Goal: Task Accomplishment & Management: Use online tool/utility

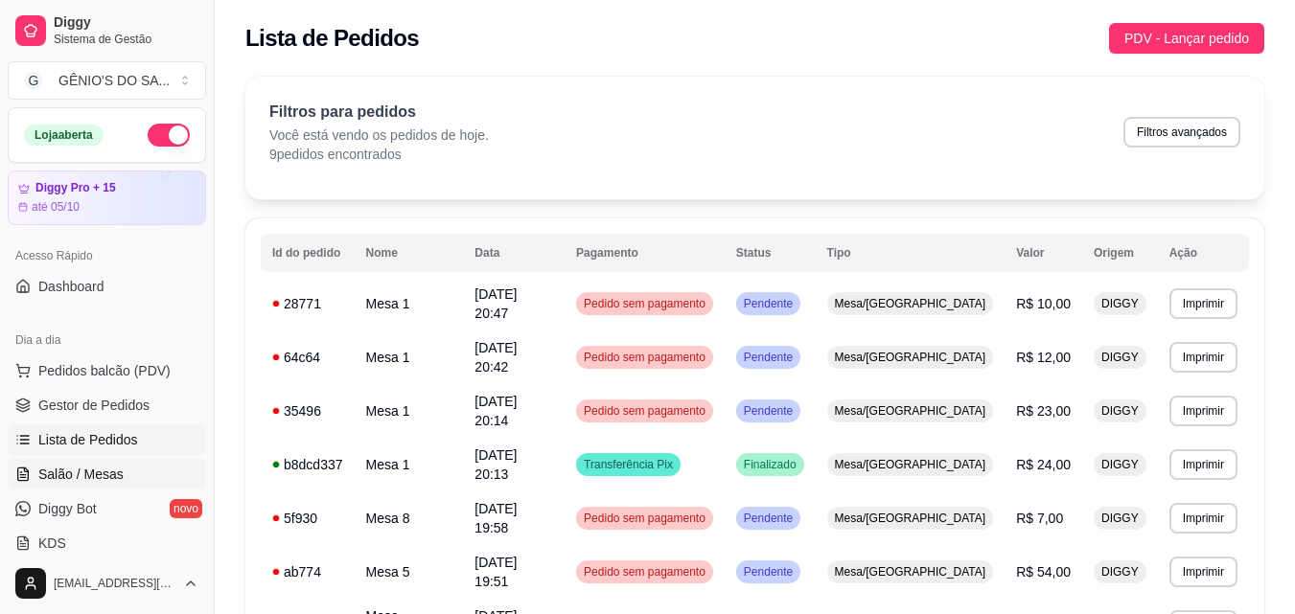
click at [93, 466] on span "Salão / Mesas" at bounding box center [80, 474] width 85 height 19
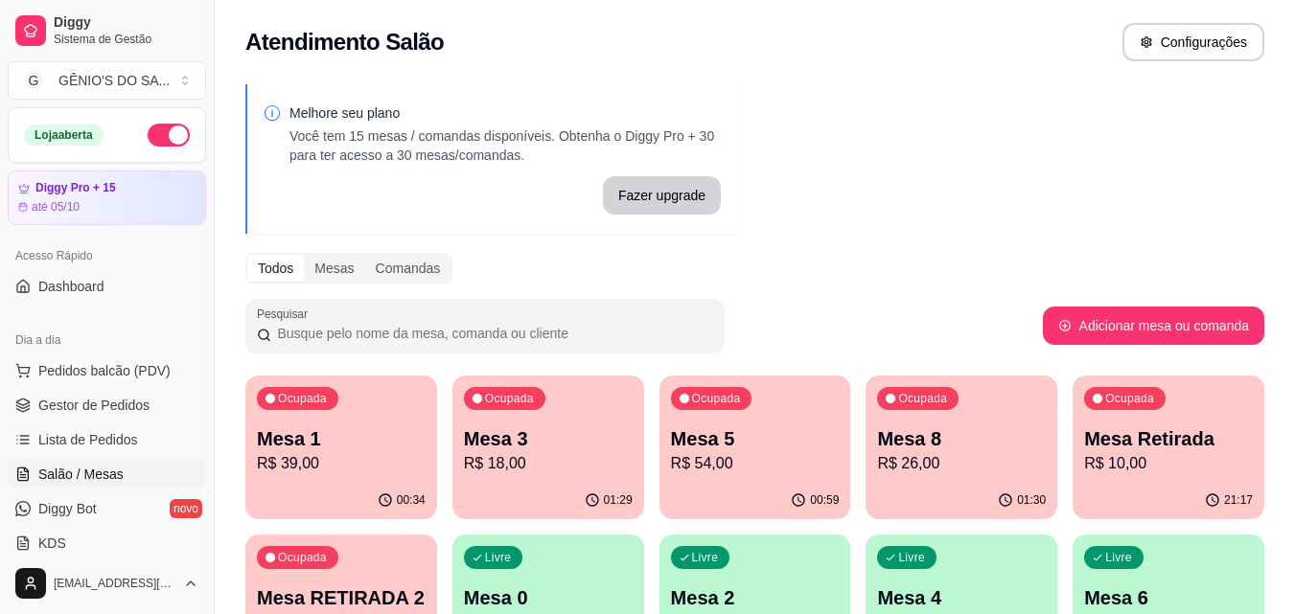
click at [312, 438] on p "Mesa 1" at bounding box center [341, 439] width 169 height 27
click at [334, 452] on p "R$ 39,00" at bounding box center [342, 463] width 164 height 22
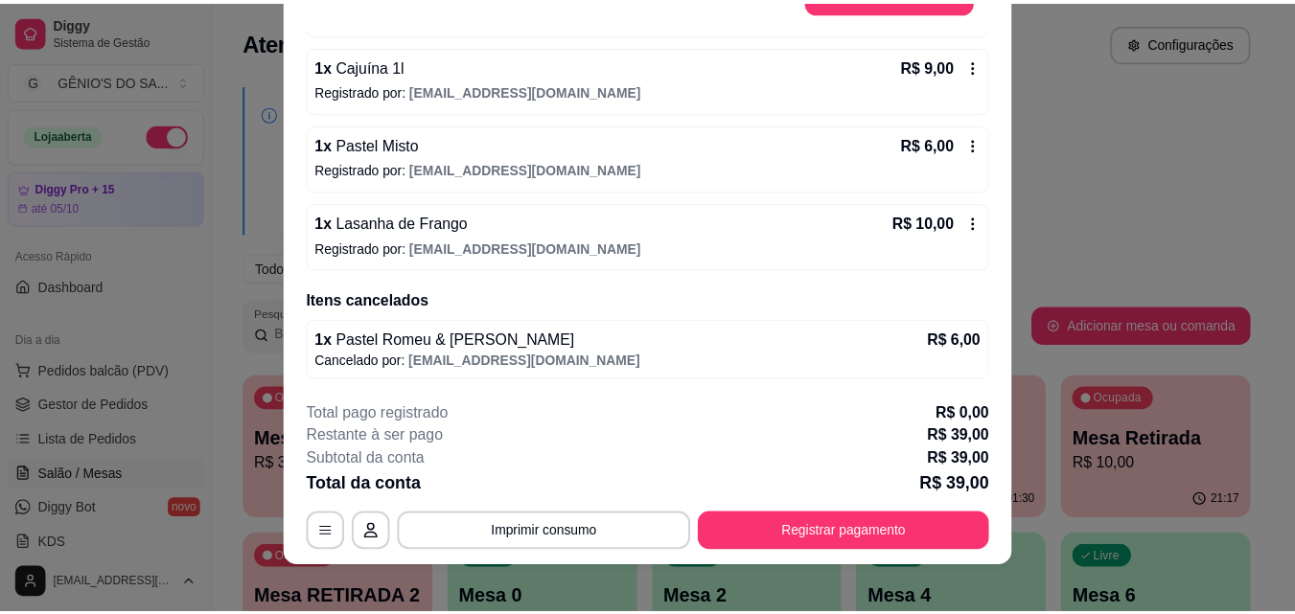
scroll to position [58, 0]
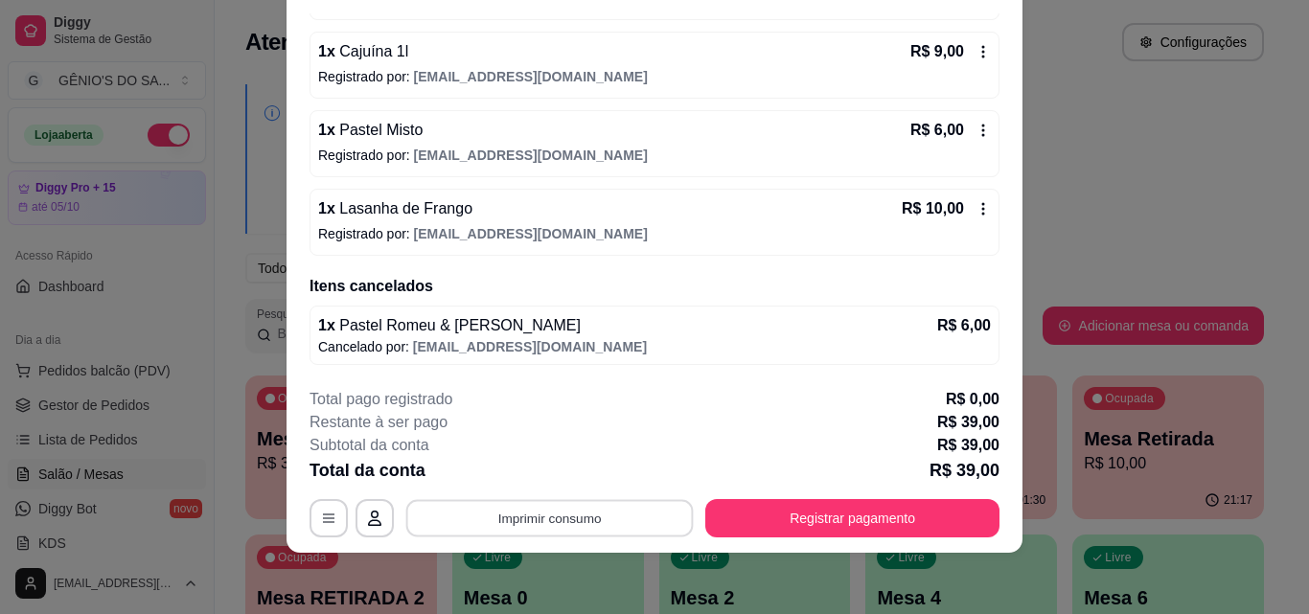
click at [522, 523] on button "Imprimir consumo" at bounding box center [550, 517] width 288 height 37
click at [535, 476] on button "Impressora" at bounding box center [548, 474] width 134 height 30
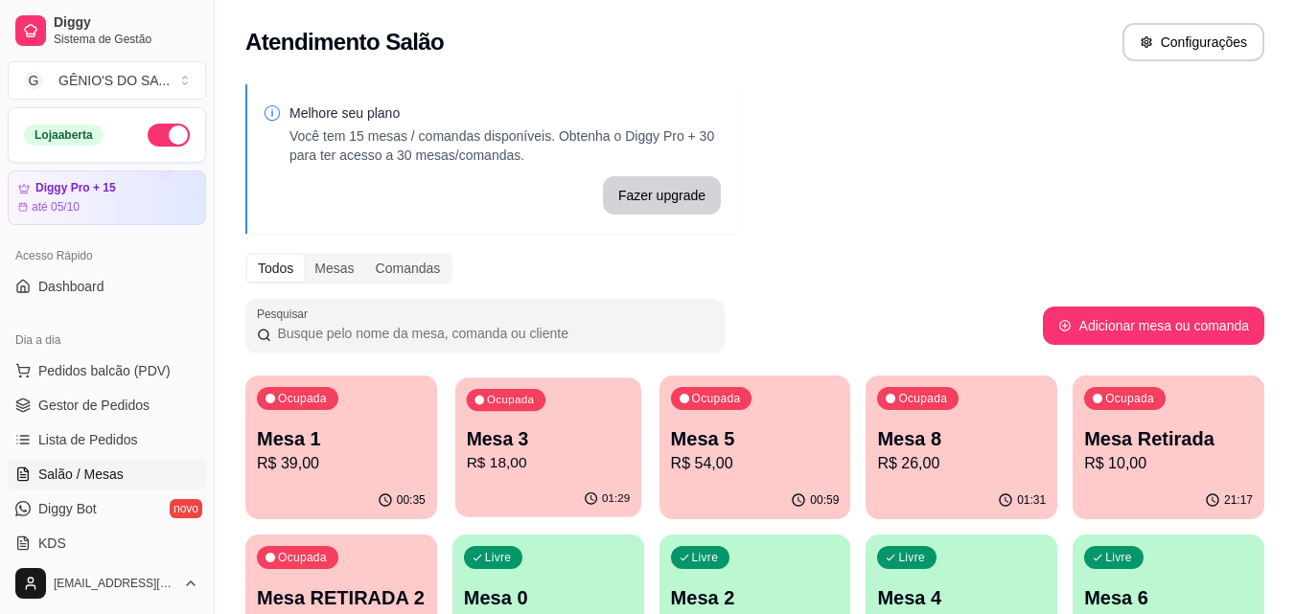
click at [498, 455] on p "R$ 18,00" at bounding box center [548, 463] width 164 height 22
click at [501, 465] on p "R$ 18,00" at bounding box center [548, 463] width 164 height 22
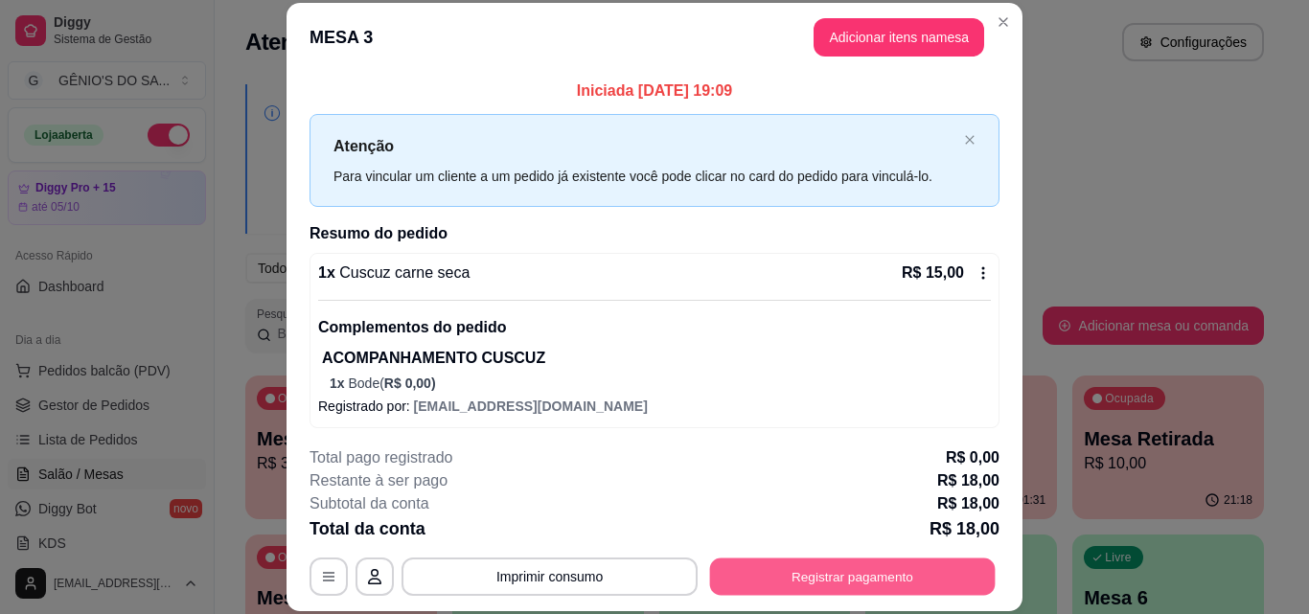
click at [772, 559] on button "Registrar pagamento" at bounding box center [853, 576] width 286 height 37
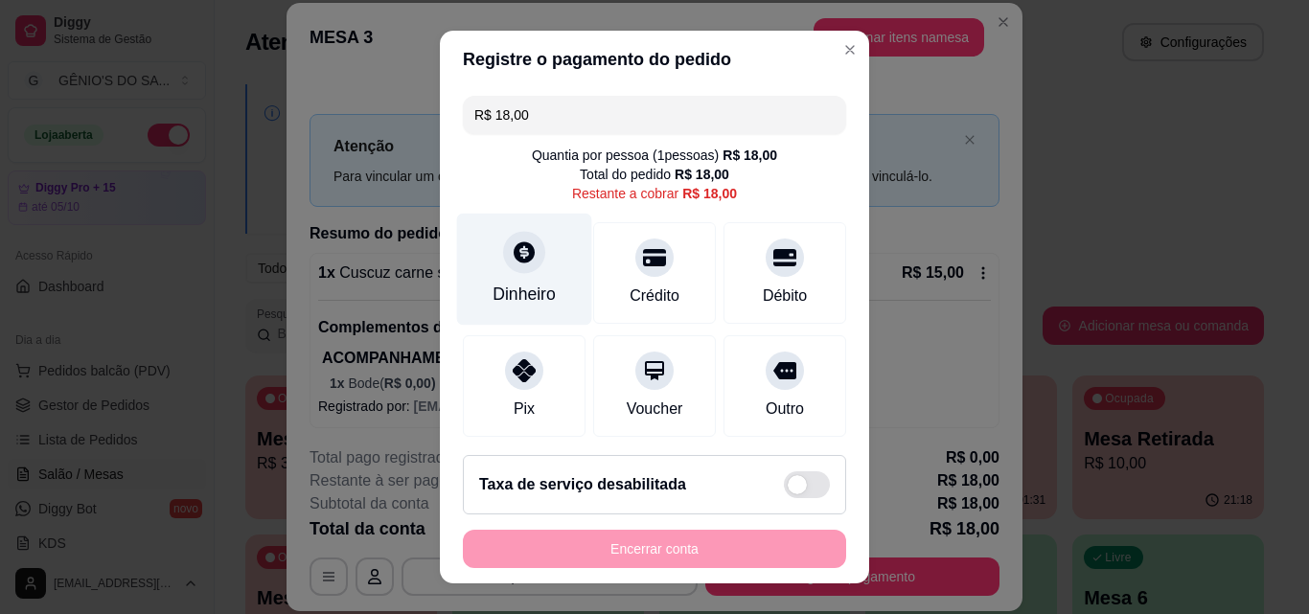
click at [527, 258] on div at bounding box center [524, 252] width 42 height 42
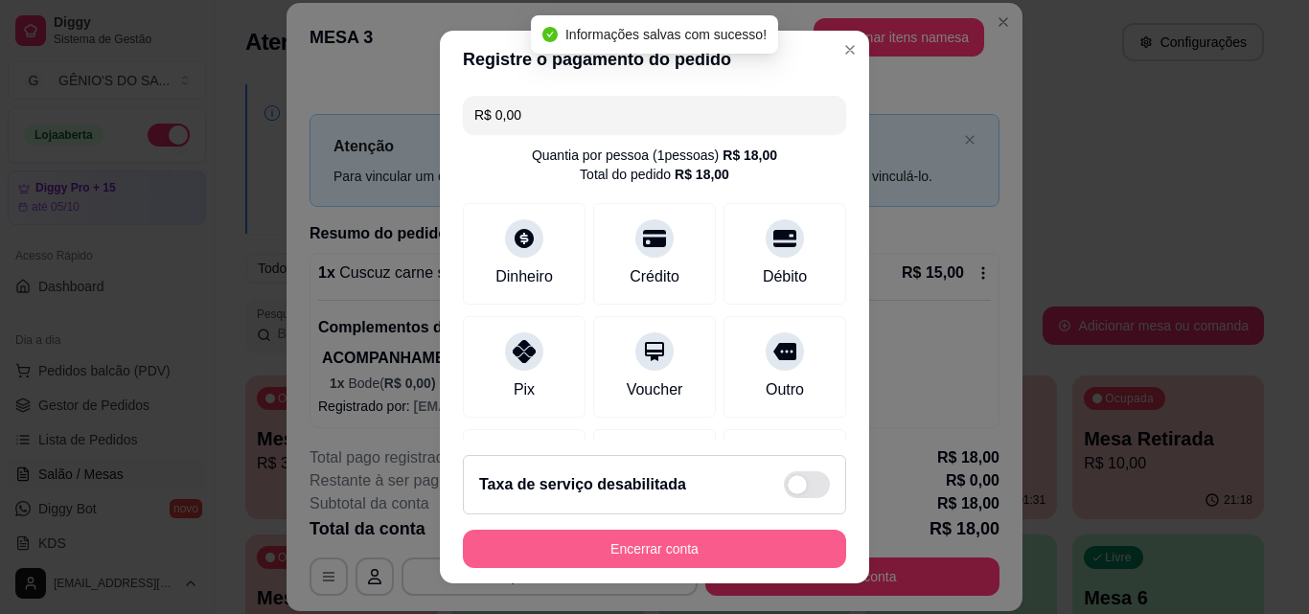
type input "R$ 0,00"
click at [668, 544] on button "Encerrar conta" at bounding box center [654, 549] width 383 height 38
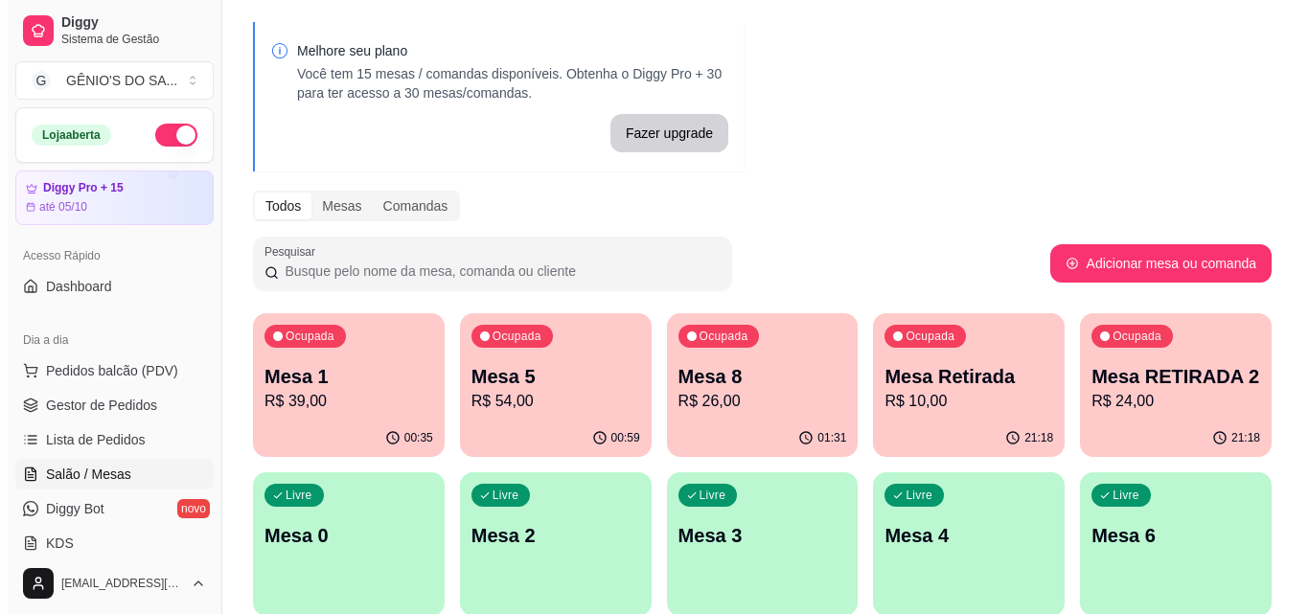
scroll to position [96, 0]
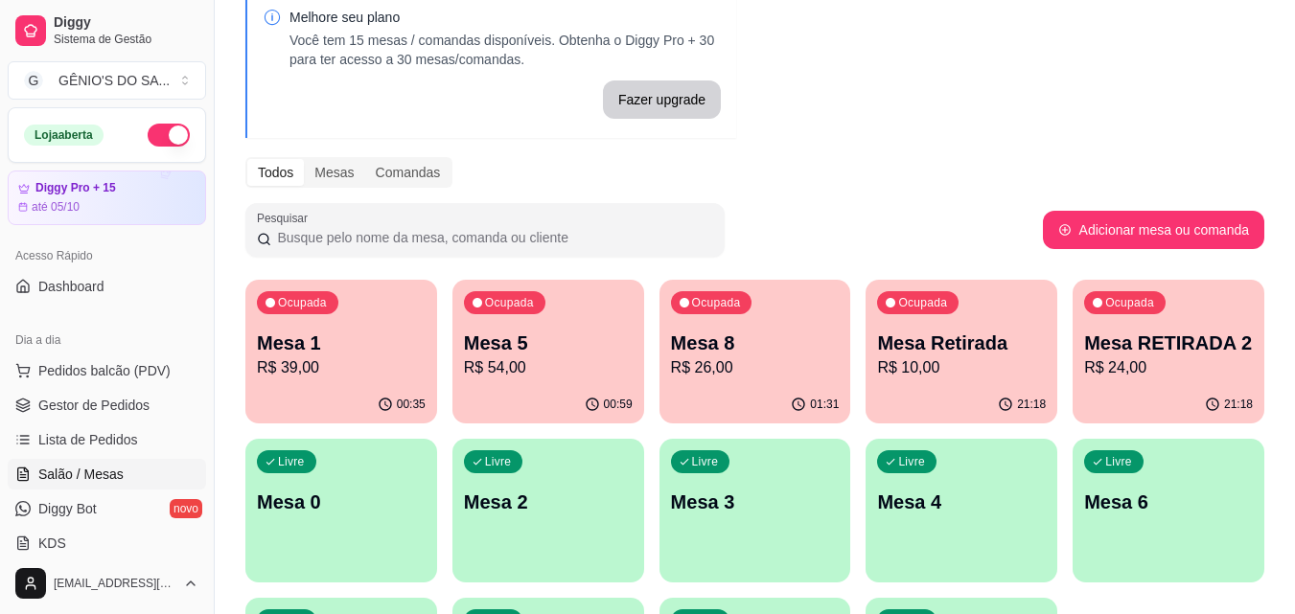
click at [772, 472] on div "Livre Mesa 3" at bounding box center [755, 499] width 192 height 121
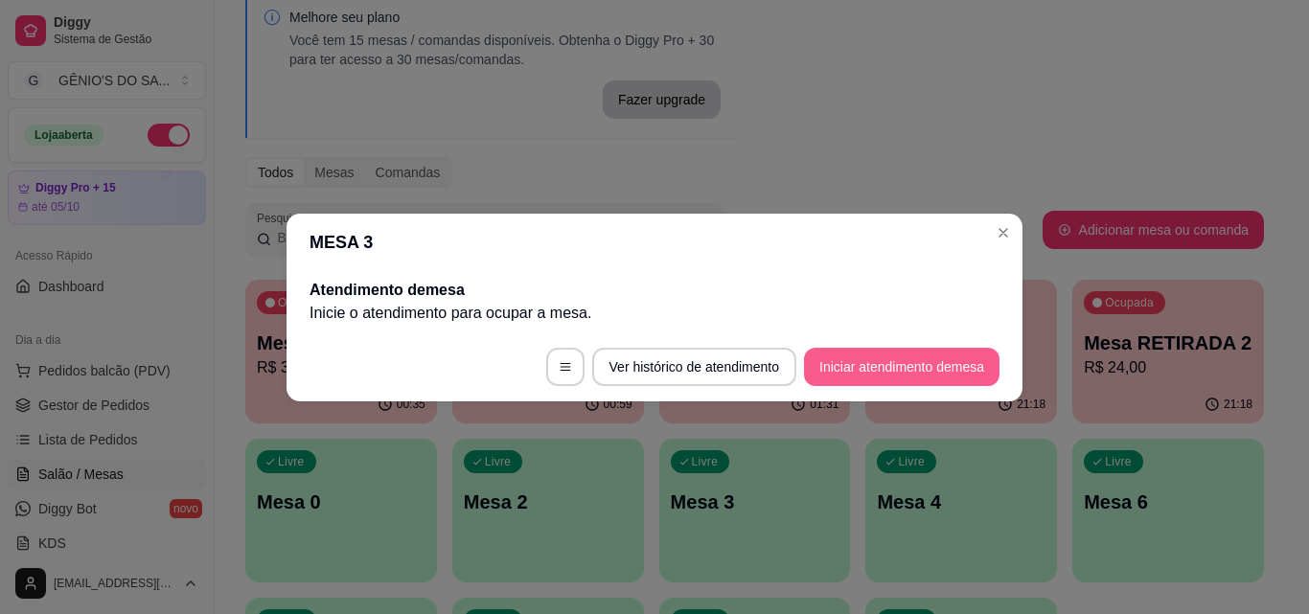
click at [908, 363] on button "Iniciar atendimento de mesa" at bounding box center [902, 367] width 196 height 38
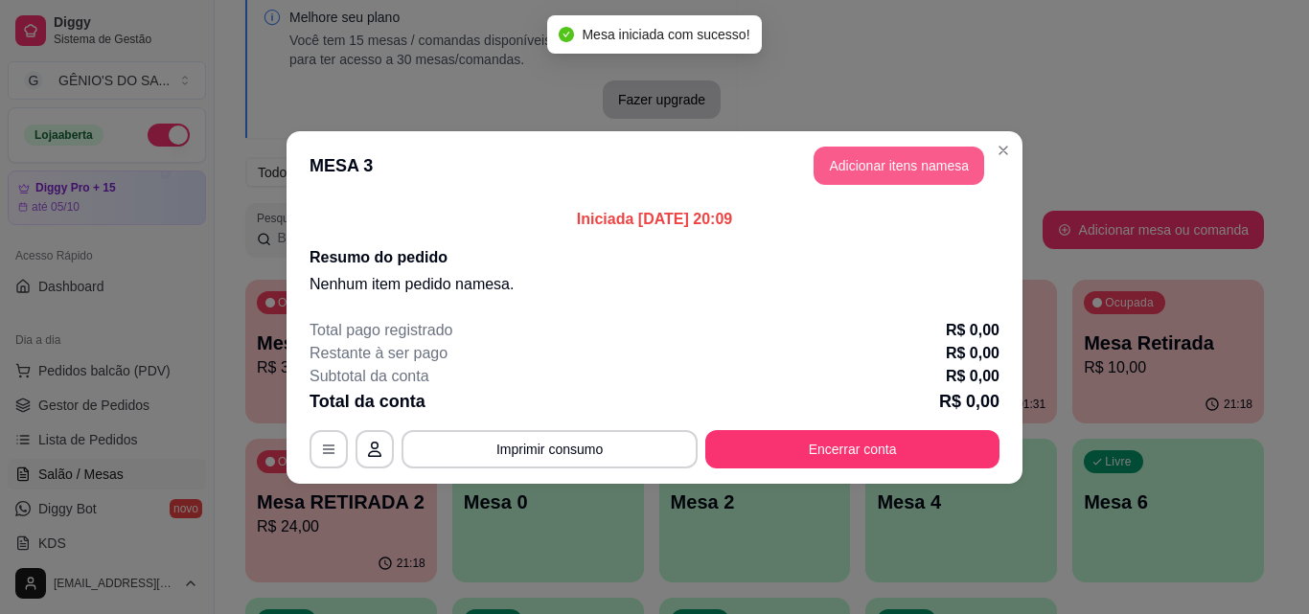
click at [871, 151] on button "Adicionar itens na mesa" at bounding box center [899, 166] width 171 height 38
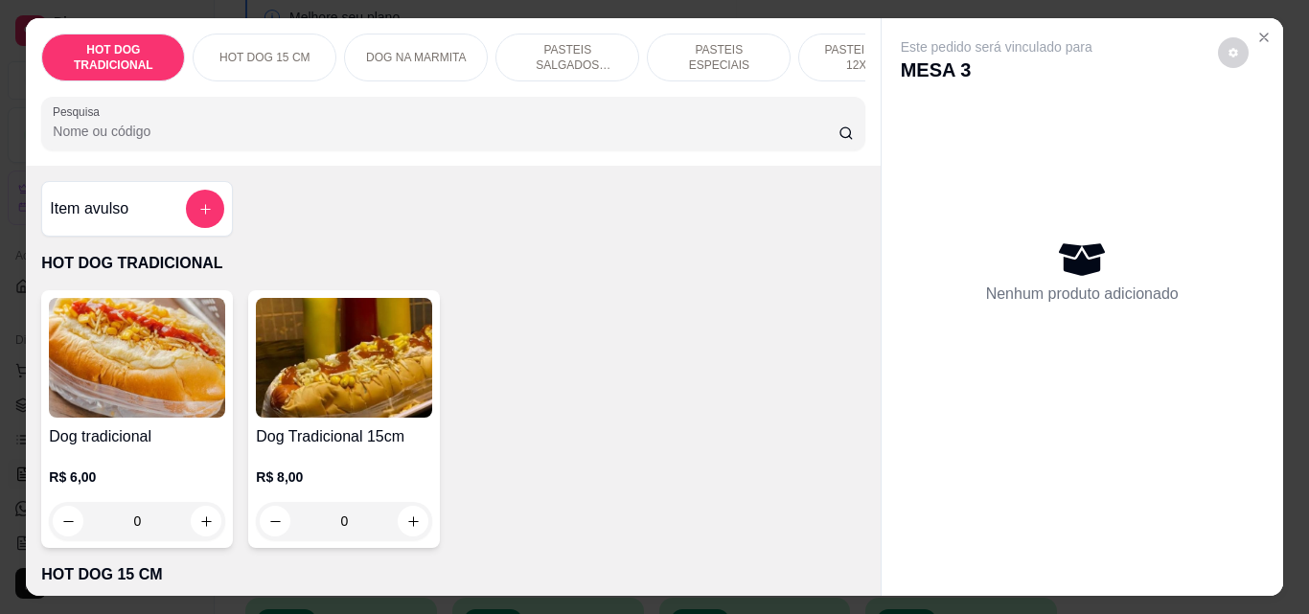
click at [513, 22] on div "HOT DOG TRADICIONAL HOT DOG 15 CM DOG NA MARMITA PASTEIS SALGADOS 12X20cm PASTE…" at bounding box center [453, 92] width 854 height 148
click at [518, 25] on div "HOT DOG TRADICIONAL HOT DOG 15 CM DOG NA MARMITA PASTEIS SALGADOS 12X20cm PASTE…" at bounding box center [453, 92] width 854 height 148
click at [532, 34] on div "PASTEIS SALGADOS 12X20cm" at bounding box center [567, 58] width 144 height 48
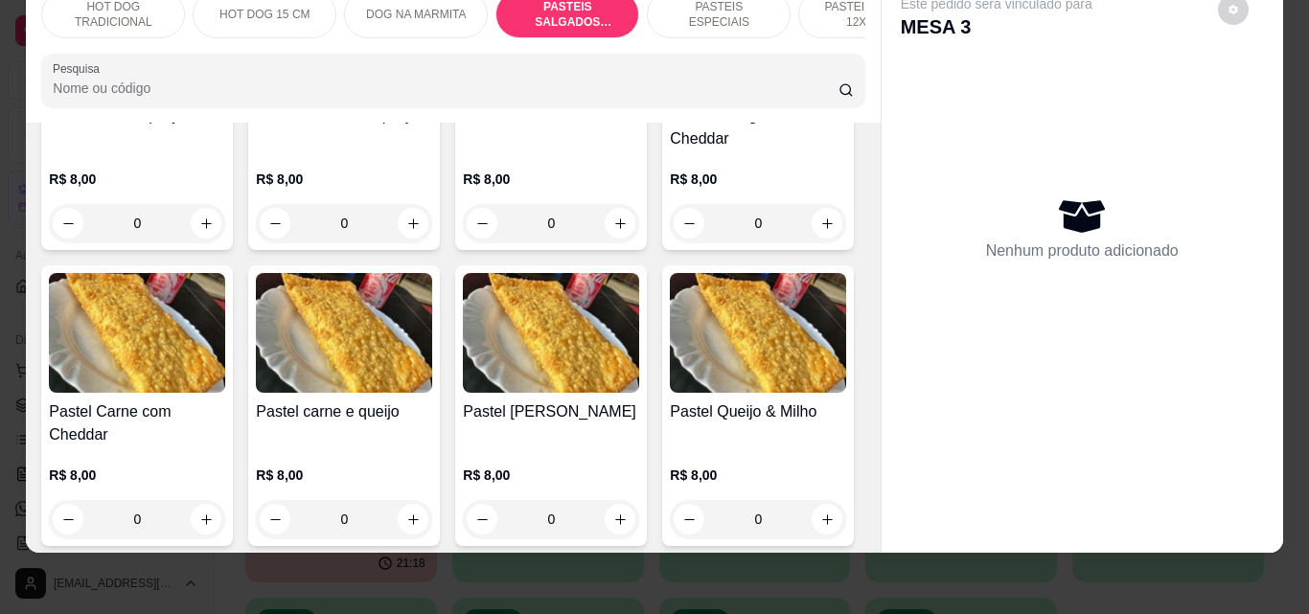
scroll to position [1877, 0]
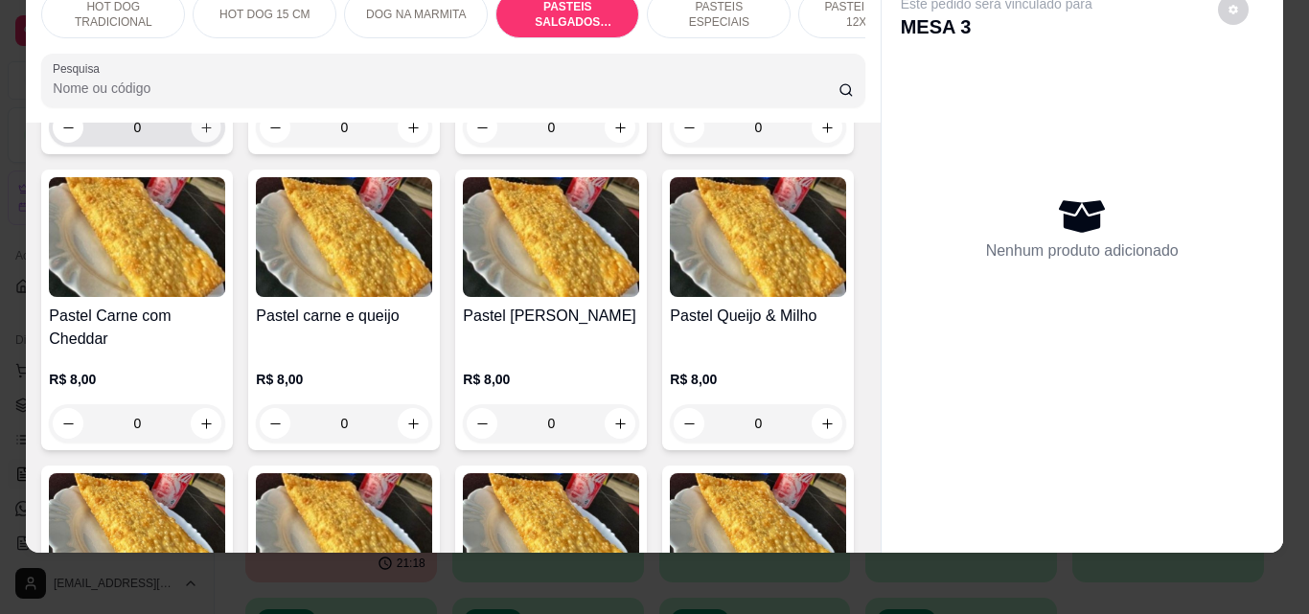
click at [211, 132] on icon "increase-product-quantity" at bounding box center [206, 128] width 10 height 10
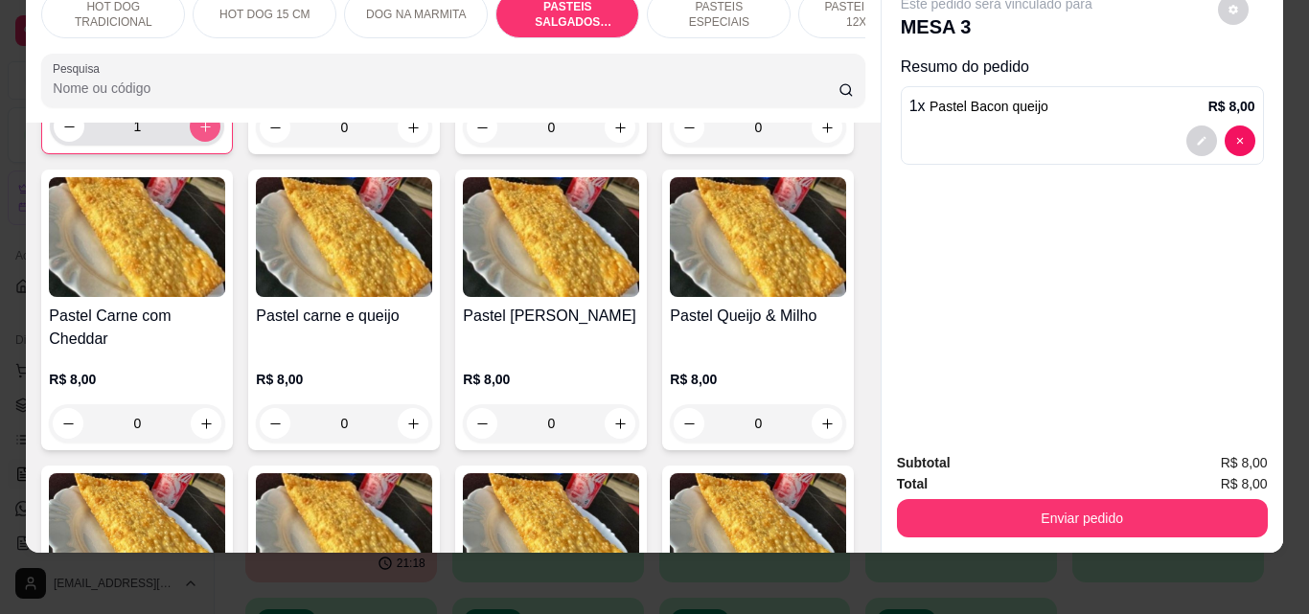
click at [213, 134] on icon "increase-product-quantity" at bounding box center [205, 127] width 14 height 14
type input "3"
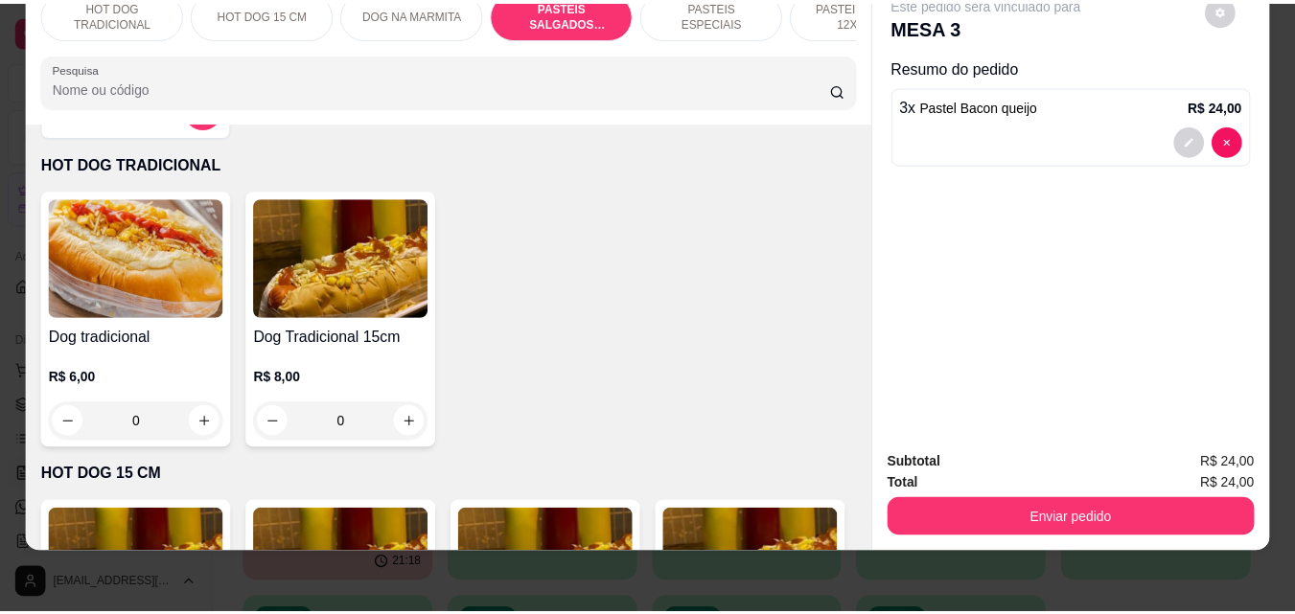
scroll to position [0, 0]
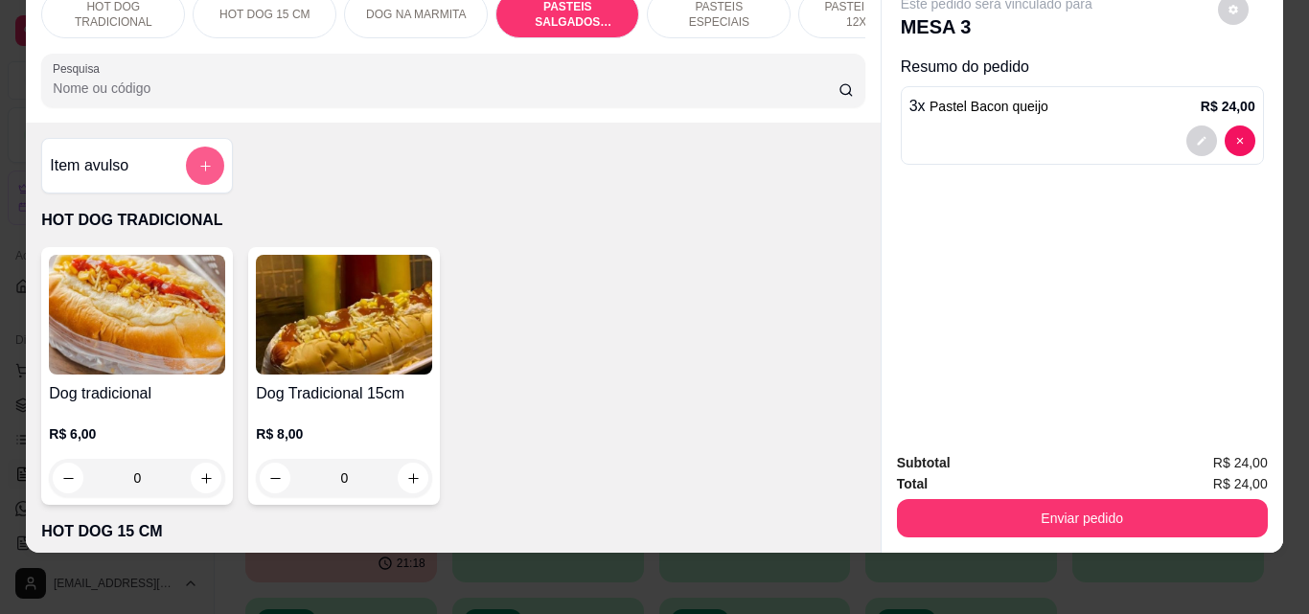
click at [201, 171] on icon "add-separate-item" at bounding box center [205, 166] width 14 height 14
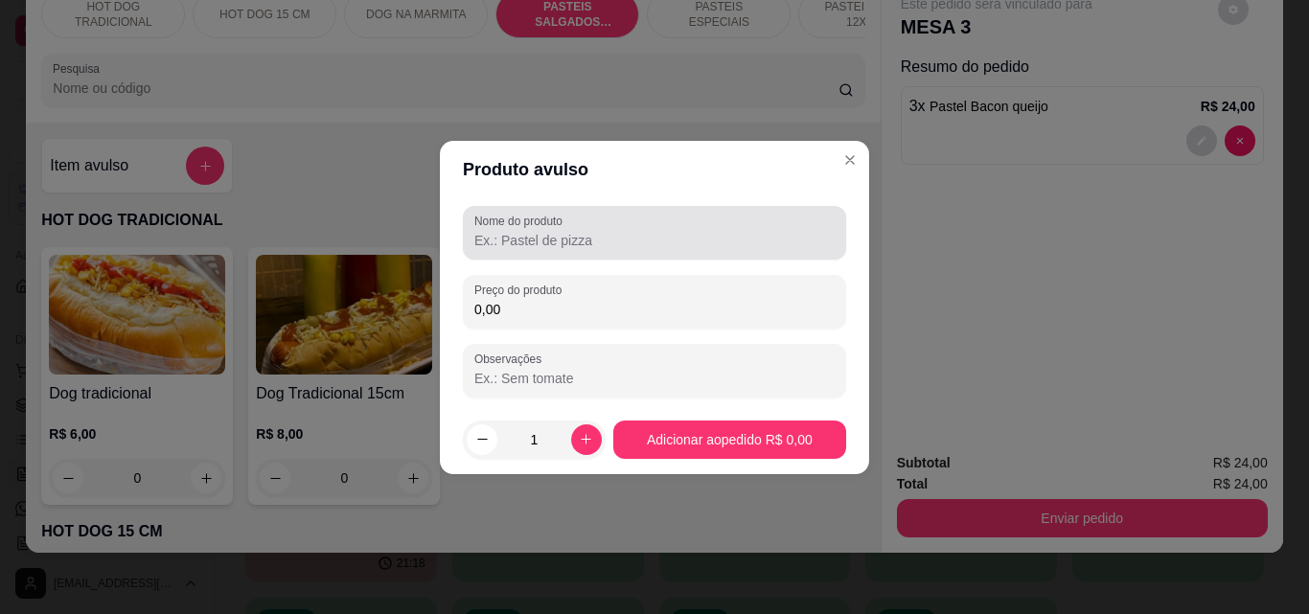
click at [626, 257] on div "Nome do produto" at bounding box center [654, 233] width 383 height 54
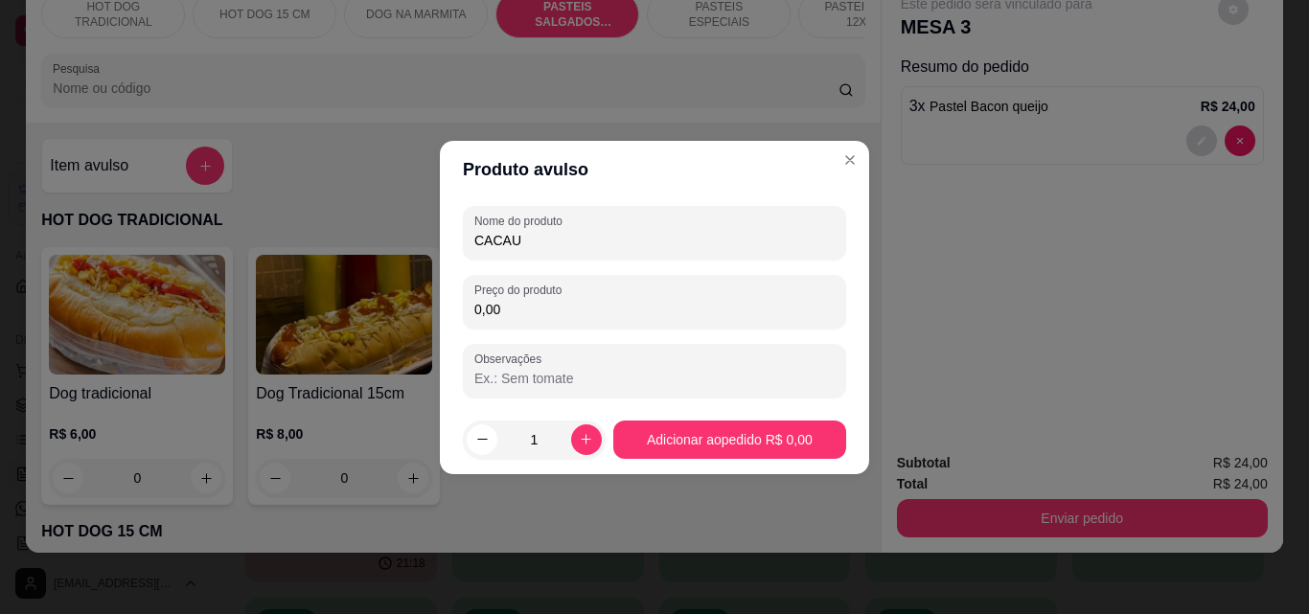
type input "CACAU"
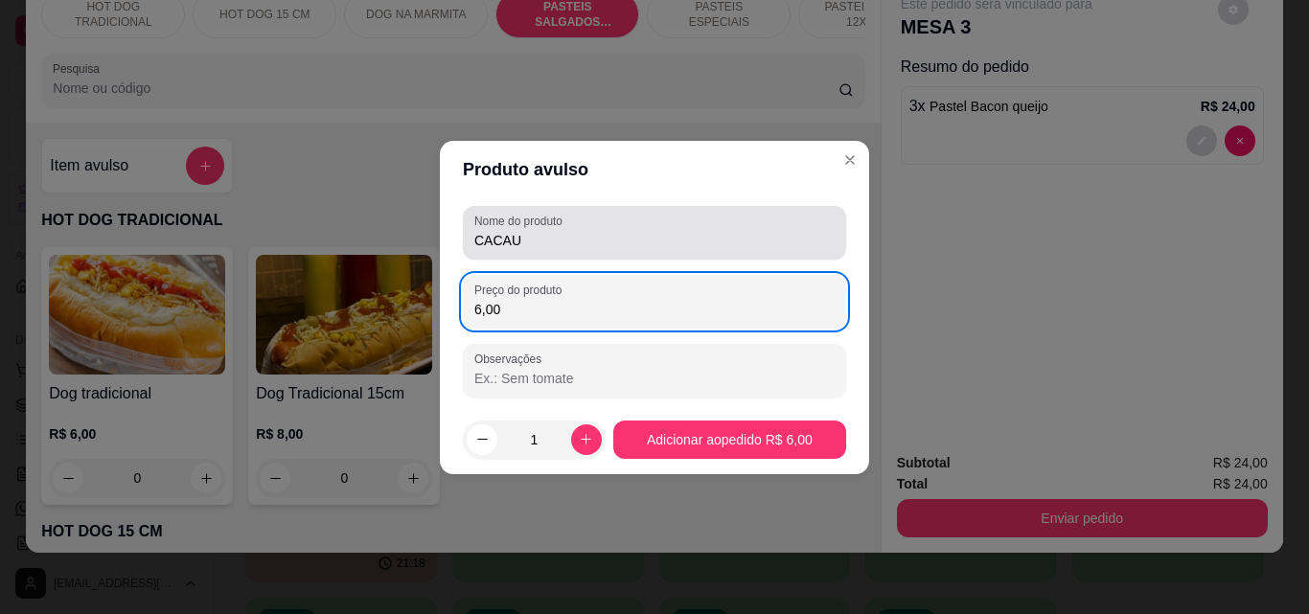
type input "6,00"
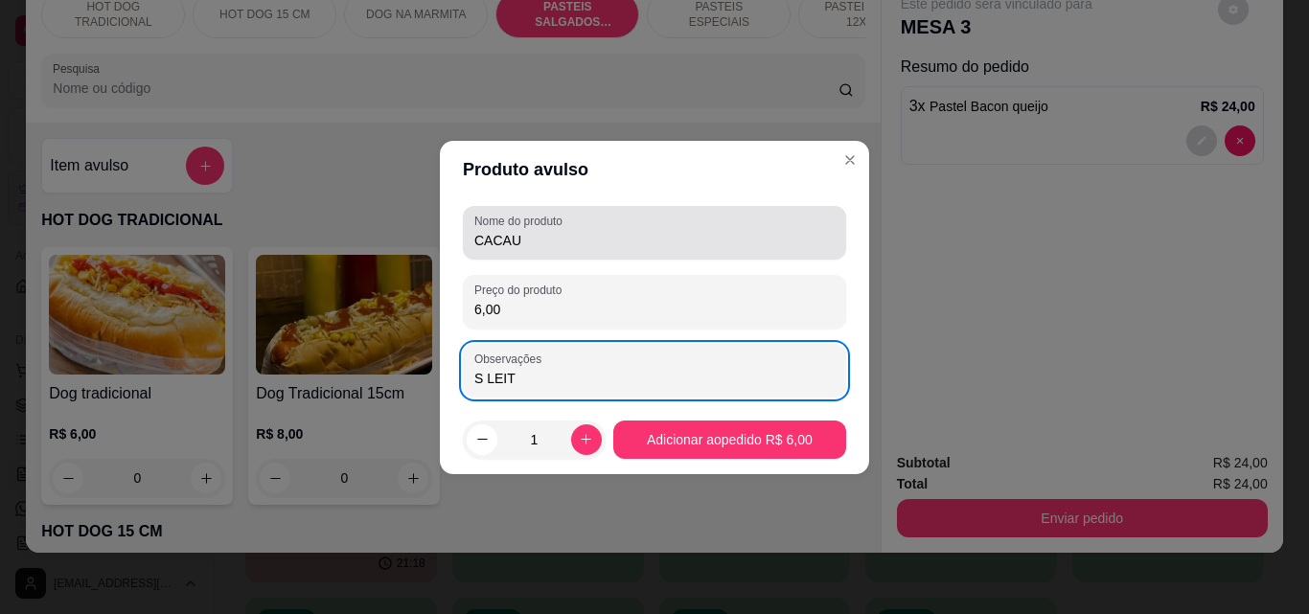
type input "S LEITE"
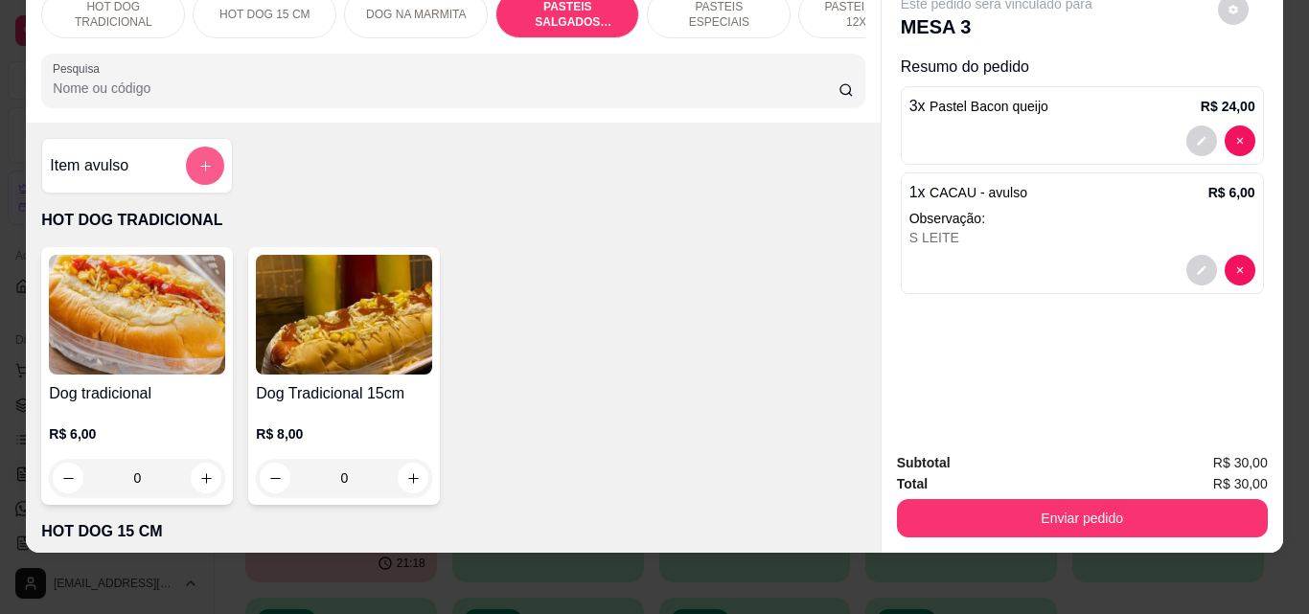
click at [202, 159] on icon "add-separate-item" at bounding box center [205, 166] width 14 height 14
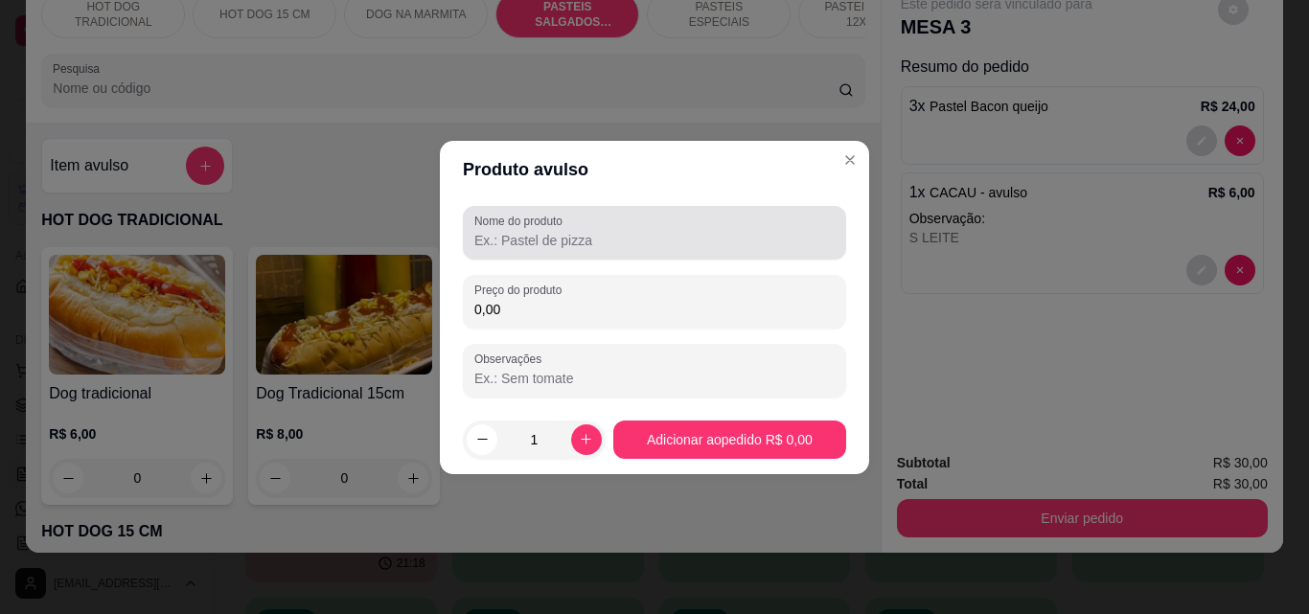
click at [517, 241] on input "Nome do produto" at bounding box center [654, 240] width 360 height 19
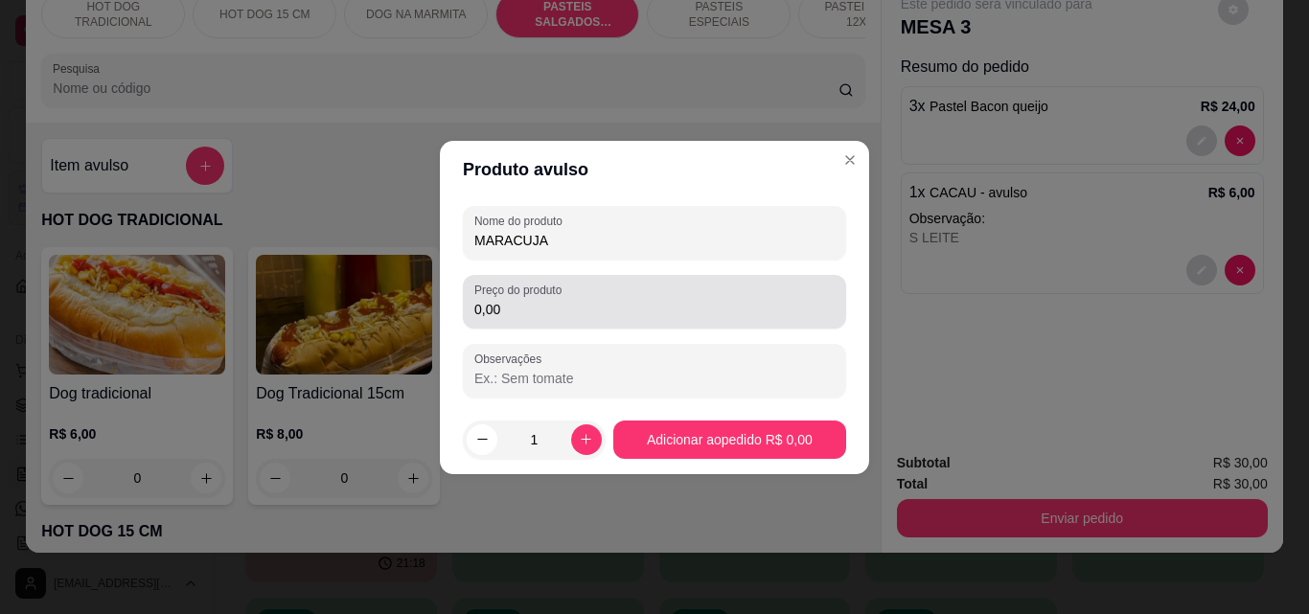
type input "MARACUJA"
click at [630, 305] on input "0,00" at bounding box center [654, 309] width 360 height 19
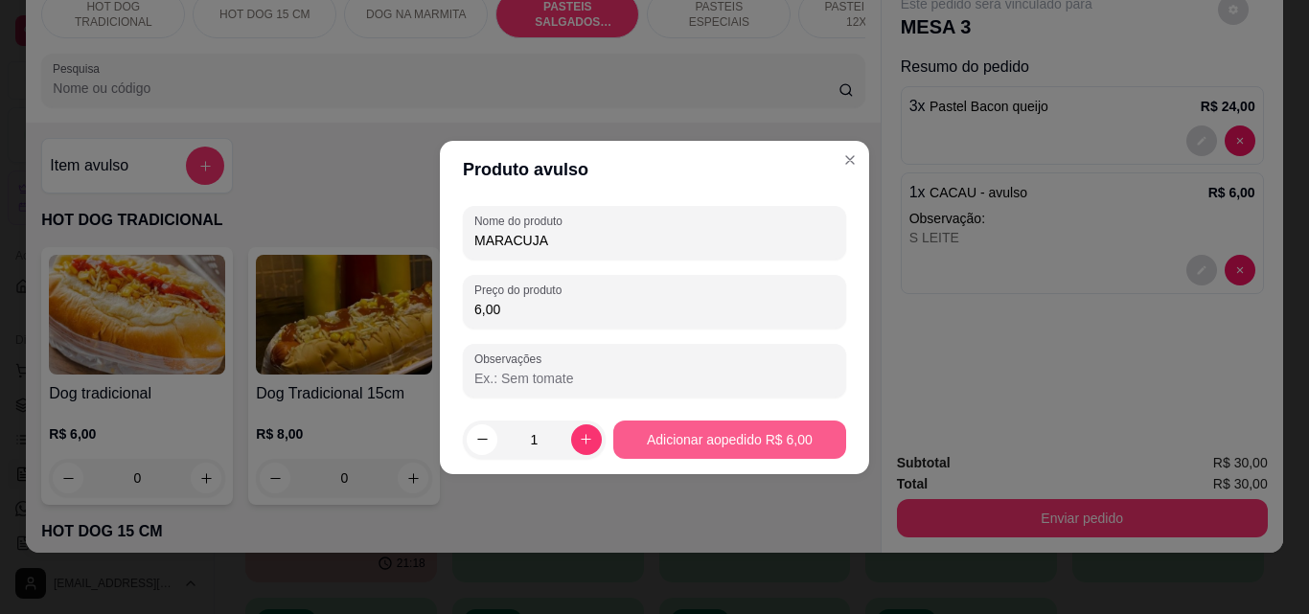
type input "6,00"
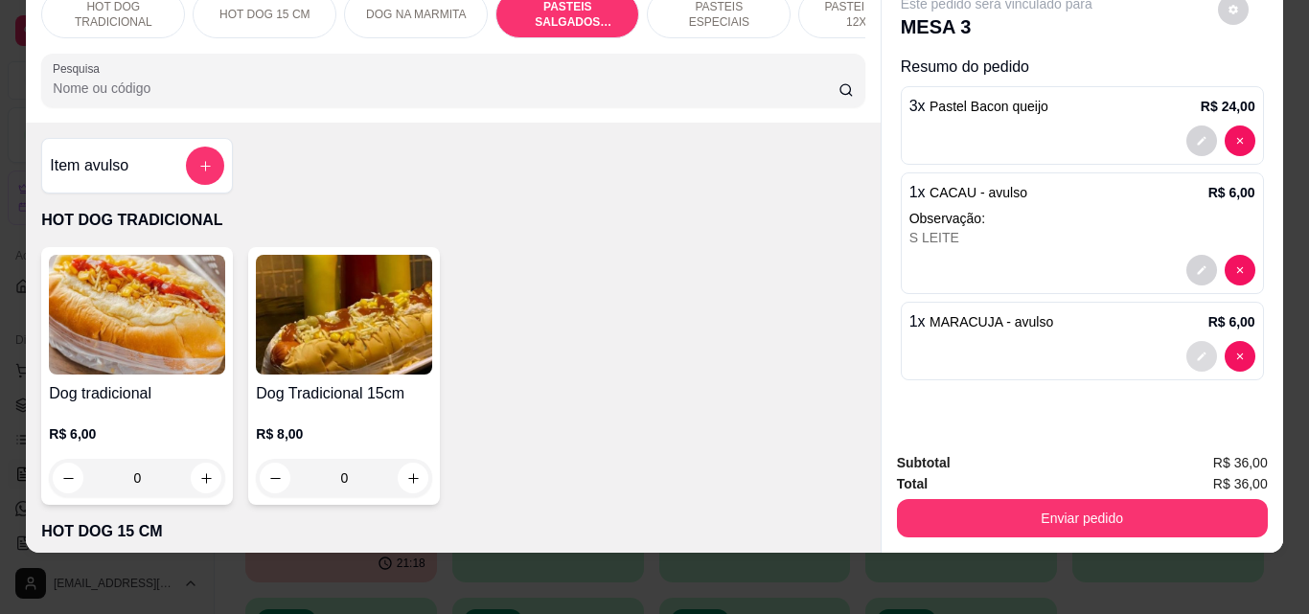
click at [1196, 351] on icon "decrease-product-quantity" at bounding box center [1202, 357] width 12 height 12
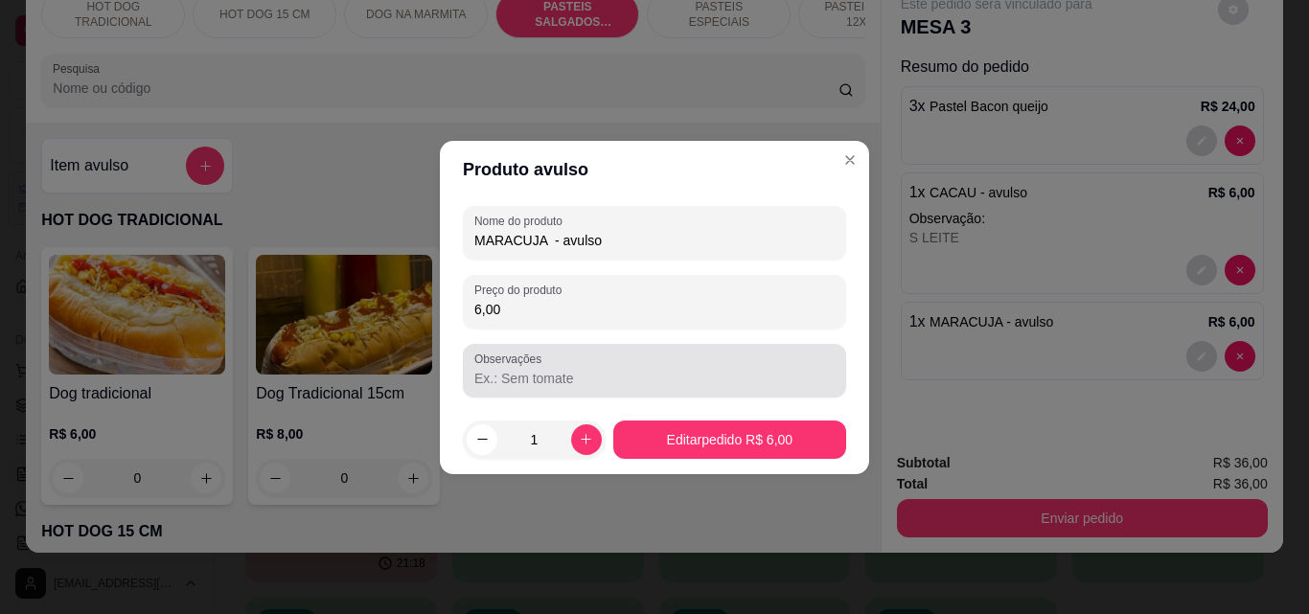
click at [569, 367] on div at bounding box center [654, 371] width 360 height 38
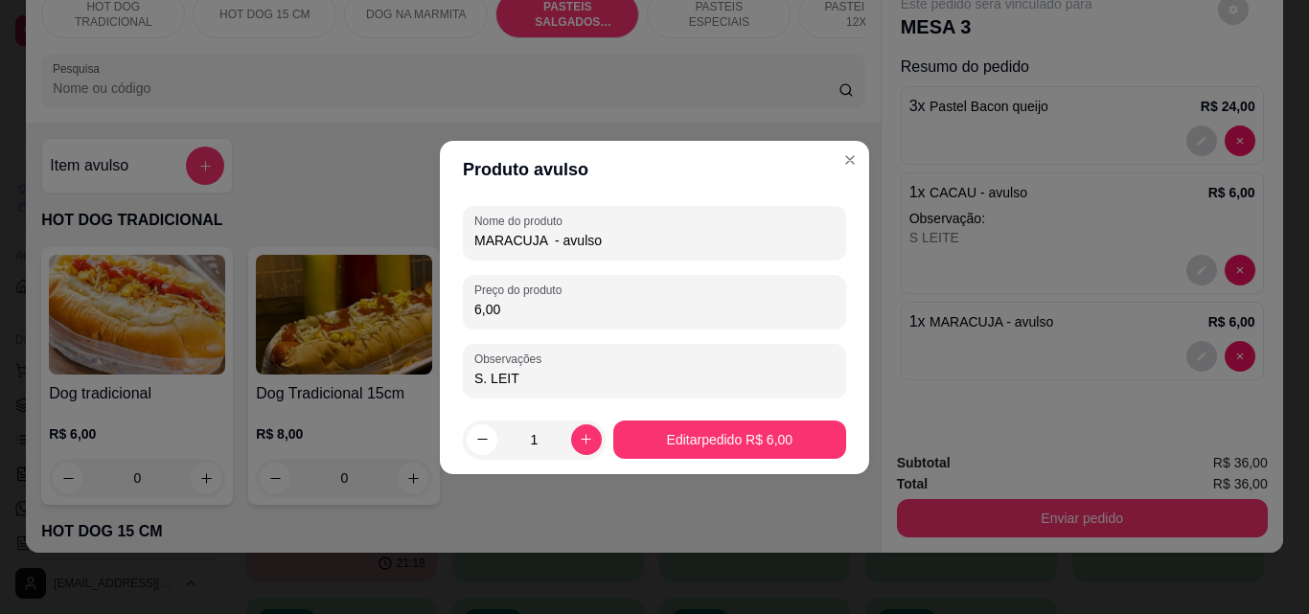
type input "S. LEITE"
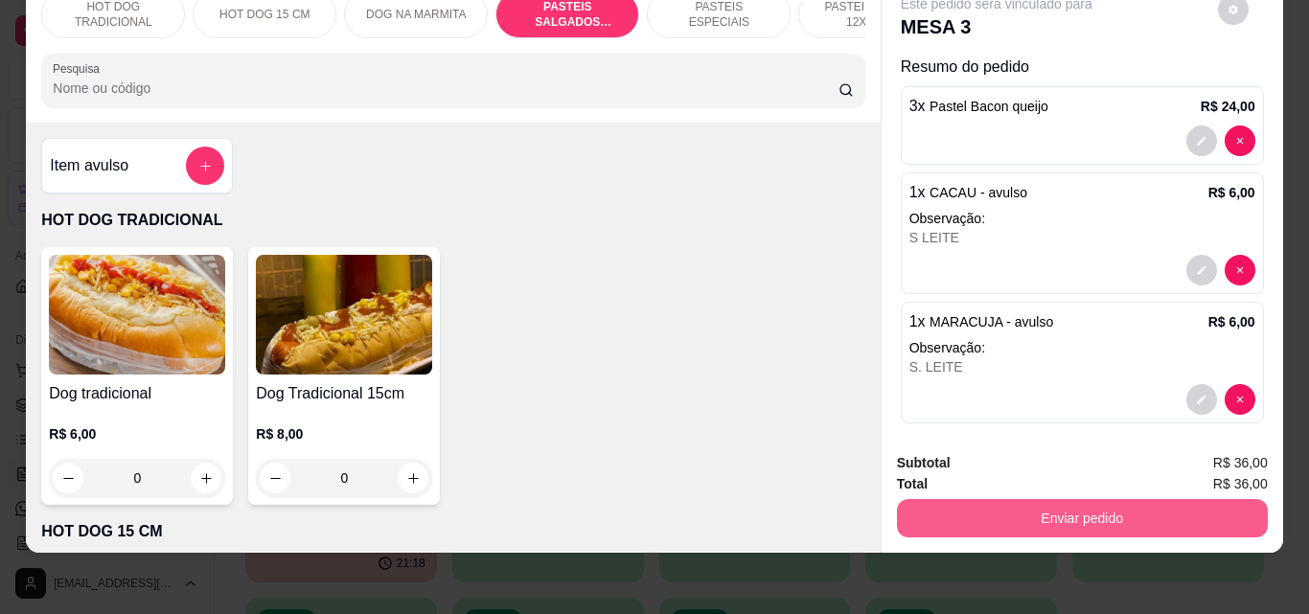
click at [1041, 501] on button "Enviar pedido" at bounding box center [1082, 518] width 371 height 38
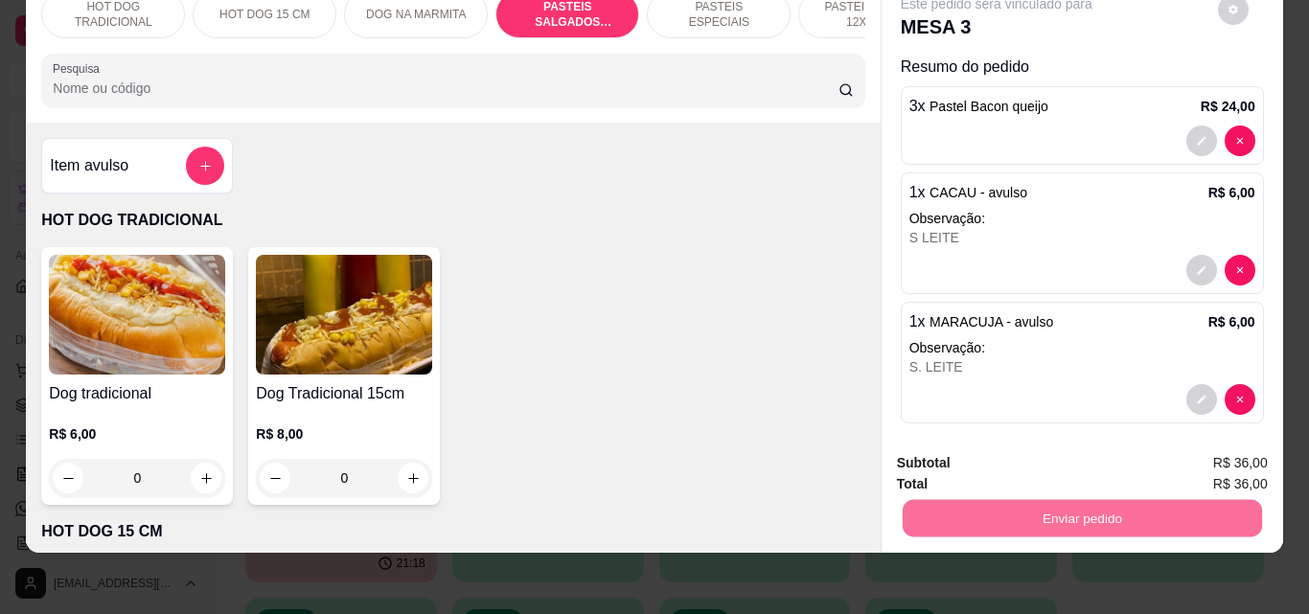
click at [1044, 455] on button "Não registrar e enviar pedido" at bounding box center [1018, 457] width 199 height 36
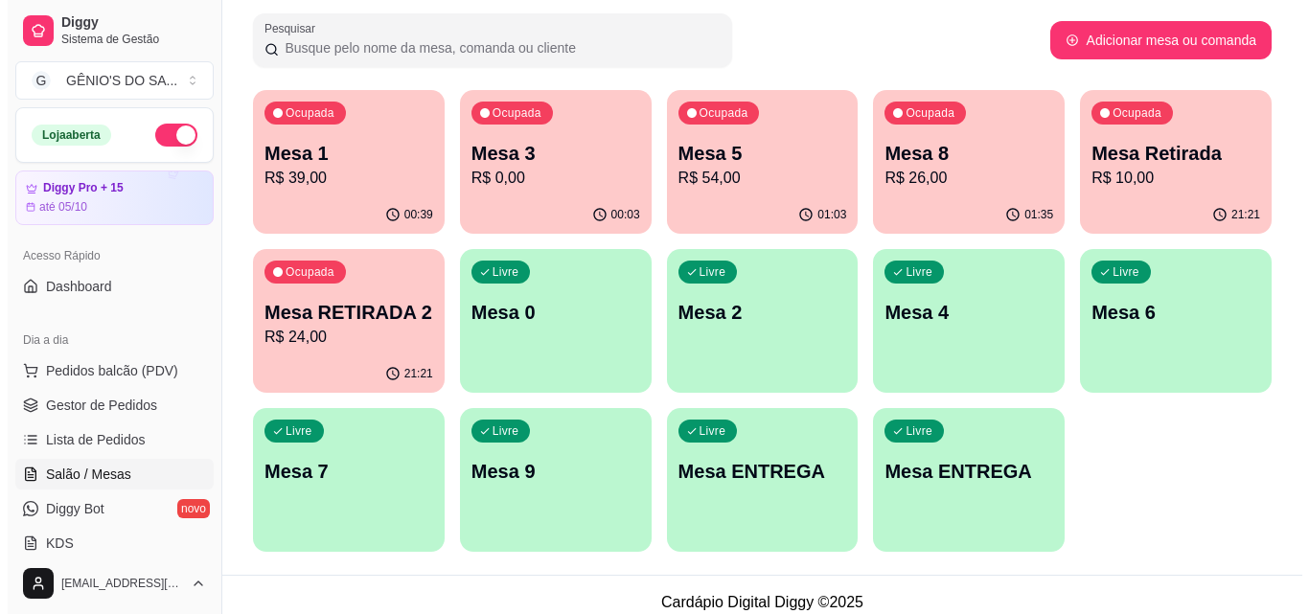
scroll to position [288, 0]
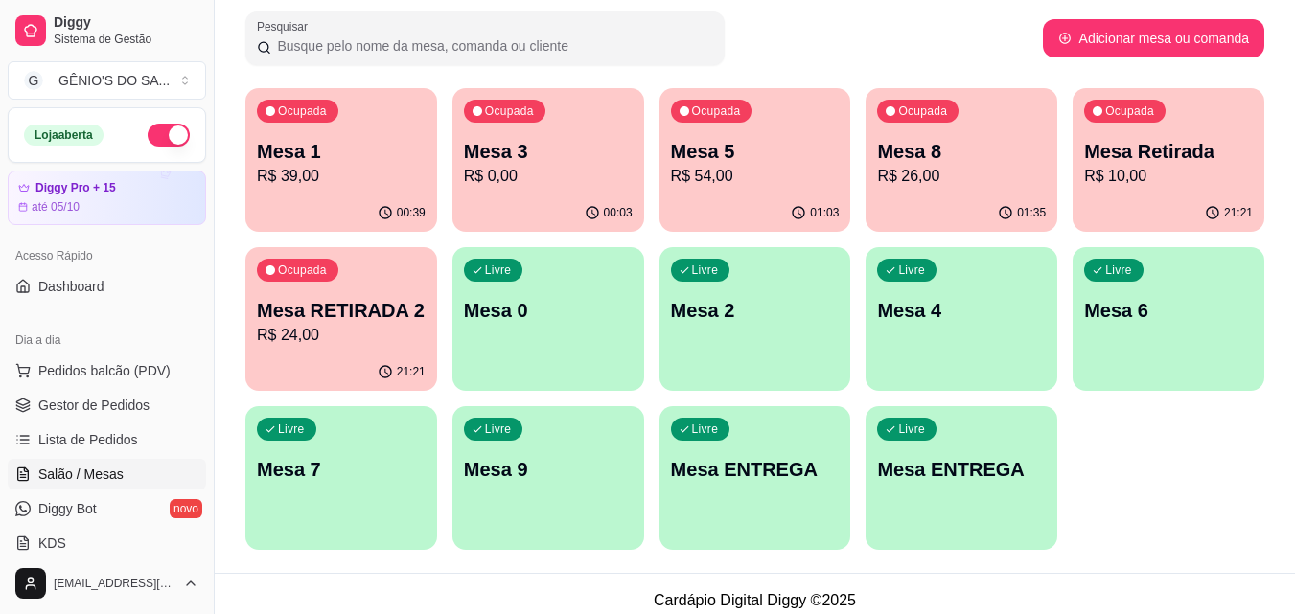
click at [718, 171] on p "R$ 54,00" at bounding box center [755, 176] width 169 height 23
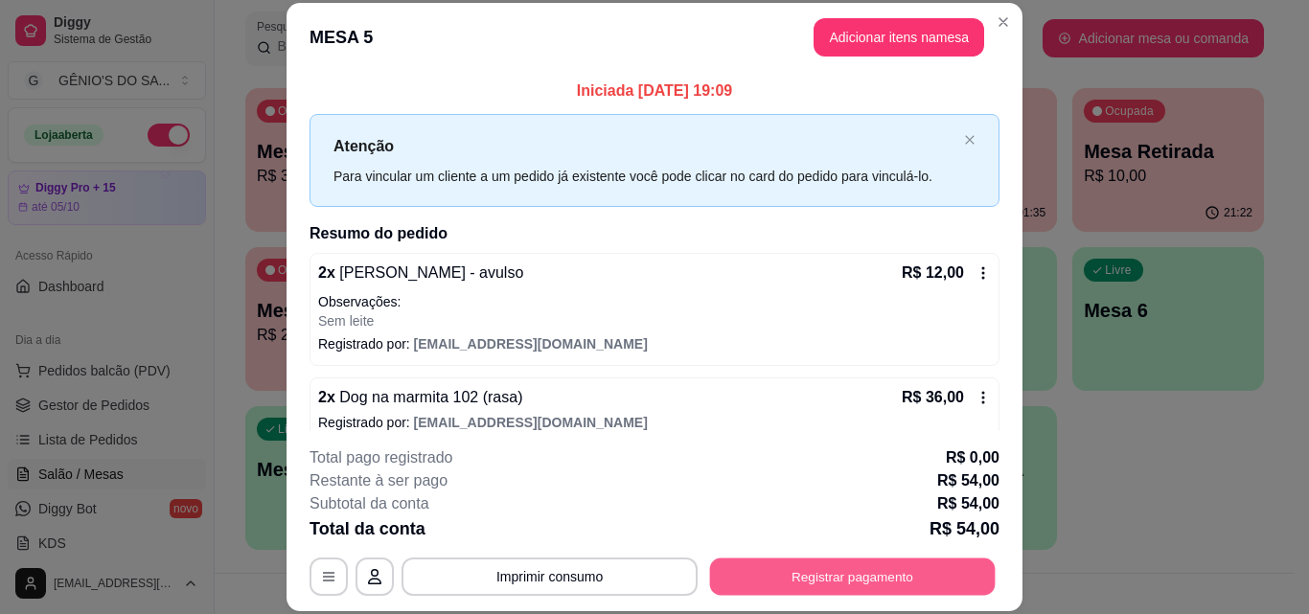
click at [829, 587] on button "Registrar pagamento" at bounding box center [853, 576] width 286 height 37
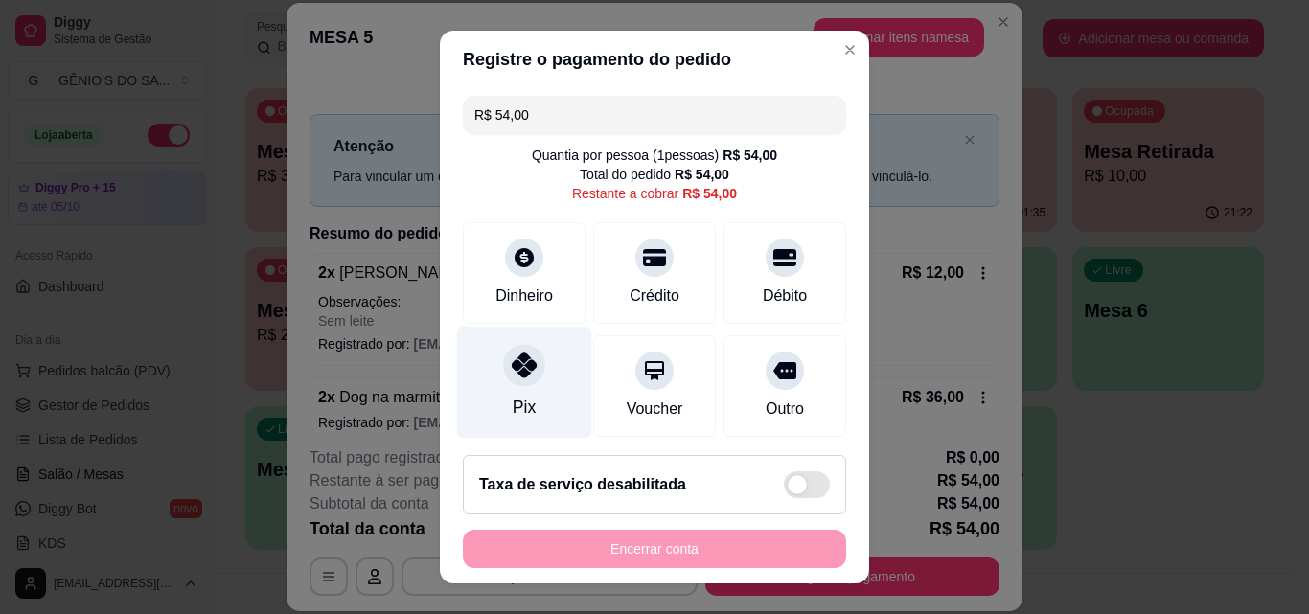
click at [528, 384] on div "Pix" at bounding box center [524, 383] width 135 height 112
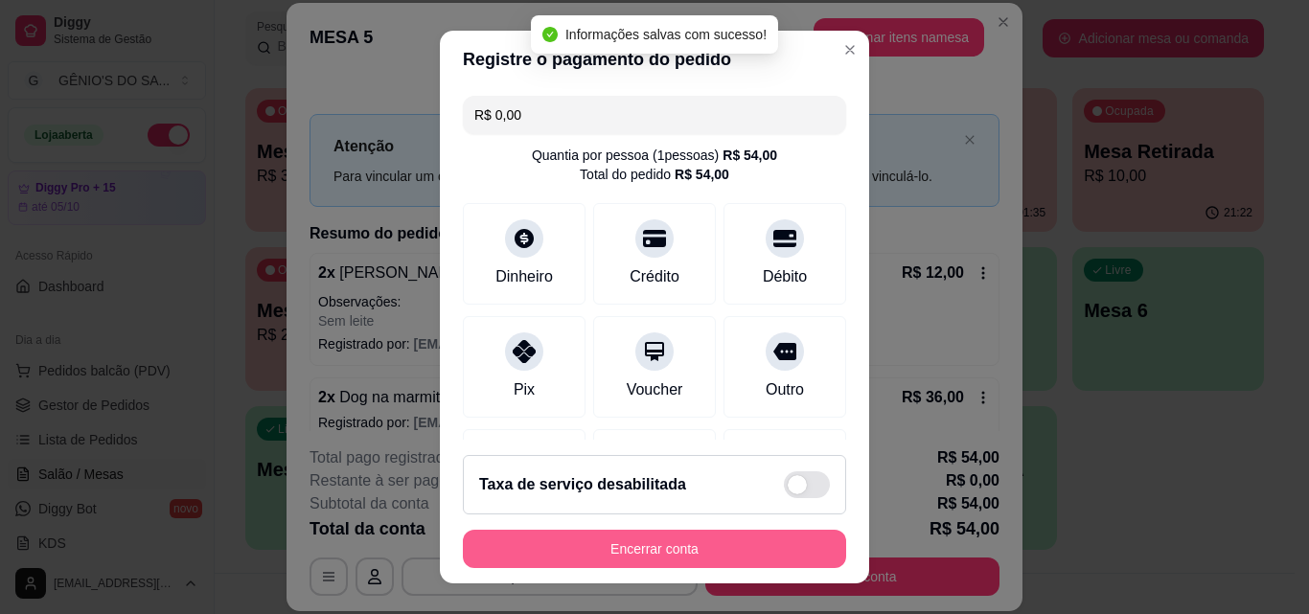
type input "R$ 0,00"
click at [679, 552] on button "Encerrar conta" at bounding box center [654, 549] width 383 height 38
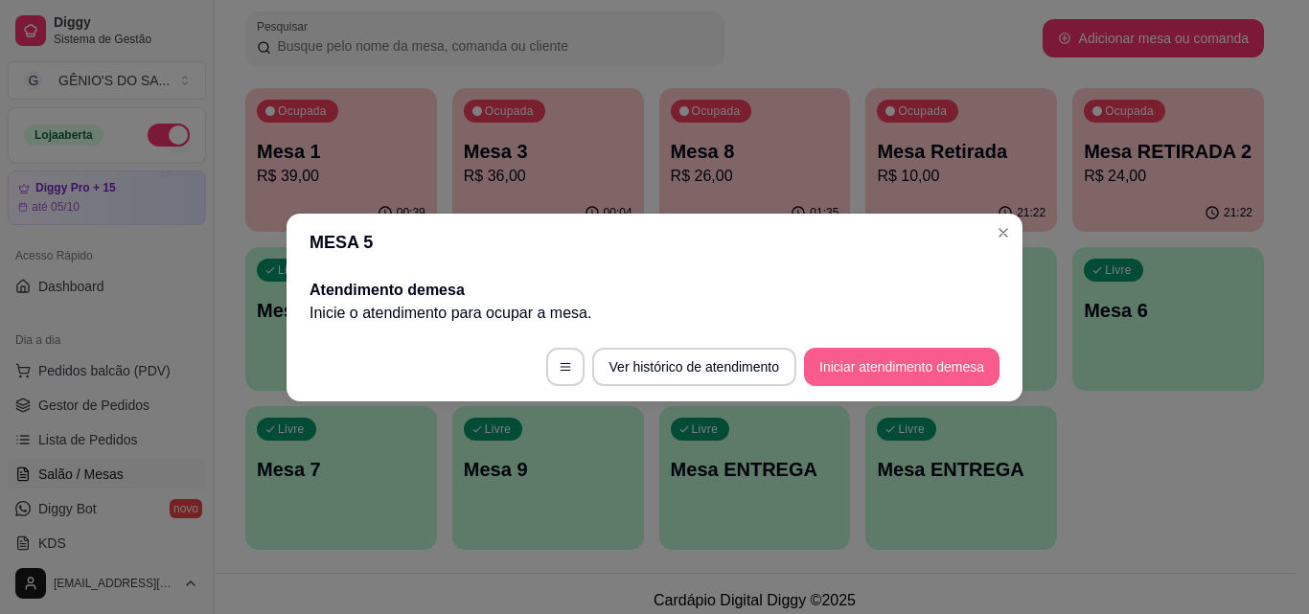
click at [835, 376] on button "Iniciar atendimento de mesa" at bounding box center [902, 367] width 196 height 38
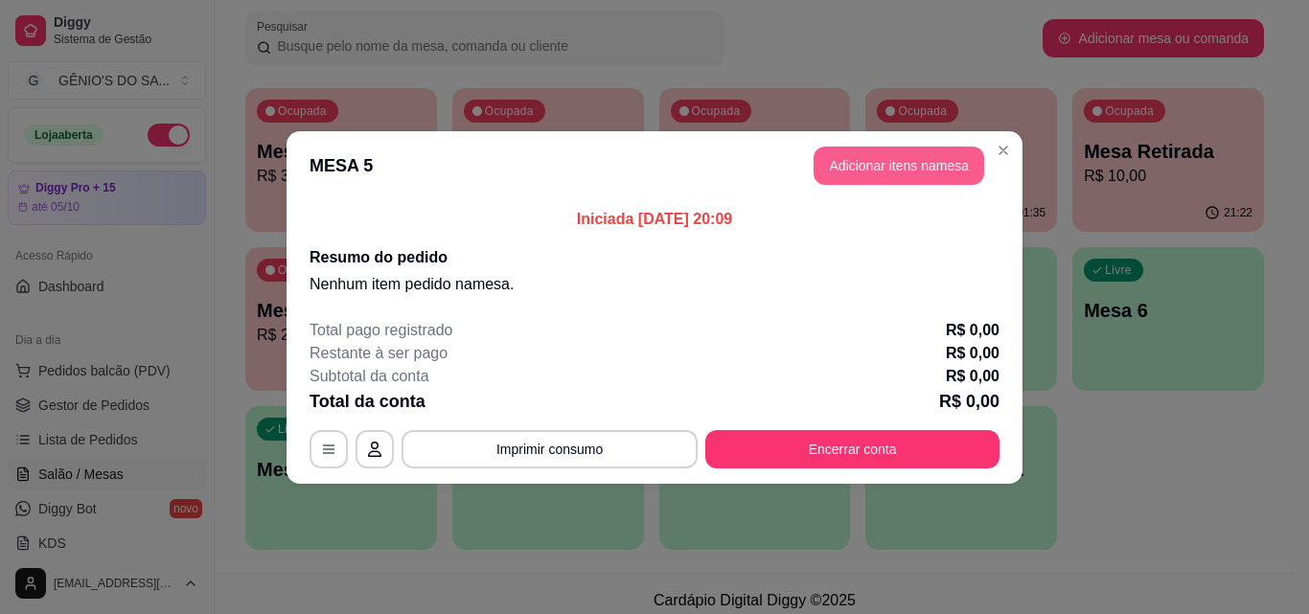
click at [896, 172] on button "Adicionar itens na mesa" at bounding box center [899, 166] width 171 height 38
click at [896, 169] on div "Este pedido será vinculado para MESA 5 Nenhum produto adicionado" at bounding box center [1095, 292] width 414 height 564
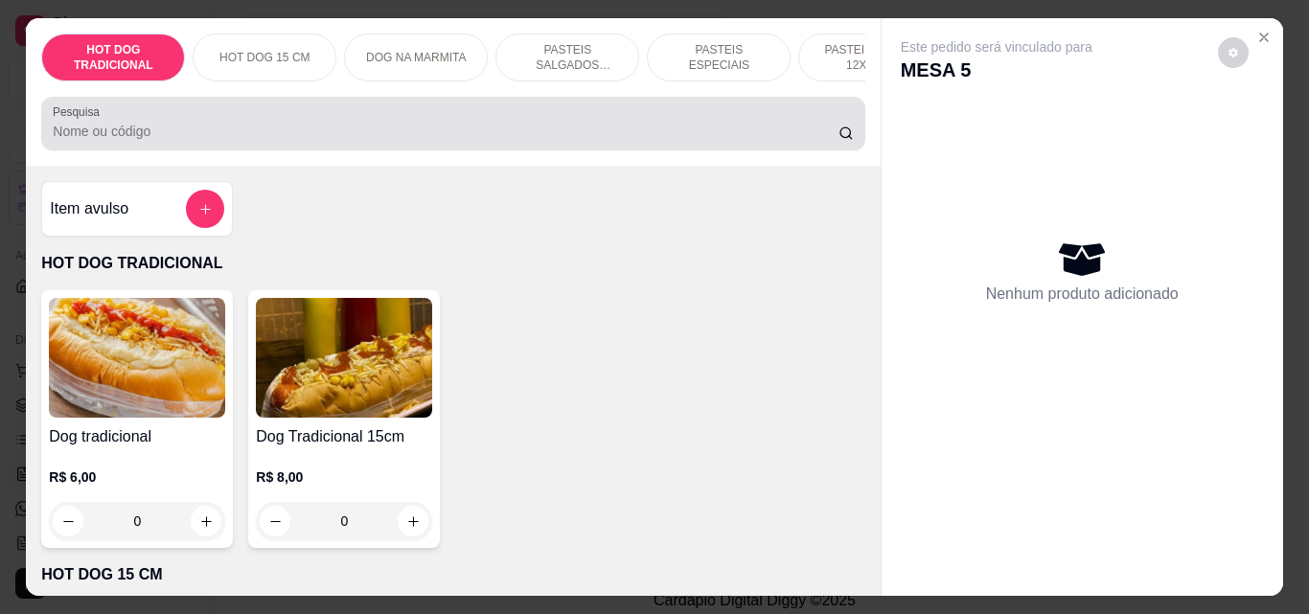
click at [406, 134] on input "Pesquisa" at bounding box center [446, 131] width 786 height 19
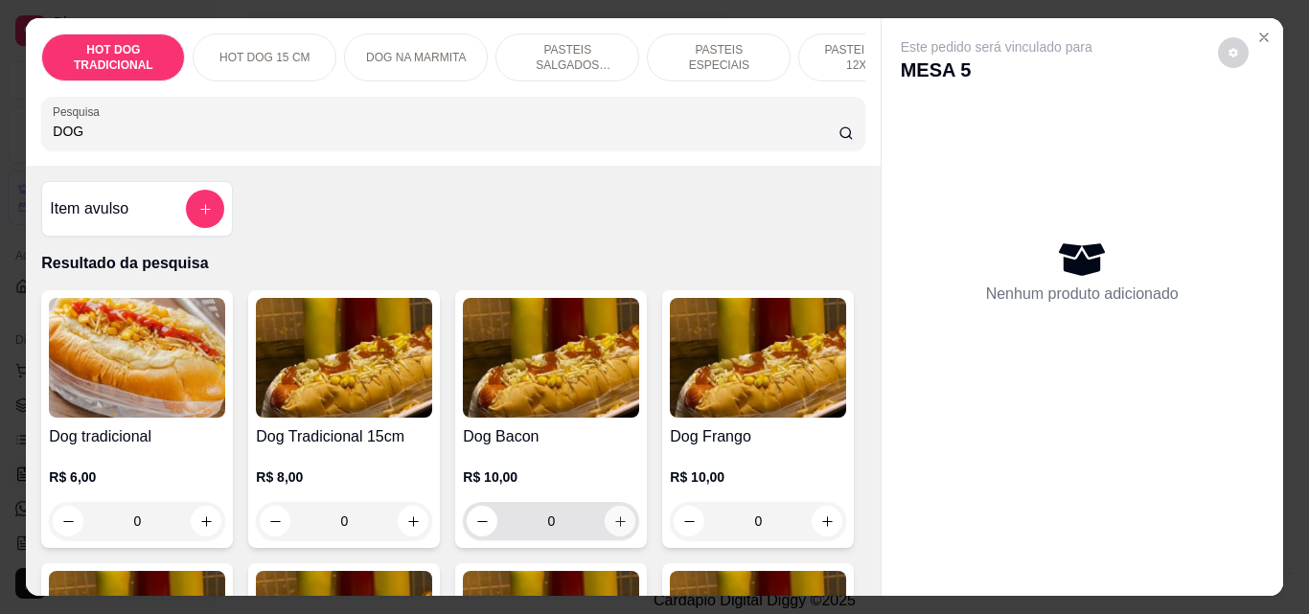
type input "DOG"
click at [606, 527] on button "increase-product-quantity" at bounding box center [621, 522] width 30 height 30
type input "1"
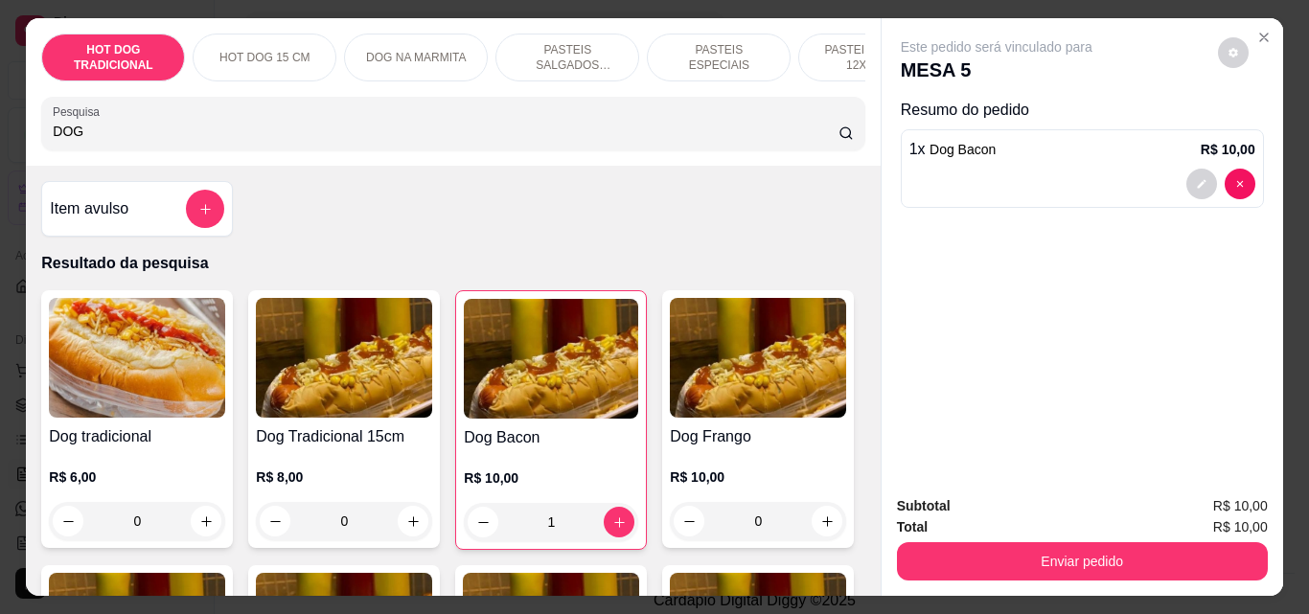
click at [128, 161] on div "HOT DOG TRADICIONAL HOT DOG 15 CM DOG NA MARMITA PASTEIS SALGADOS 12X20cm PASTE…" at bounding box center [453, 92] width 854 height 148
click at [128, 150] on div "Pesquisa DOG" at bounding box center [452, 124] width 823 height 54
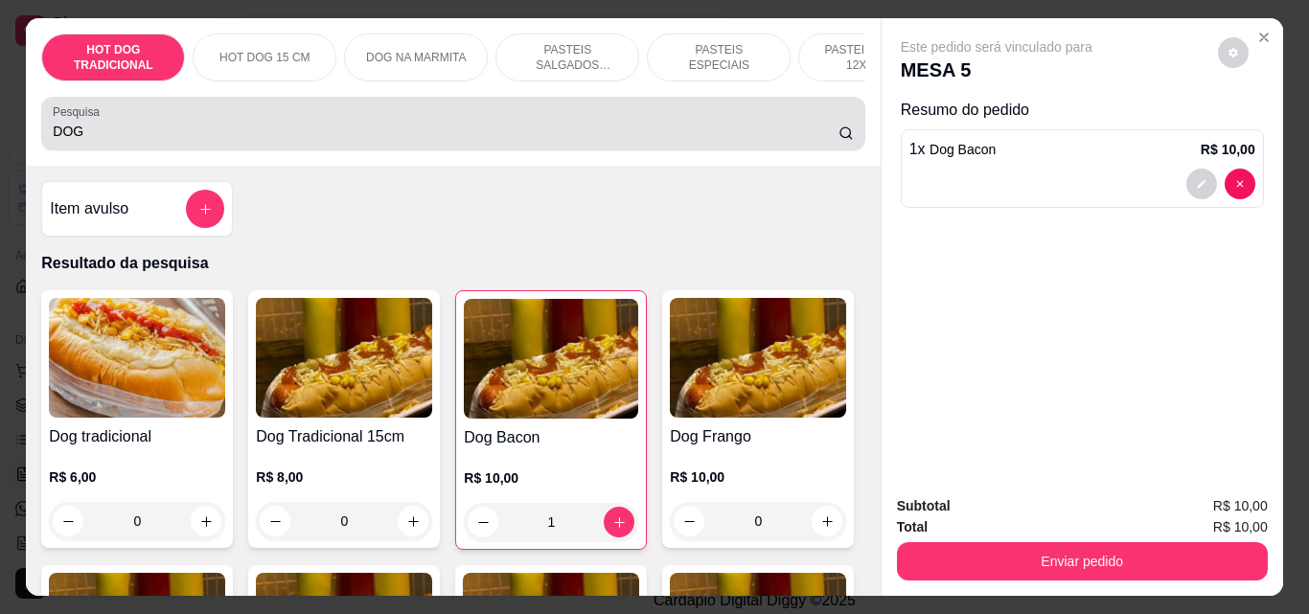
click at [128, 150] on div "Pesquisa DOG" at bounding box center [452, 124] width 823 height 54
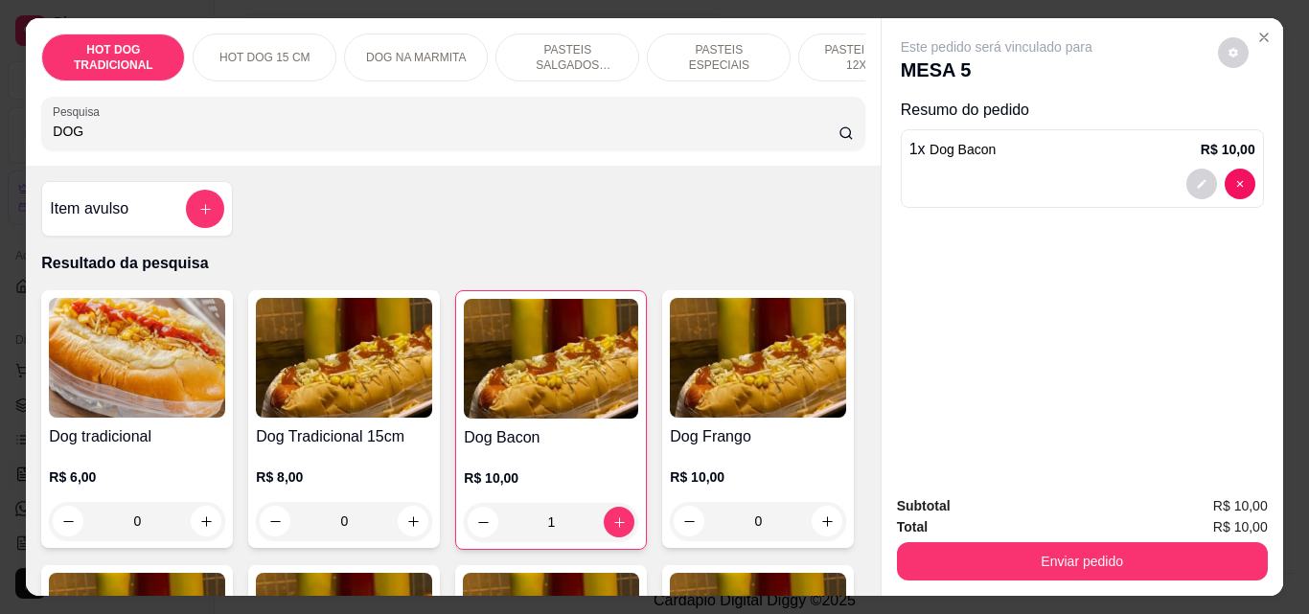
click at [128, 150] on div "Pesquisa DOG" at bounding box center [452, 124] width 823 height 54
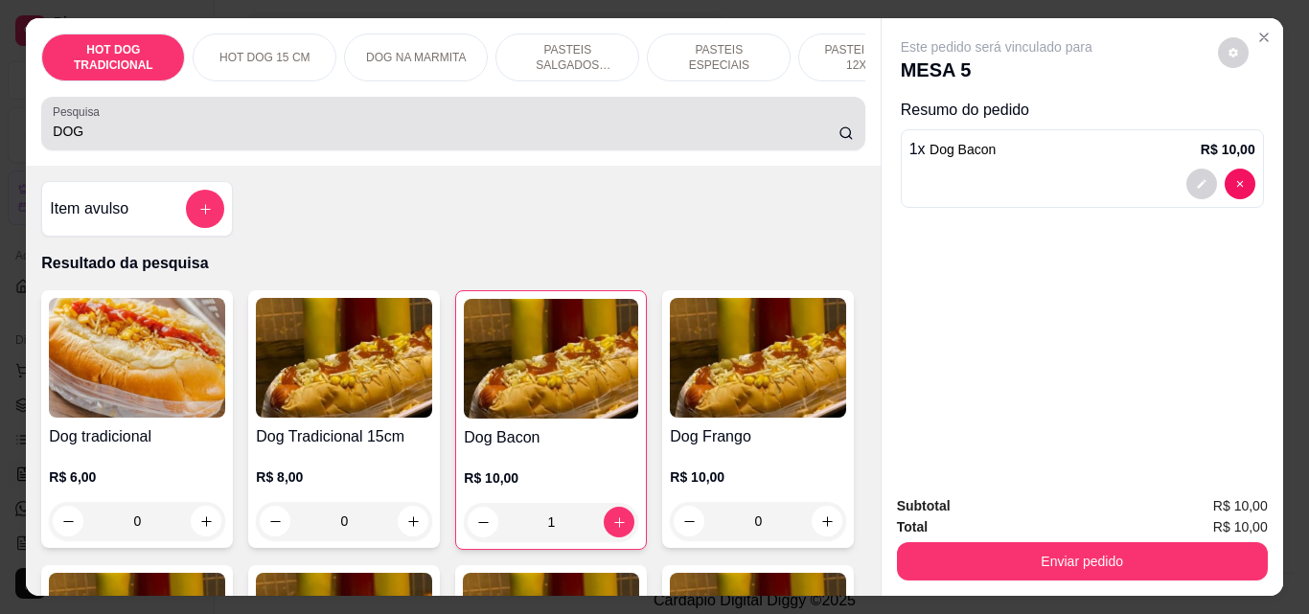
click at [128, 150] on div "Pesquisa DOG" at bounding box center [452, 124] width 823 height 54
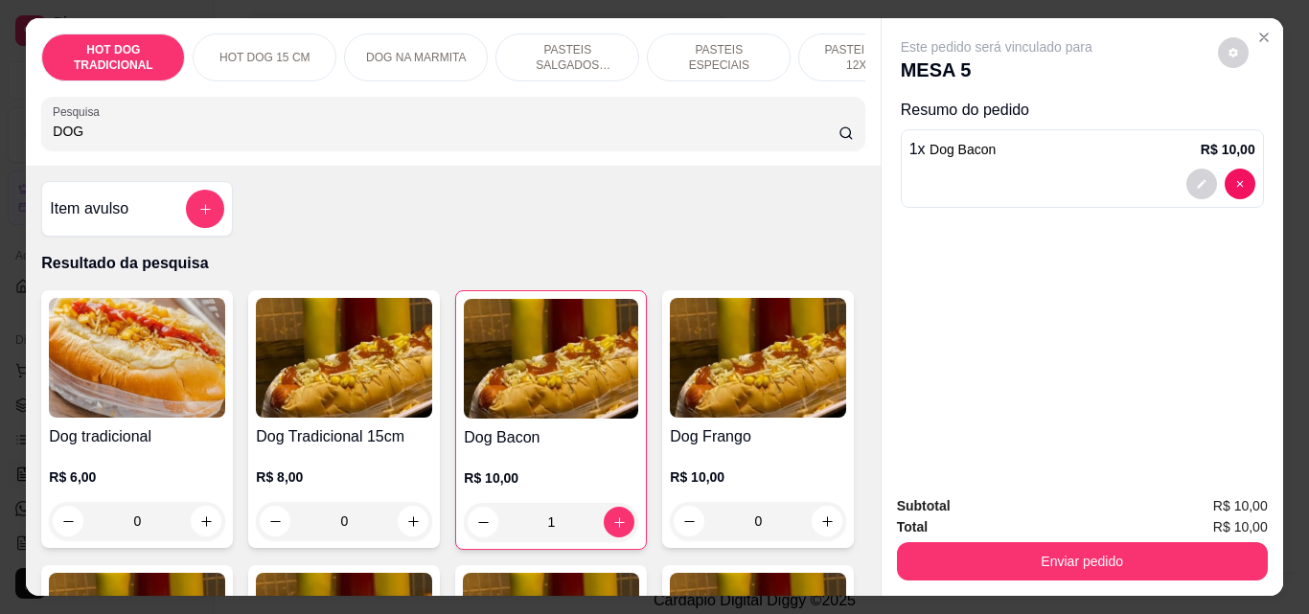
click at [128, 150] on div "Pesquisa DOG" at bounding box center [452, 124] width 823 height 54
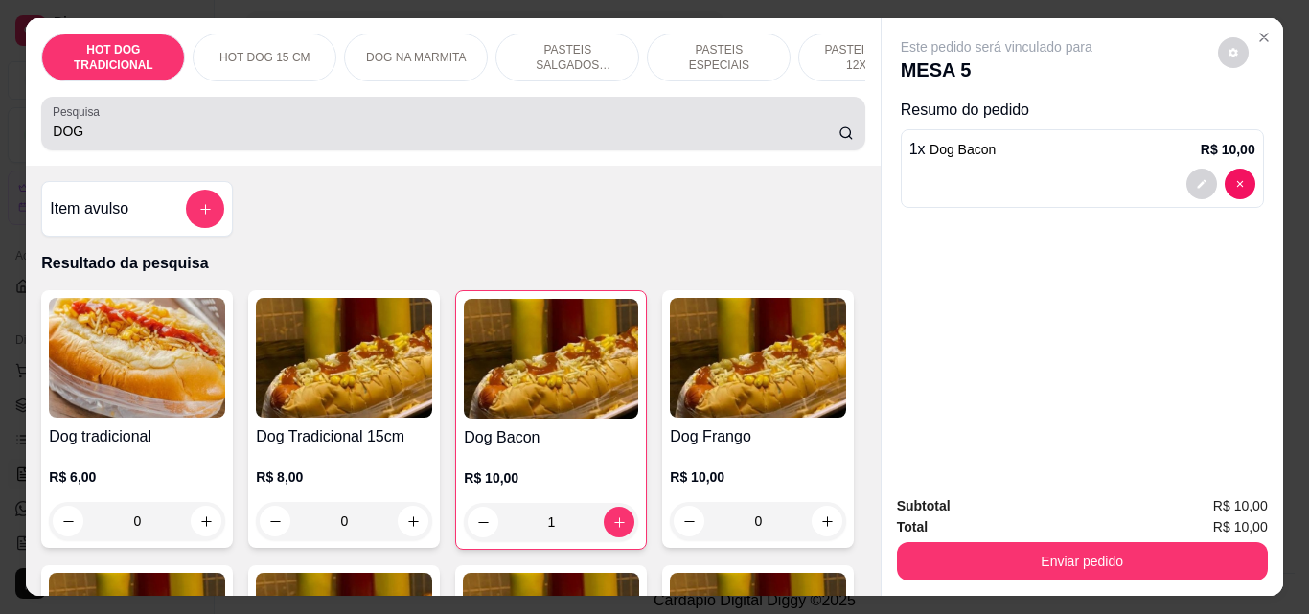
click at [128, 150] on div "Pesquisa DOG" at bounding box center [452, 124] width 823 height 54
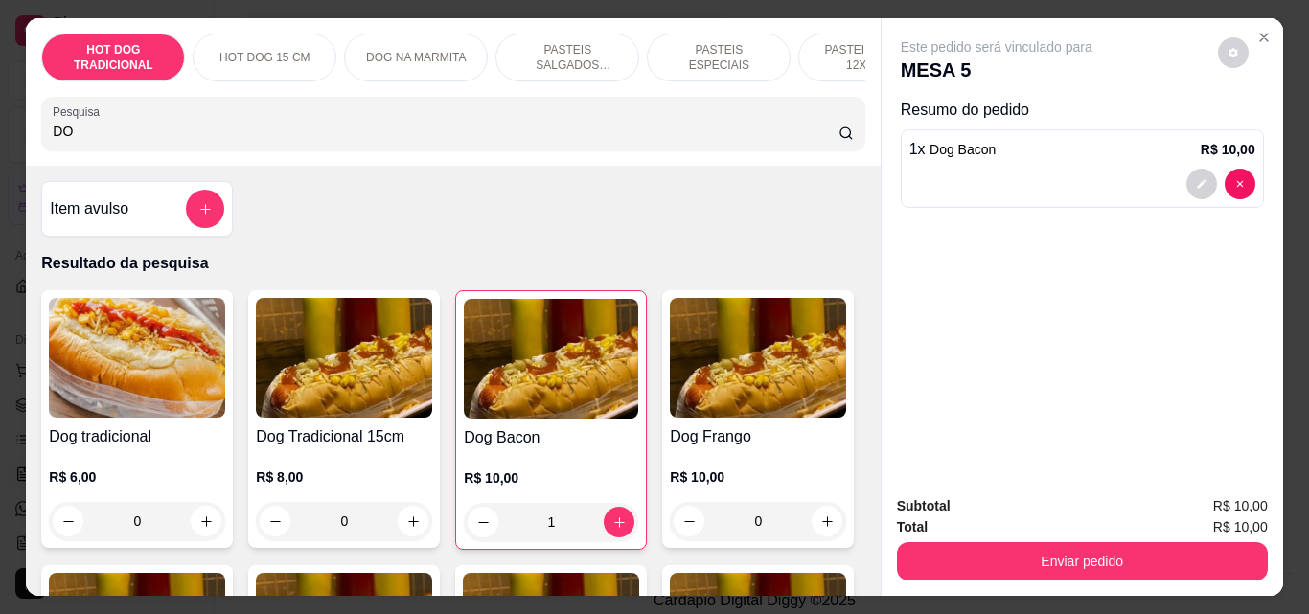
type input "D"
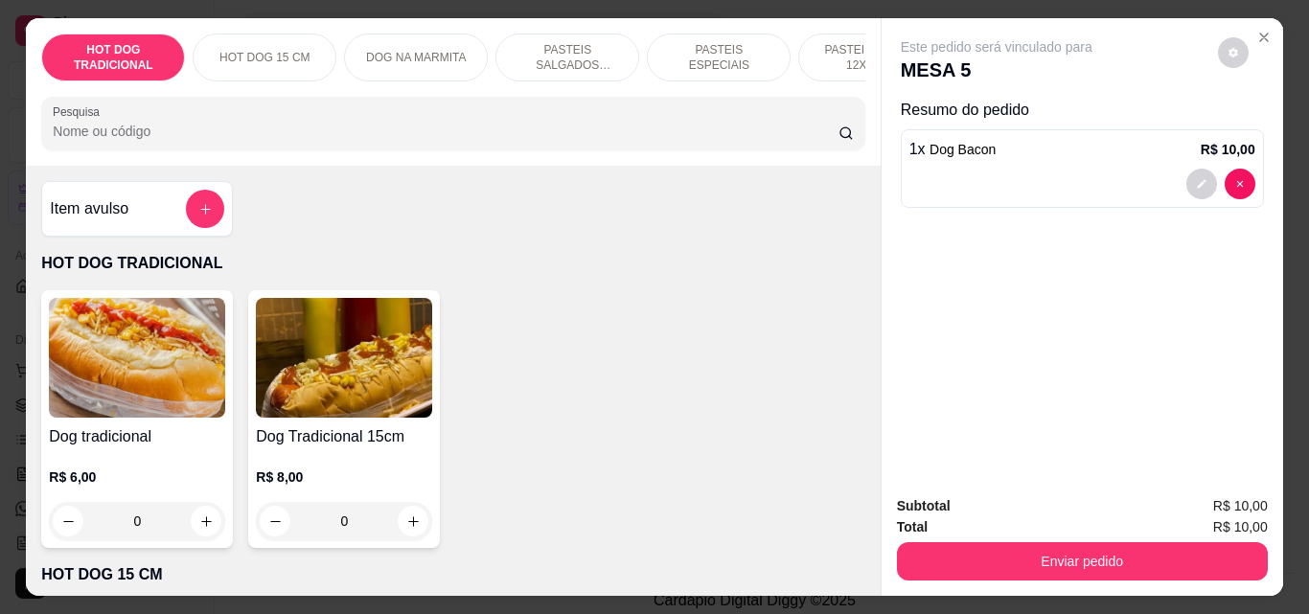
click at [525, 44] on p "PASTEIS SALGADOS 12X20cm" at bounding box center [567, 57] width 111 height 31
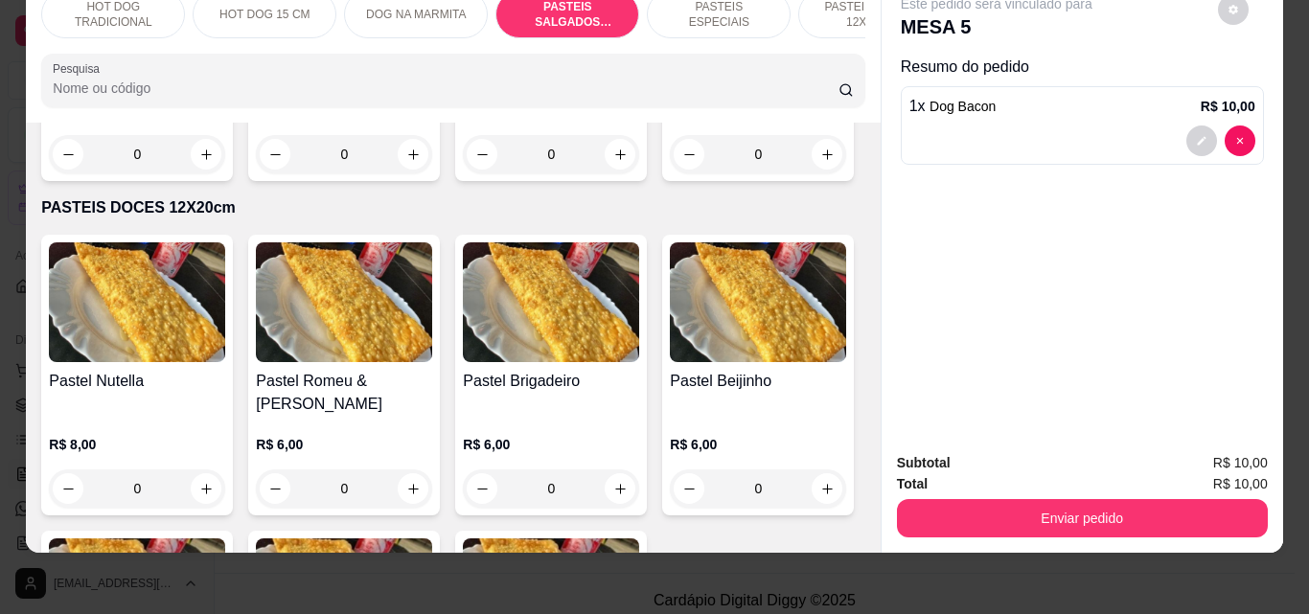
scroll to position [3125, 0]
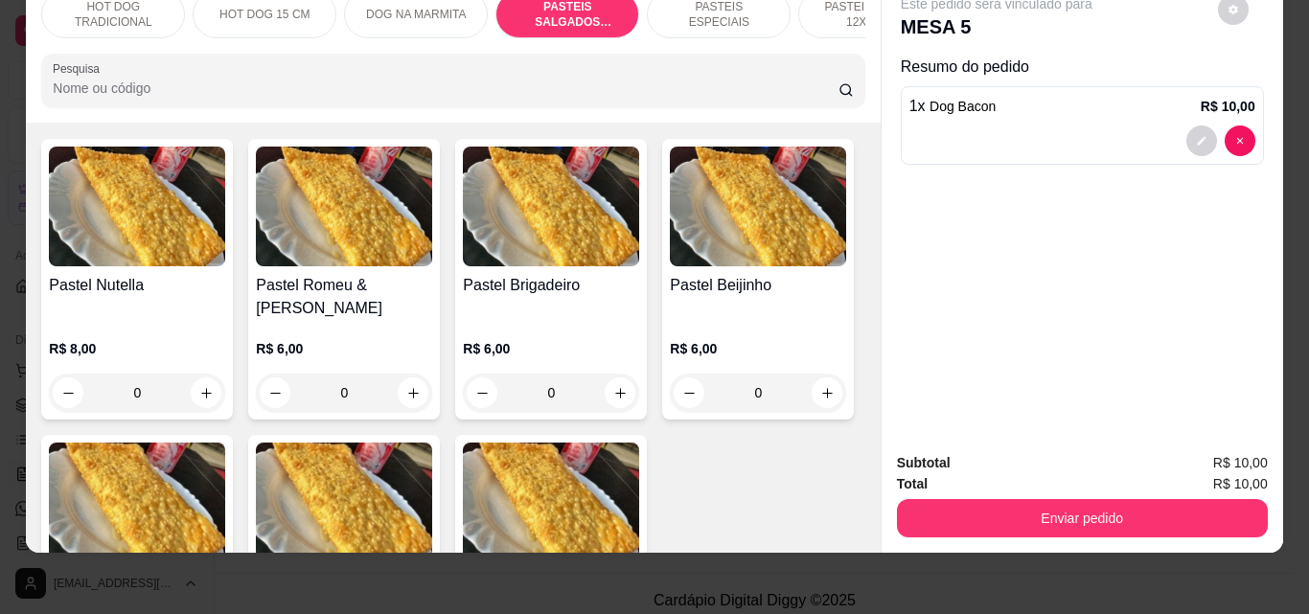
type input "1"
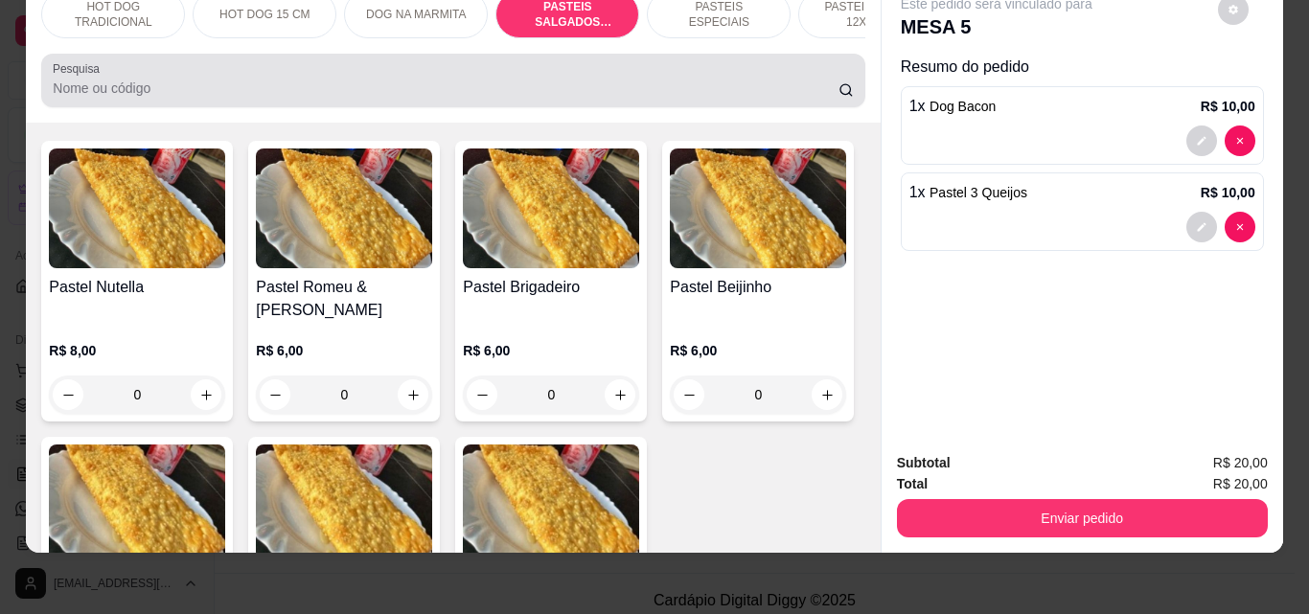
click at [314, 76] on div at bounding box center [453, 80] width 800 height 38
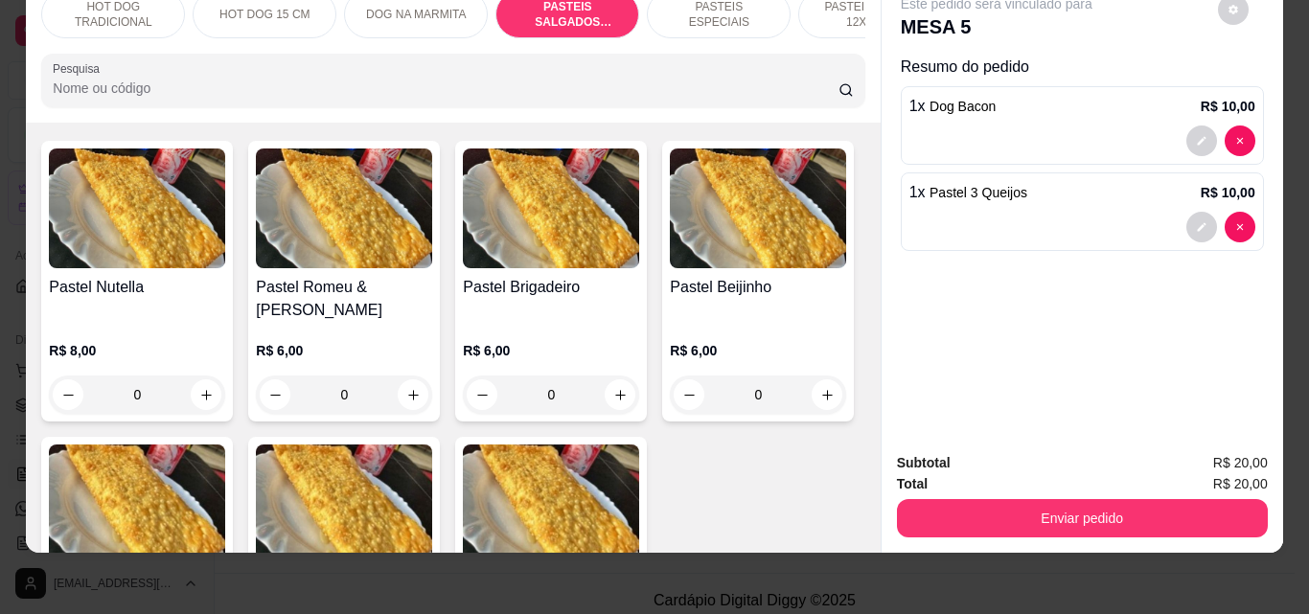
click at [314, 76] on div at bounding box center [453, 80] width 800 height 38
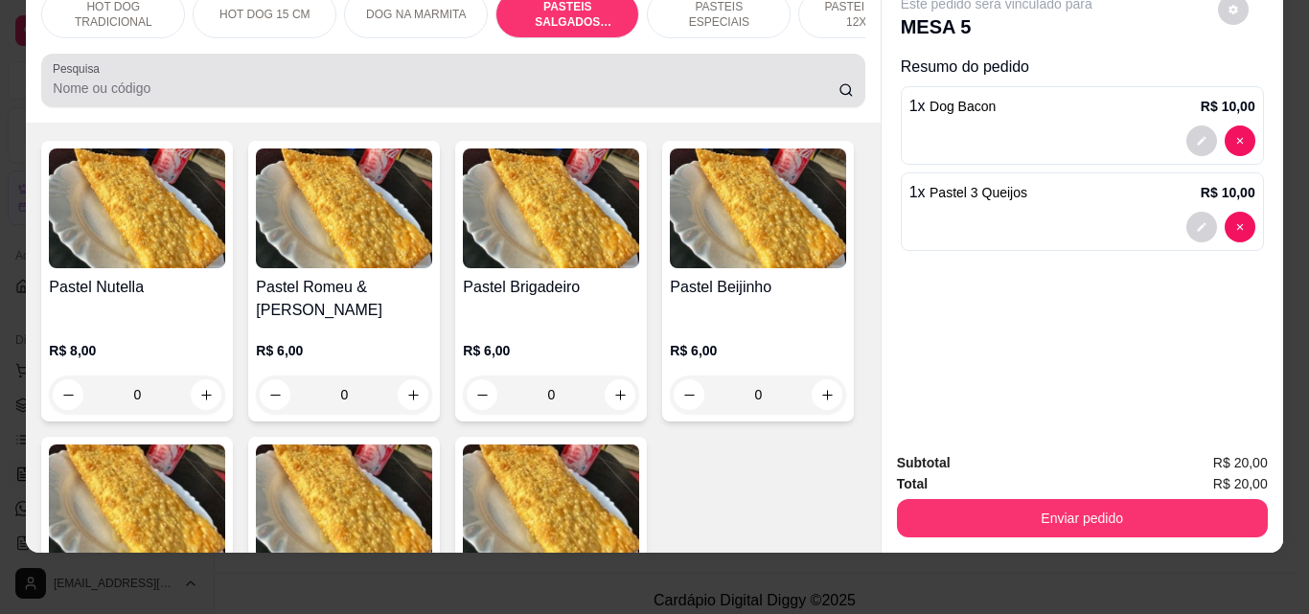
click at [314, 76] on div at bounding box center [453, 80] width 800 height 38
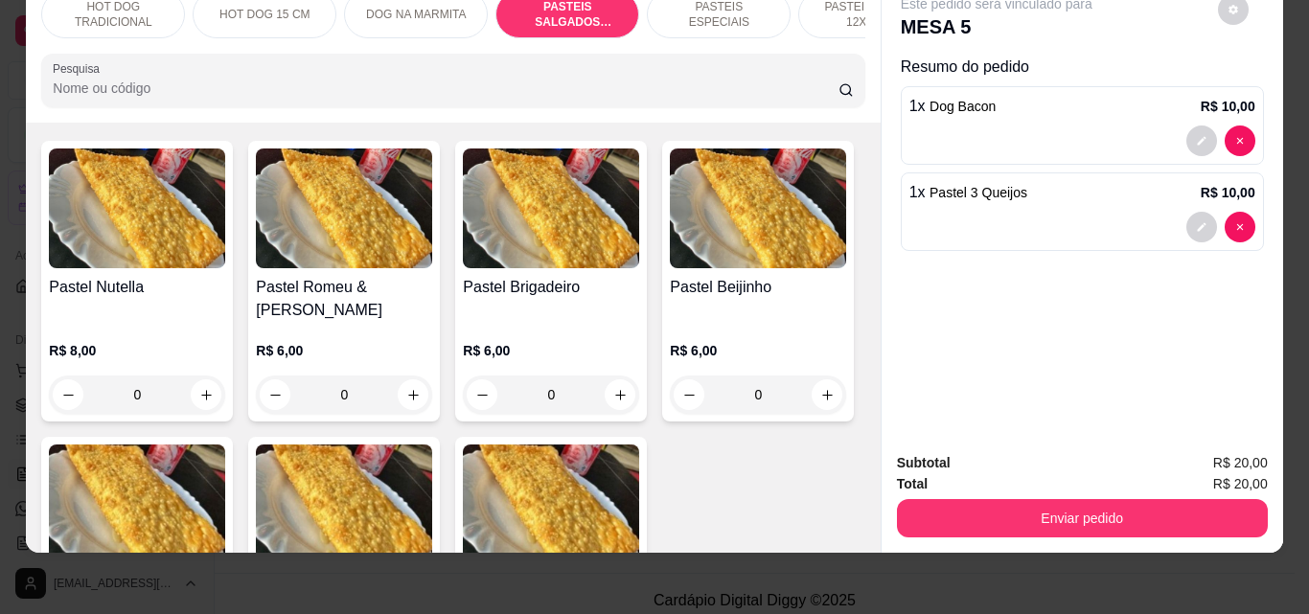
click at [314, 76] on div at bounding box center [453, 80] width 800 height 38
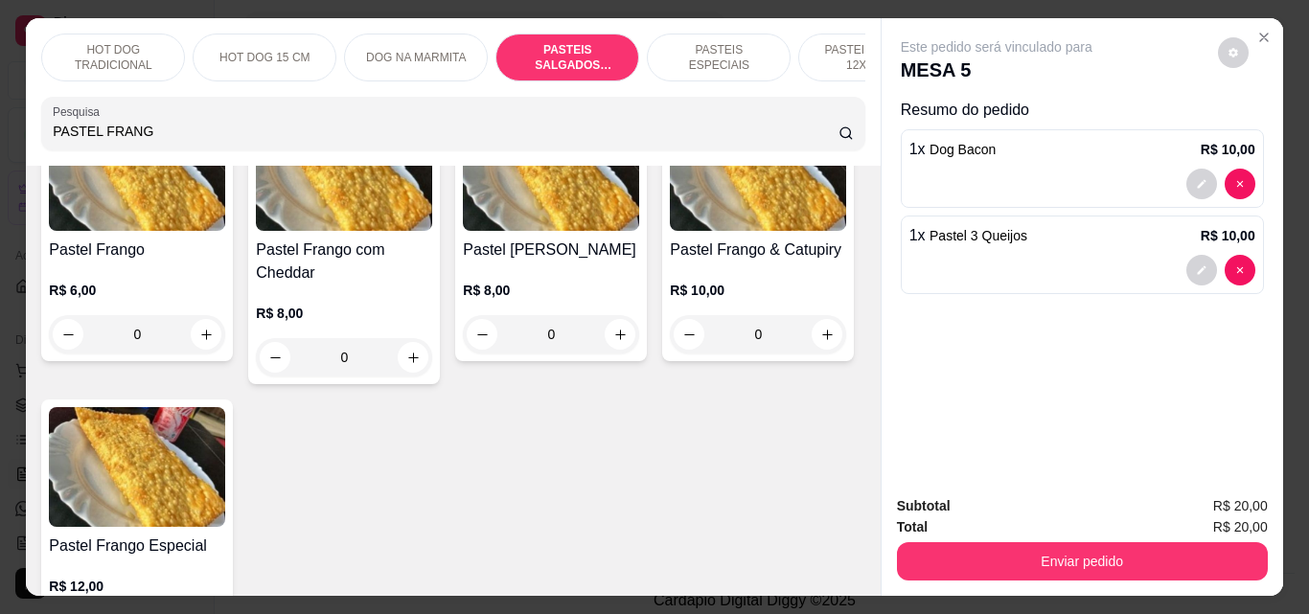
scroll to position [0, 0]
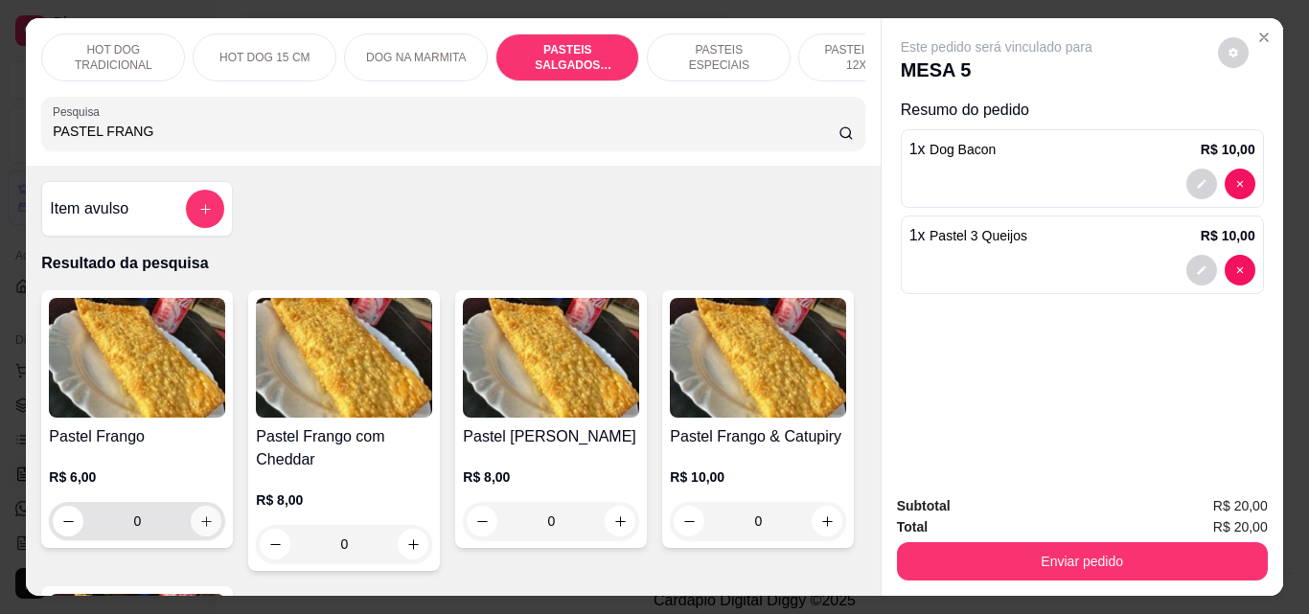
type input "PASTEL FRANG"
click at [202, 529] on icon "increase-product-quantity" at bounding box center [206, 522] width 14 height 14
type input "1"
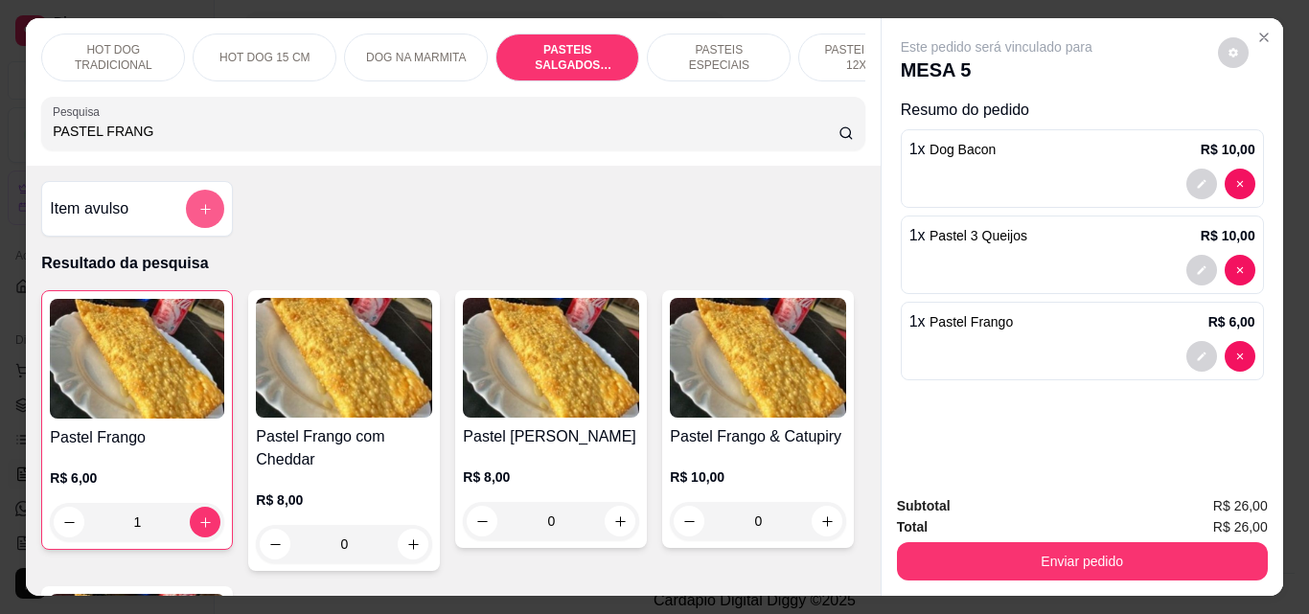
click at [207, 225] on button "add-separate-item" at bounding box center [205, 209] width 38 height 38
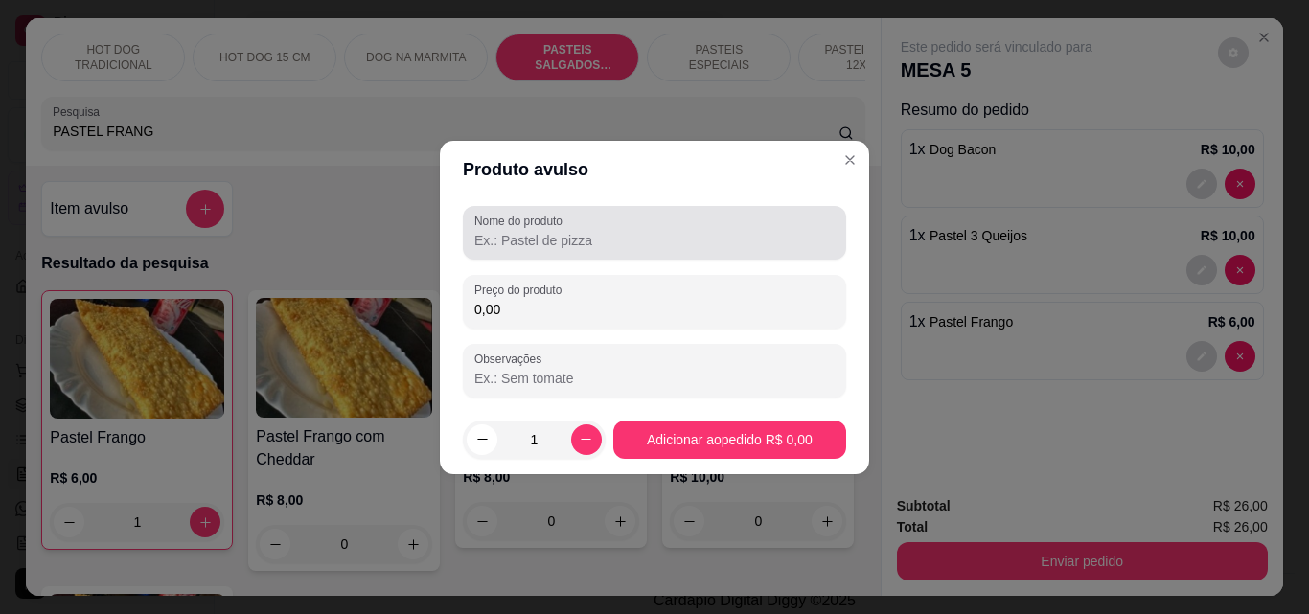
click at [511, 238] on input "Nome do produto" at bounding box center [654, 240] width 360 height 19
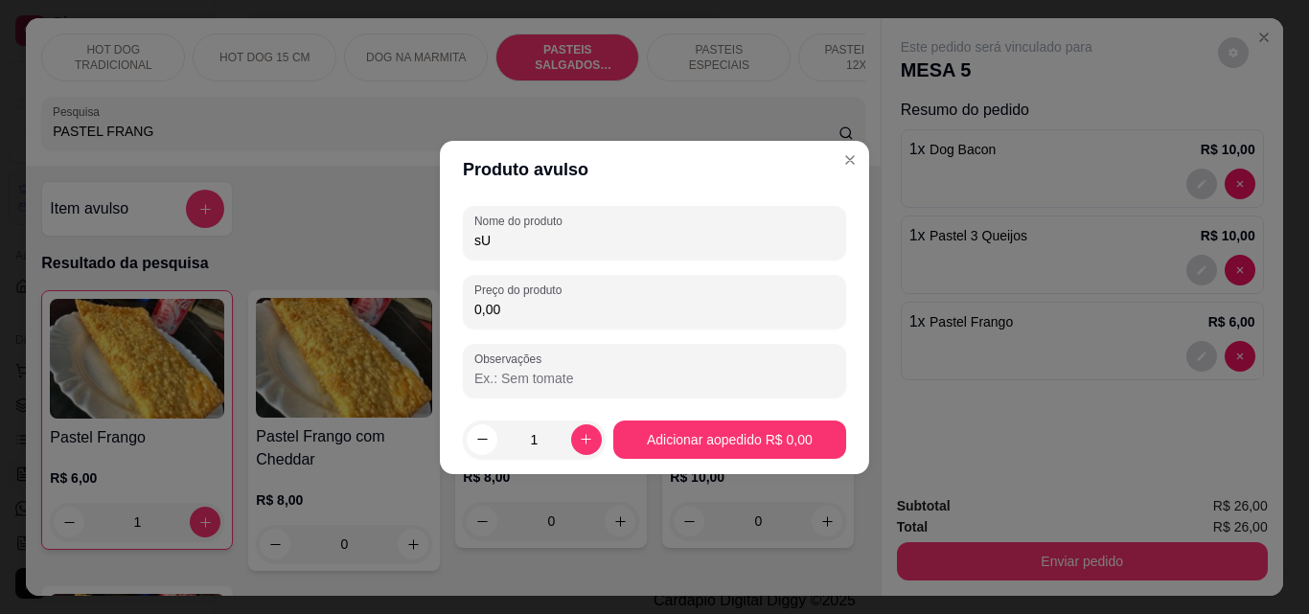
type input "s"
type input "Suco acerola"
click at [543, 316] on input "0,00" at bounding box center [654, 309] width 360 height 19
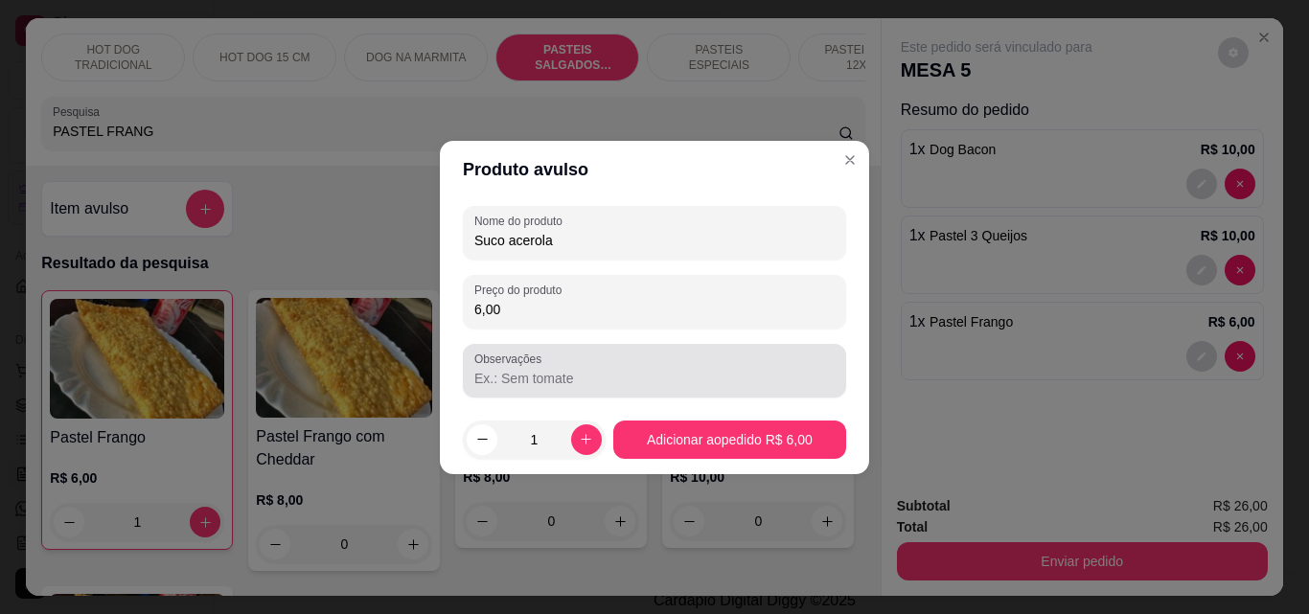
type input "6,00"
click at [524, 369] on input "Observações" at bounding box center [654, 378] width 360 height 19
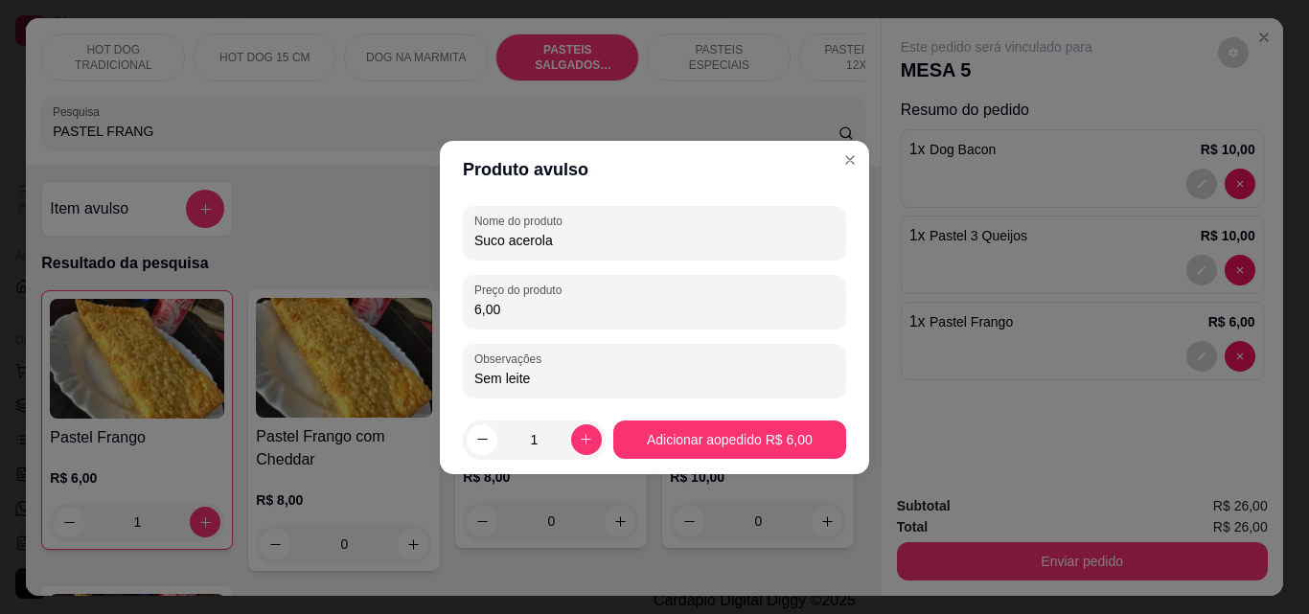
type input "Sem leite"
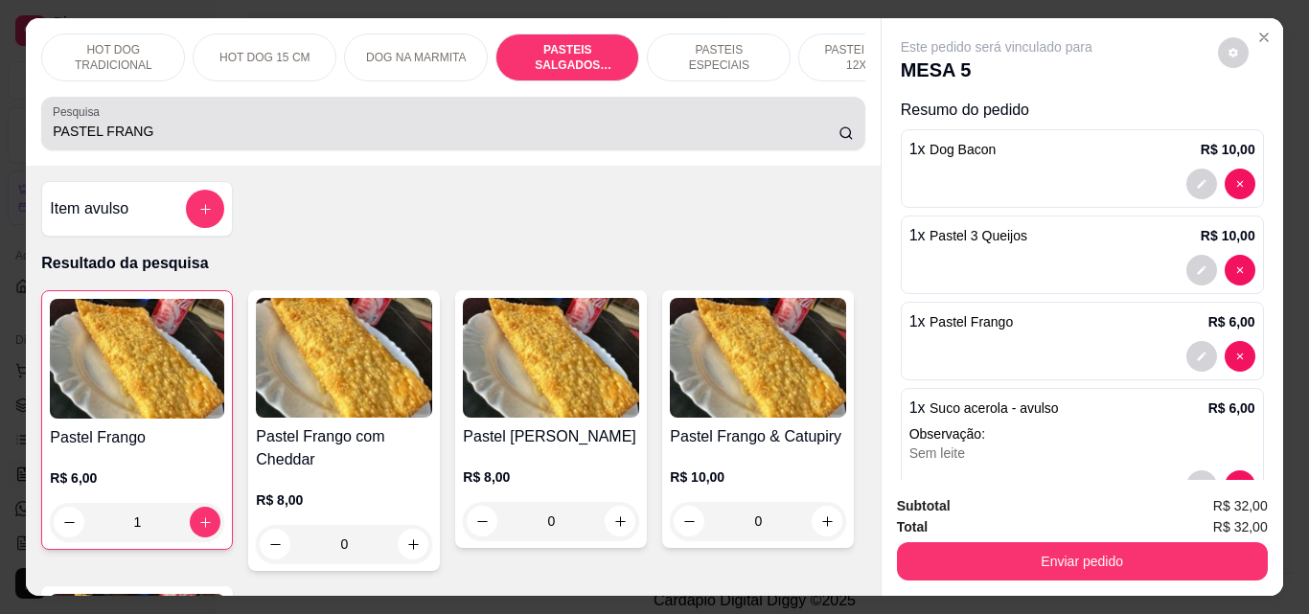
click at [182, 143] on div "PASTEL FRANG" at bounding box center [453, 123] width 800 height 38
click at [182, 141] on input "PASTEL FRANG" at bounding box center [446, 131] width 786 height 19
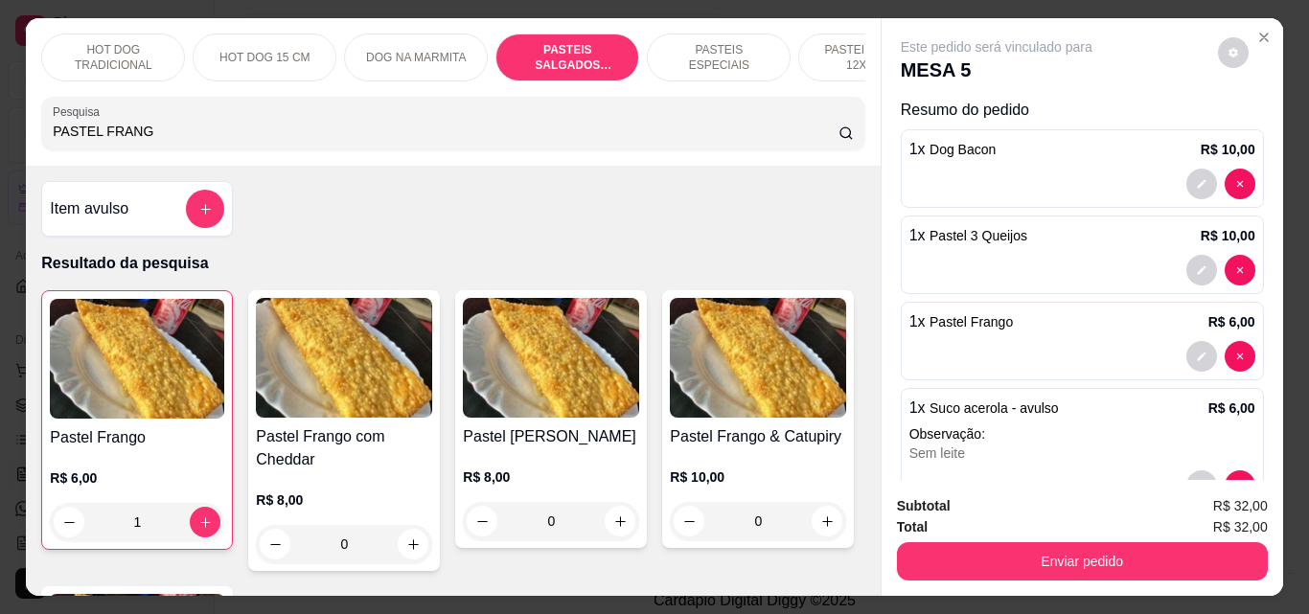
click at [182, 141] on input "PASTEL FRANG" at bounding box center [446, 131] width 786 height 19
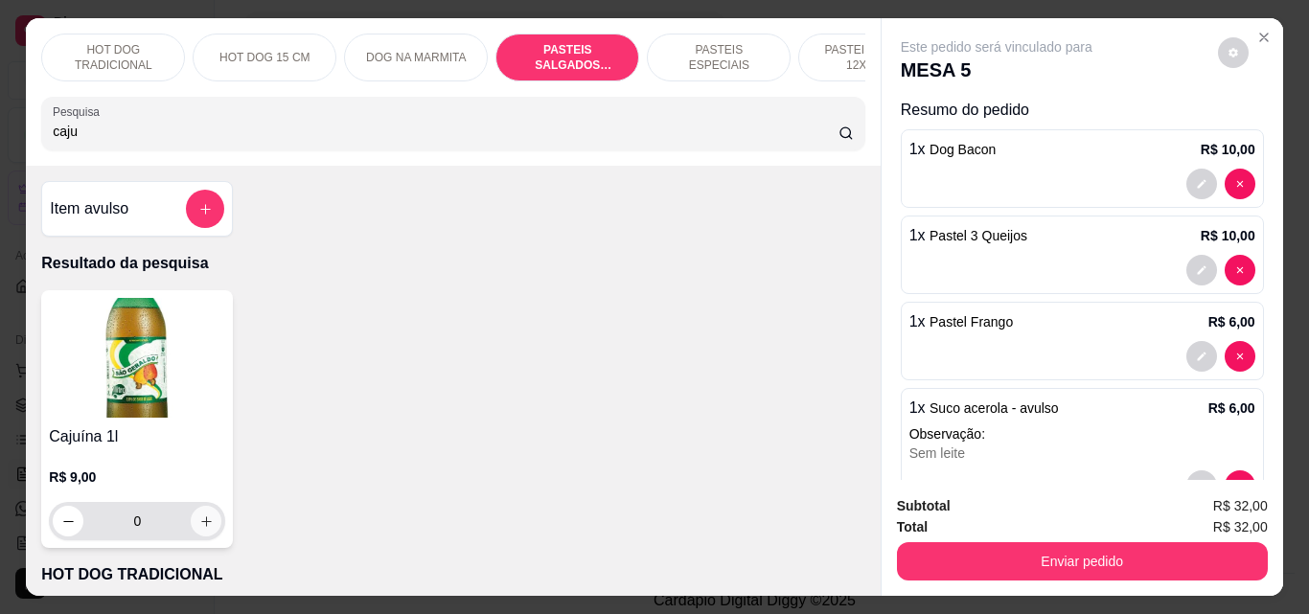
type input "caju"
click at [198, 537] on button "increase-product-quantity" at bounding box center [206, 521] width 31 height 31
type input "1"
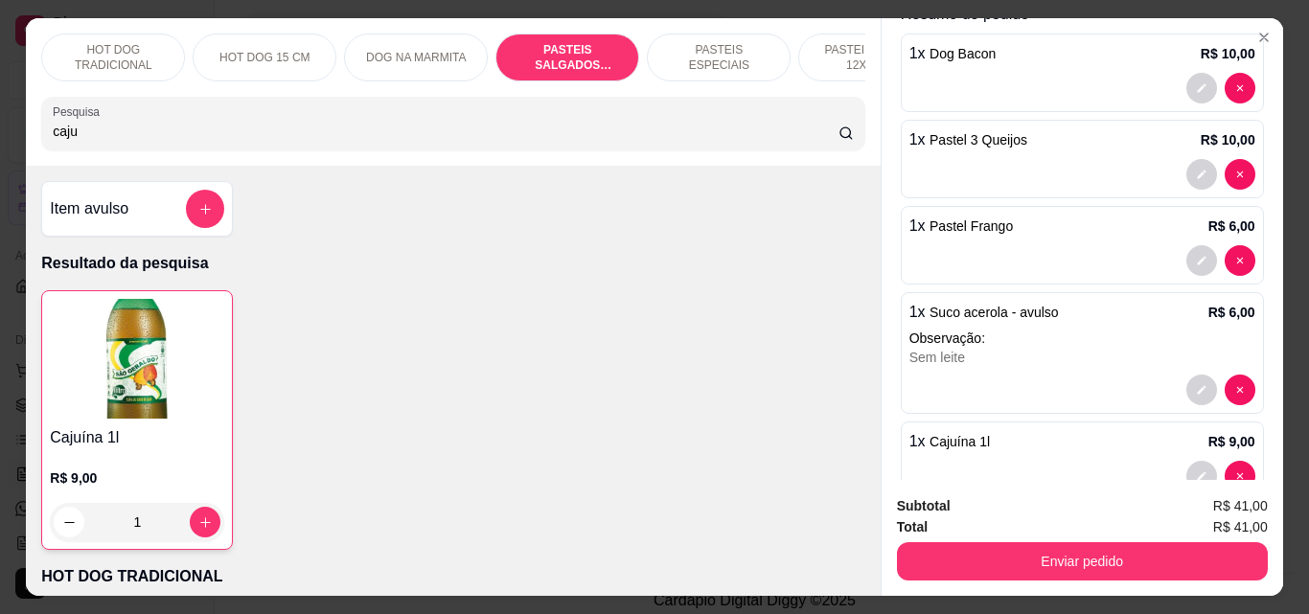
scroll to position [143, 0]
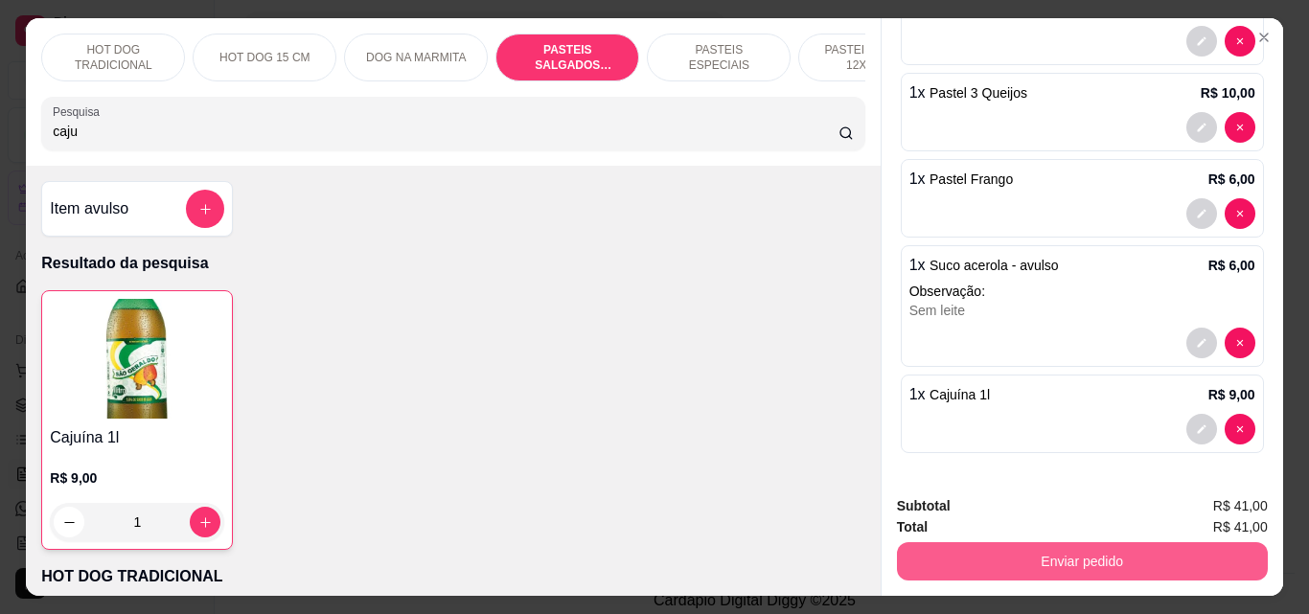
click at [1039, 562] on button "Enviar pedido" at bounding box center [1082, 561] width 371 height 38
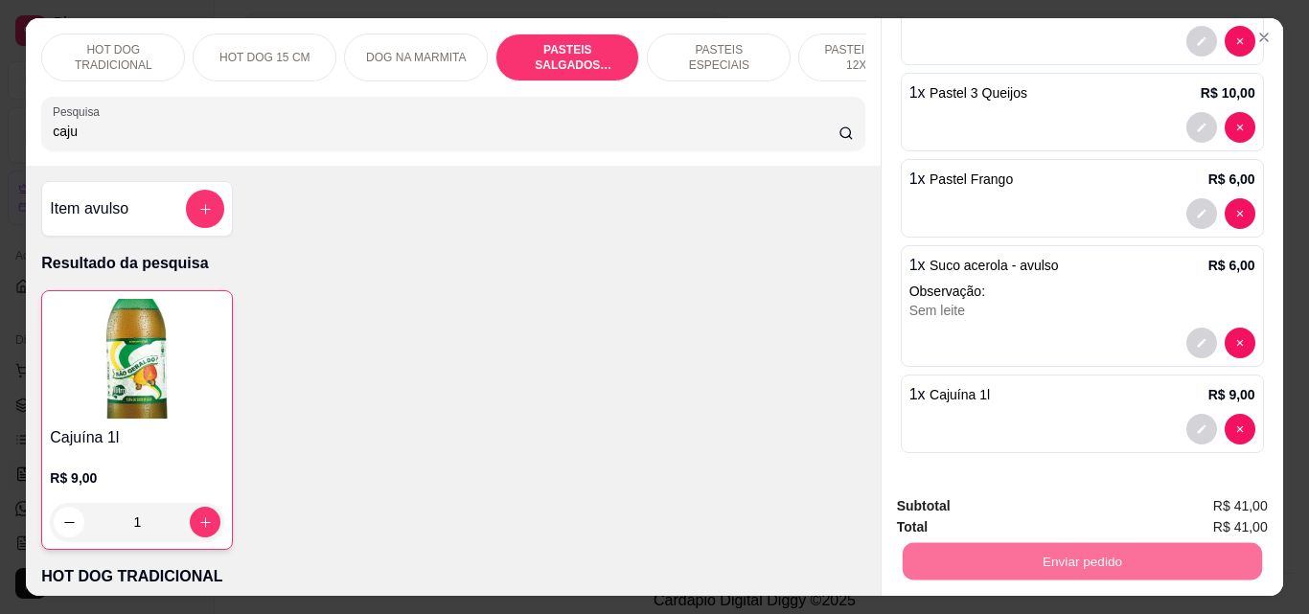
click at [1104, 499] on button "Não registrar e enviar pedido" at bounding box center [1019, 506] width 194 height 35
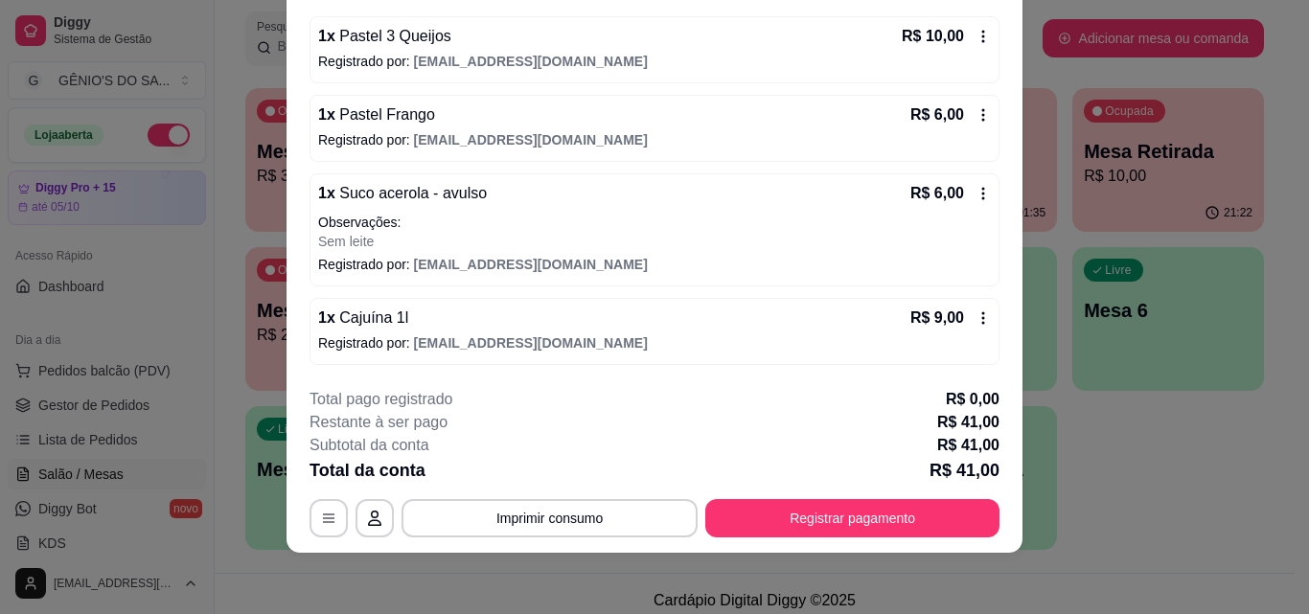
scroll to position [0, 0]
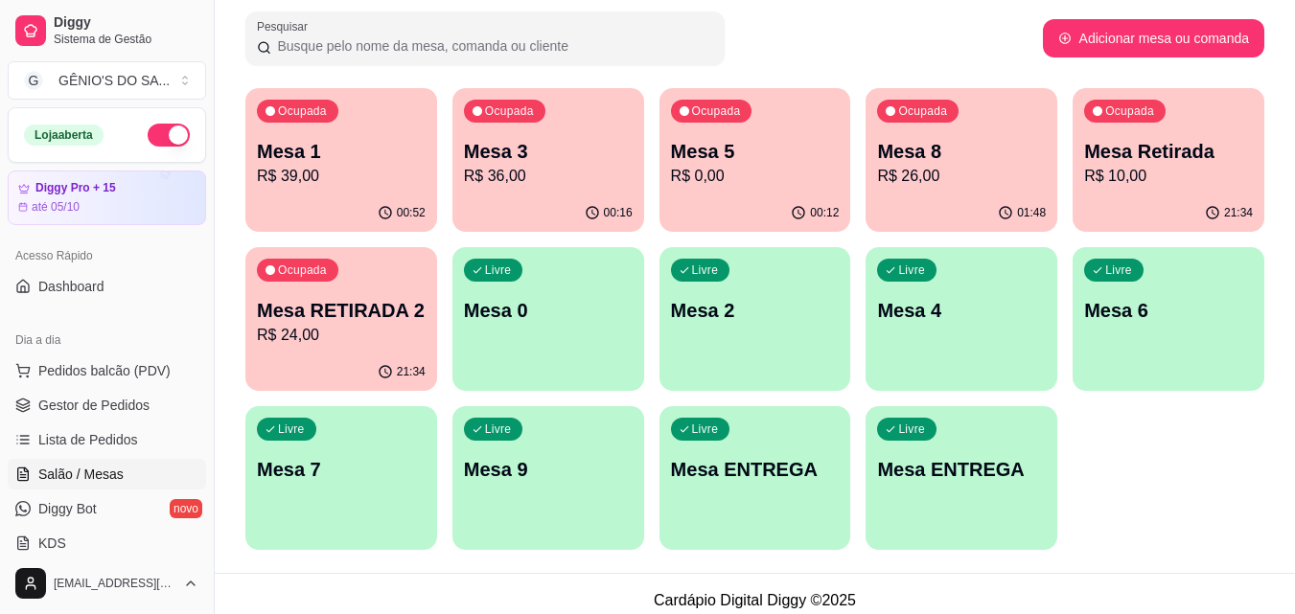
click at [358, 325] on p "R$ 24,00" at bounding box center [341, 335] width 169 height 23
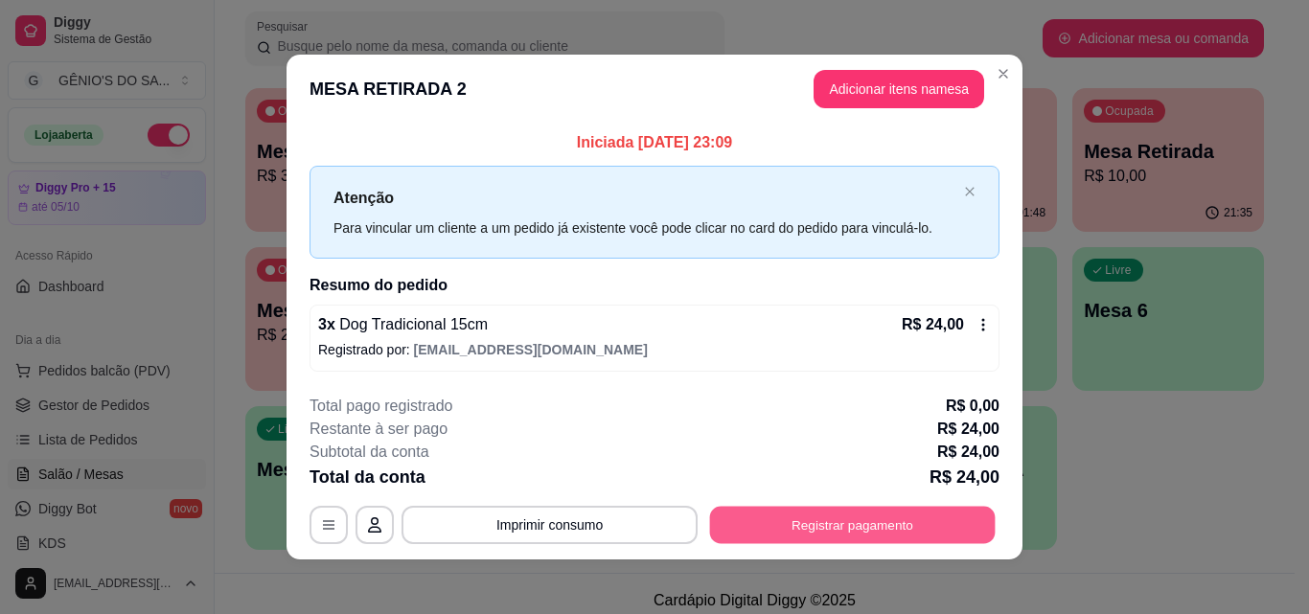
click at [794, 541] on button "Registrar pagamento" at bounding box center [853, 525] width 286 height 37
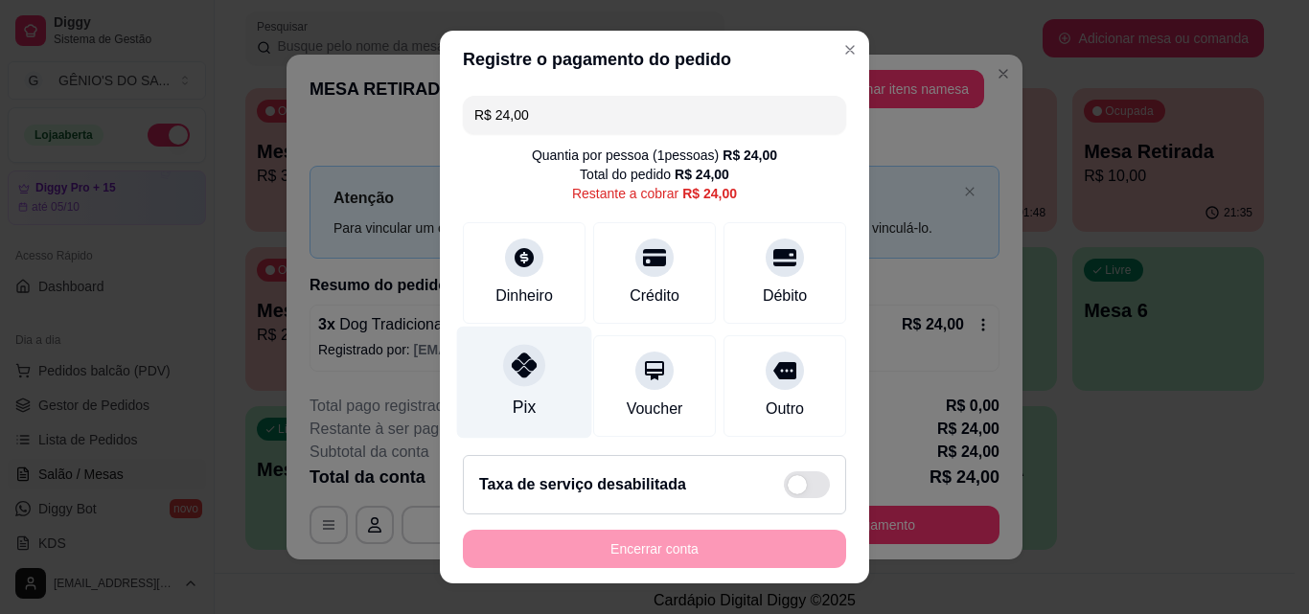
click at [512, 370] on icon at bounding box center [524, 365] width 25 height 25
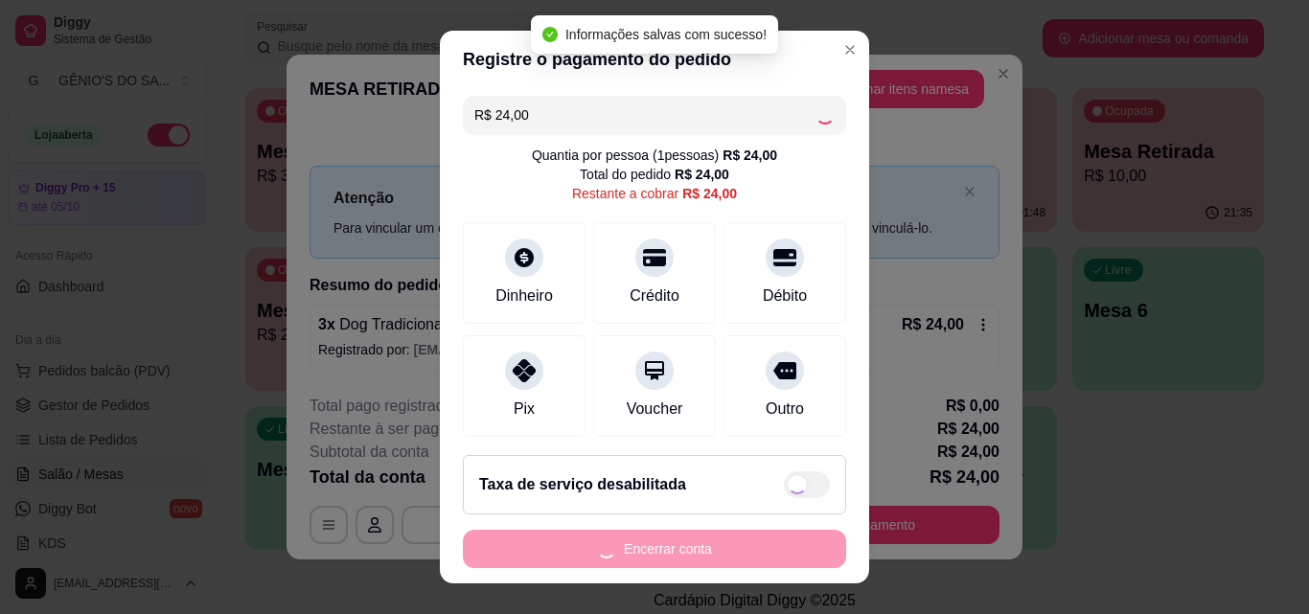
type input "R$ 0,00"
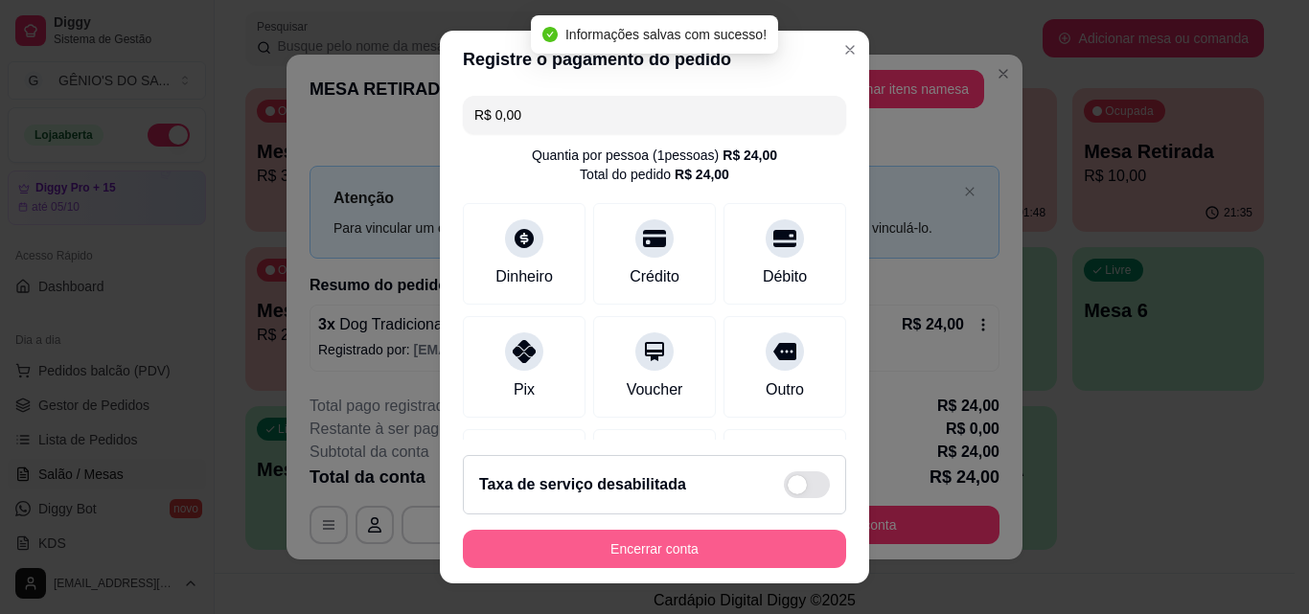
click at [597, 546] on button "Encerrar conta" at bounding box center [654, 549] width 383 height 38
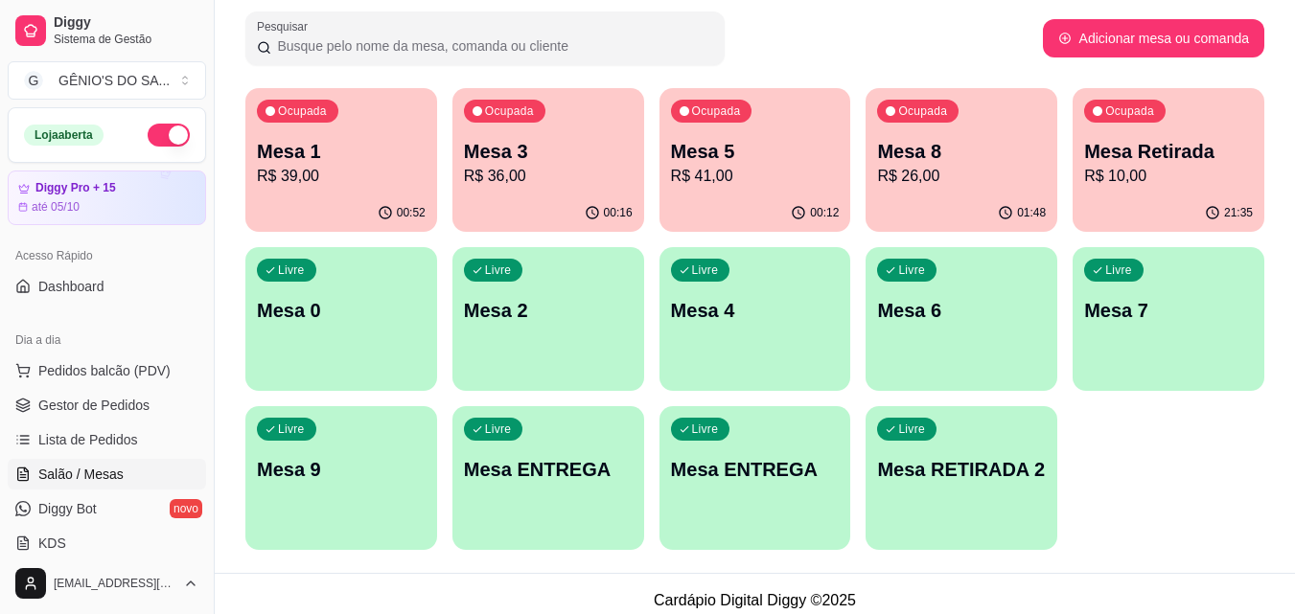
click at [1118, 144] on p "Mesa Retirada" at bounding box center [1168, 151] width 169 height 27
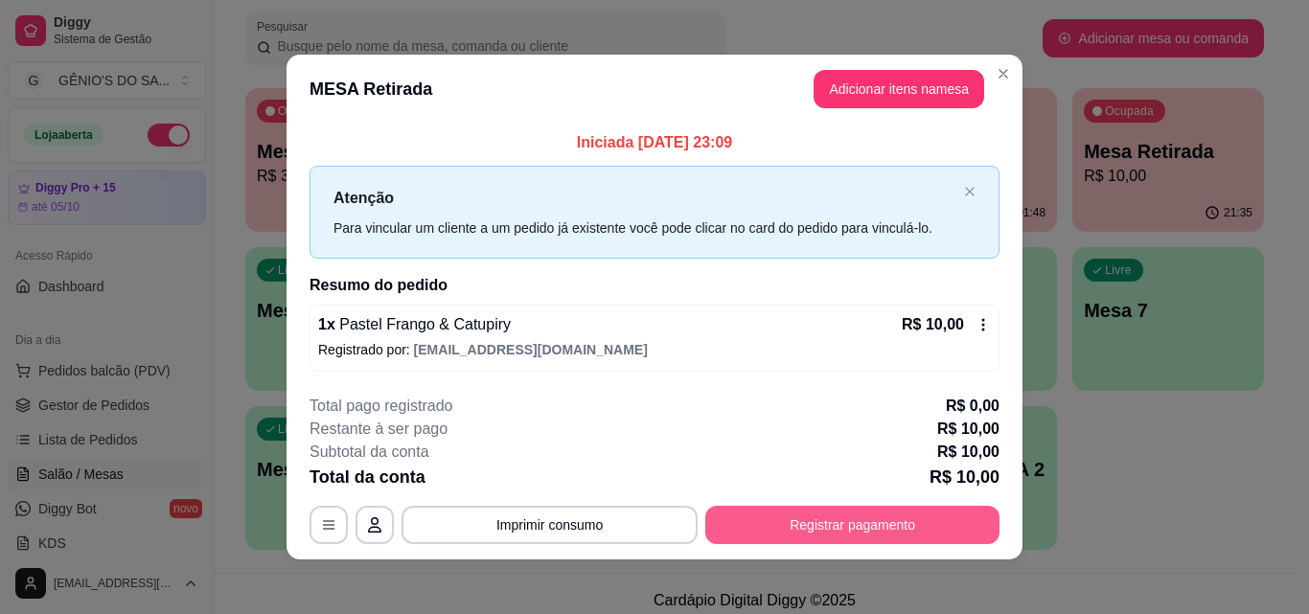
click at [749, 520] on button "Registrar pagamento" at bounding box center [852, 525] width 294 height 38
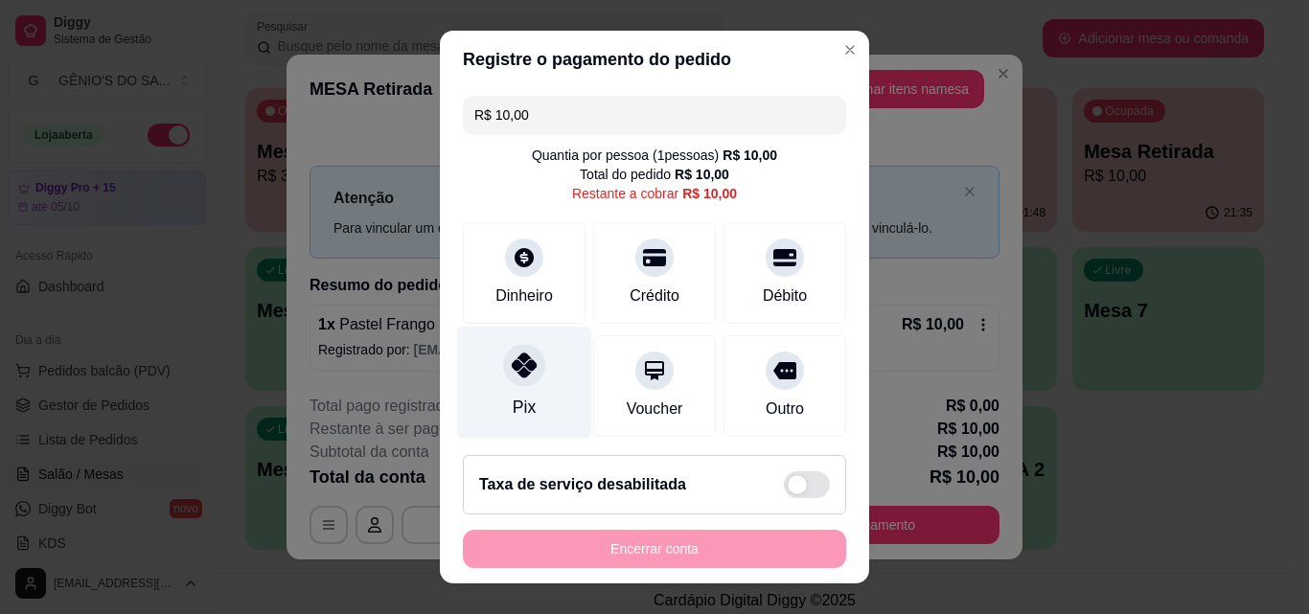
click at [512, 378] on icon at bounding box center [524, 365] width 25 height 25
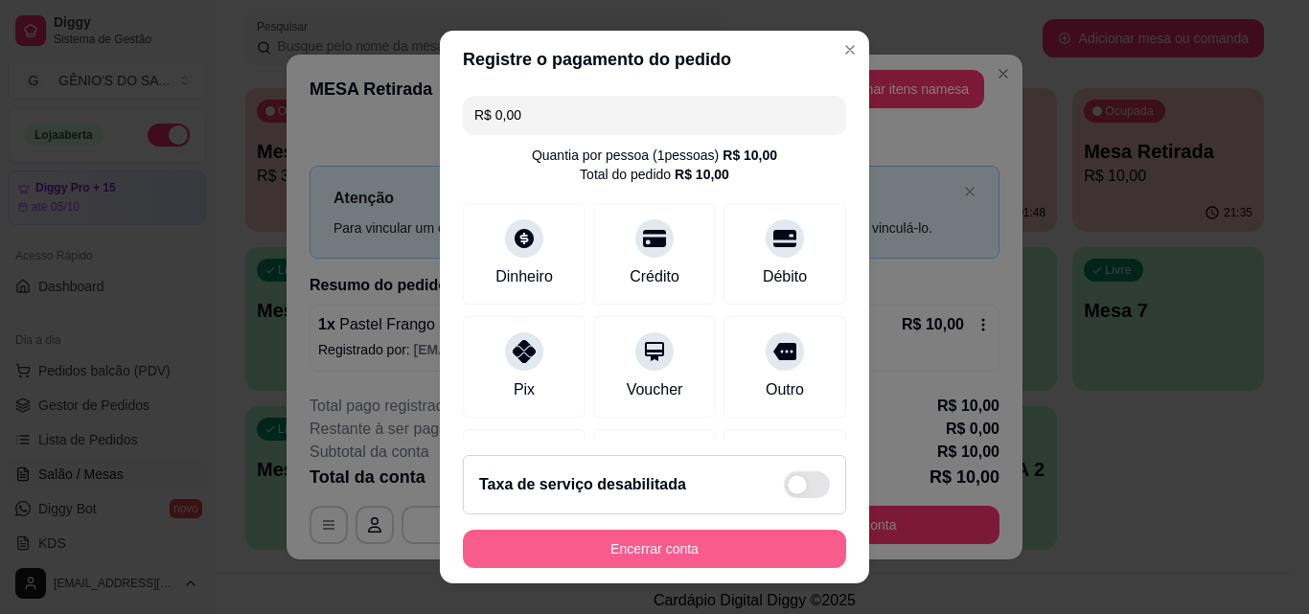
type input "R$ 0,00"
click at [628, 556] on button "Encerrar conta" at bounding box center [654, 549] width 383 height 38
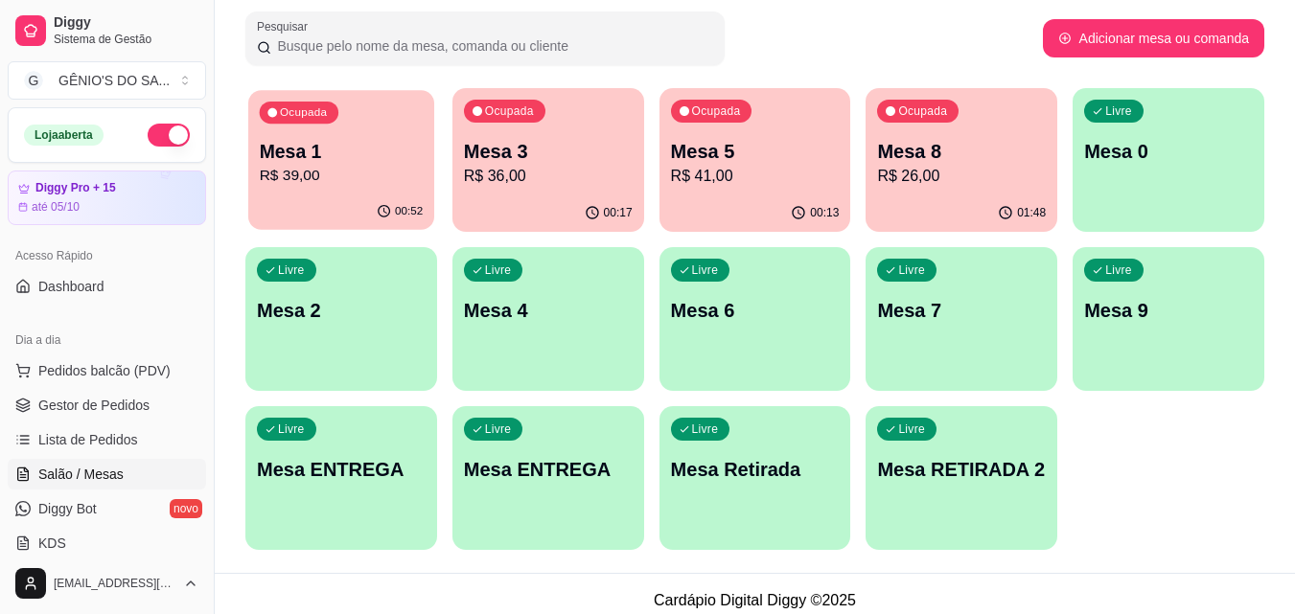
click at [371, 182] on p "R$ 39,00" at bounding box center [342, 176] width 164 height 22
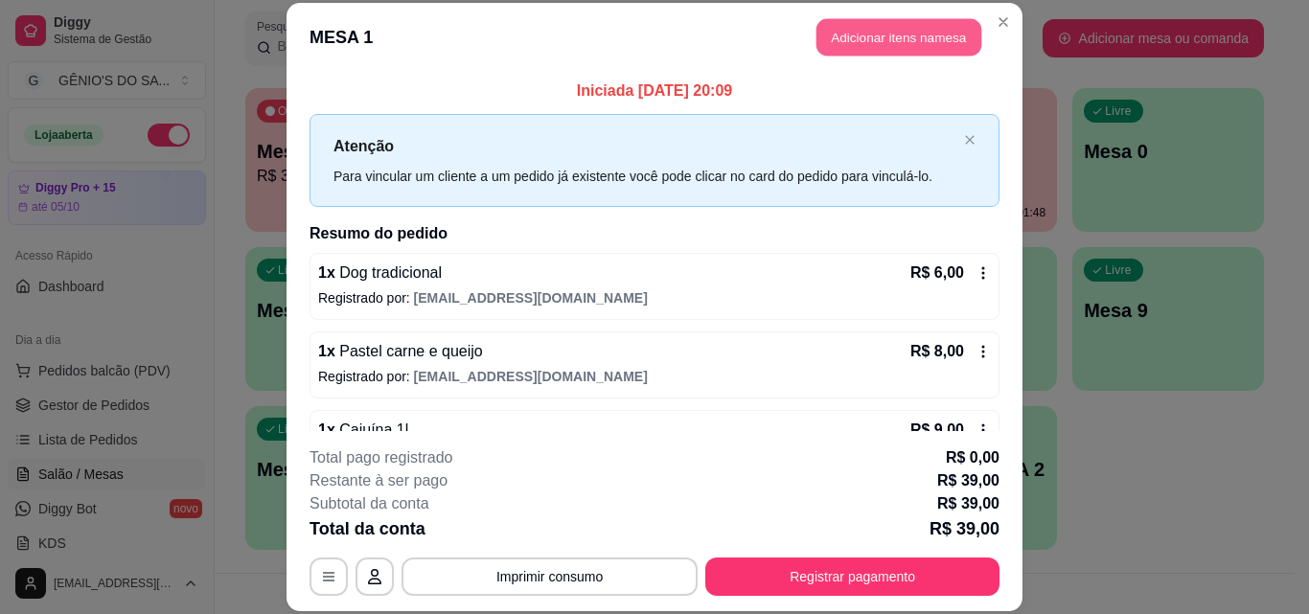
click at [931, 35] on button "Adicionar itens na mesa" at bounding box center [899, 37] width 165 height 37
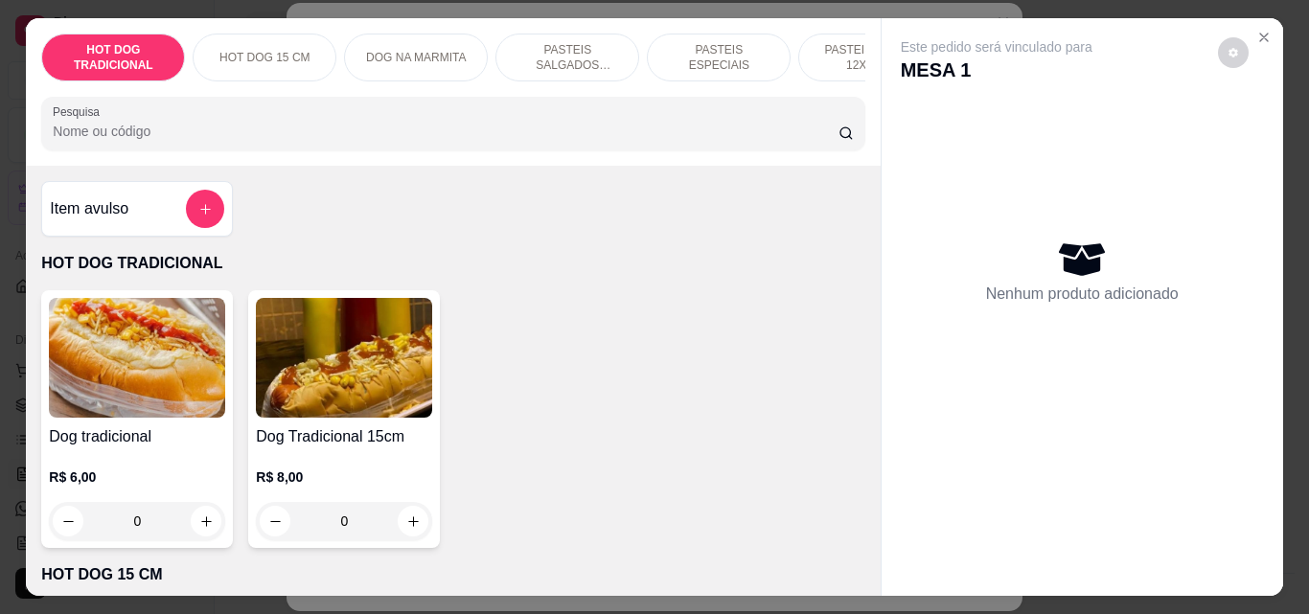
click at [561, 42] on p "PASTEIS SALGADOS 12X20cm" at bounding box center [567, 57] width 111 height 31
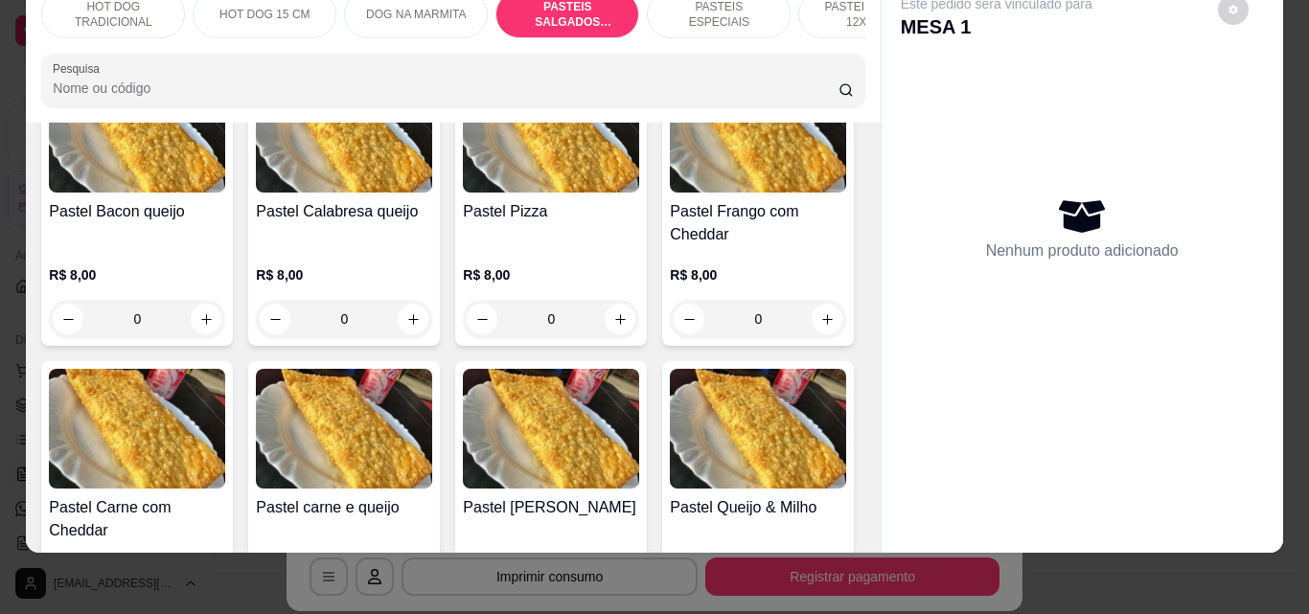
scroll to position [1877, 0]
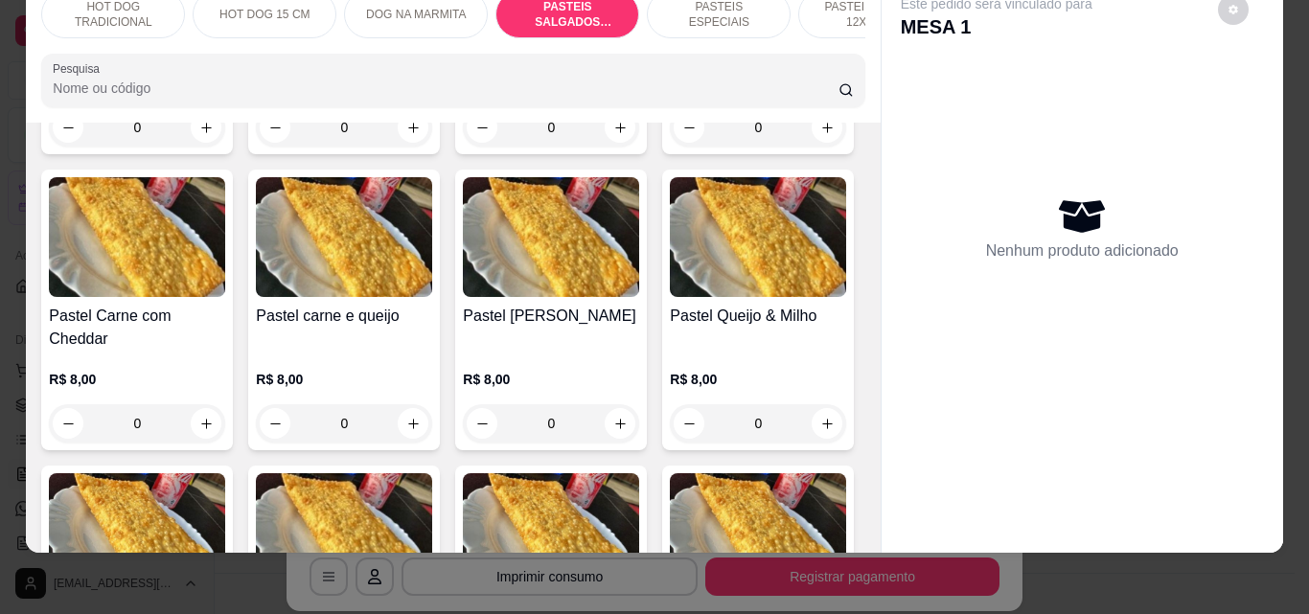
type input "1"
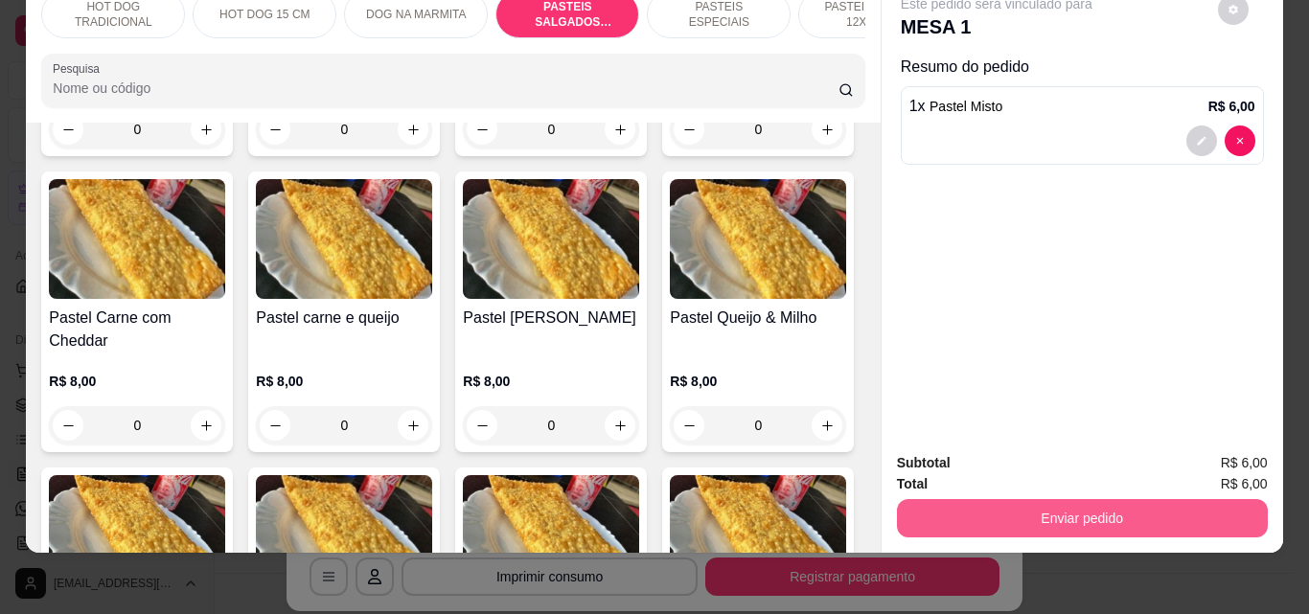
click at [1062, 499] on button "Enviar pedido" at bounding box center [1082, 518] width 371 height 38
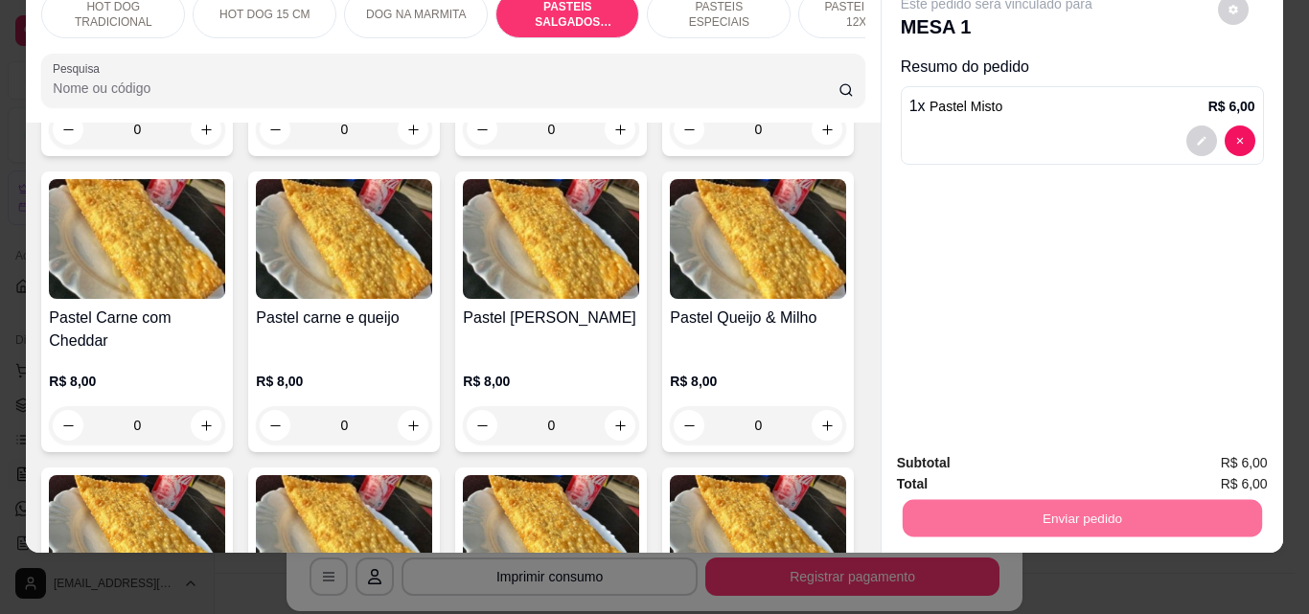
click at [939, 453] on button "Não registrar e enviar pedido" at bounding box center [1019, 456] width 194 height 35
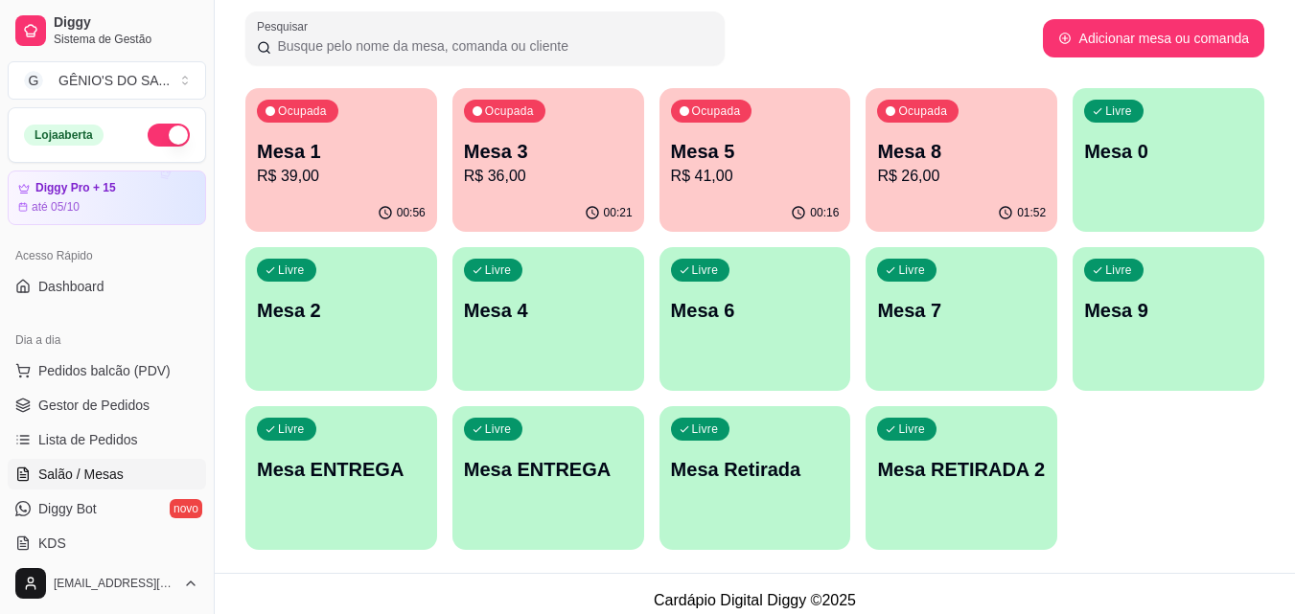
click at [508, 462] on p "Mesa ENTREGA" at bounding box center [548, 469] width 169 height 27
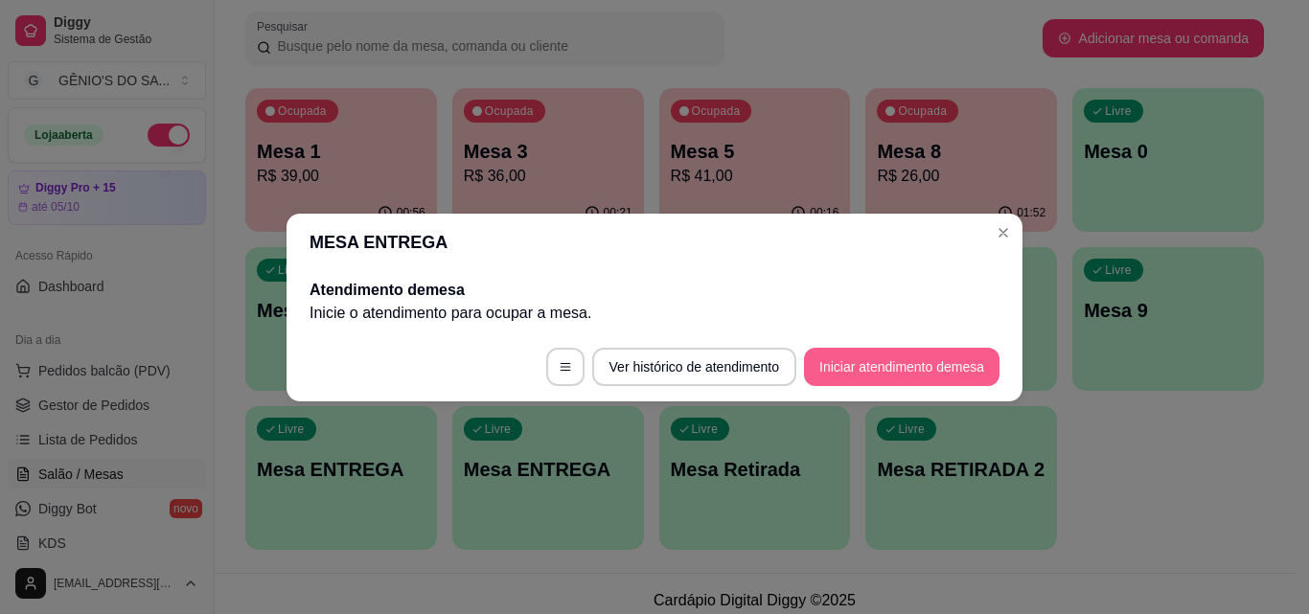
click at [878, 375] on button "Iniciar atendimento de mesa" at bounding box center [902, 367] width 196 height 38
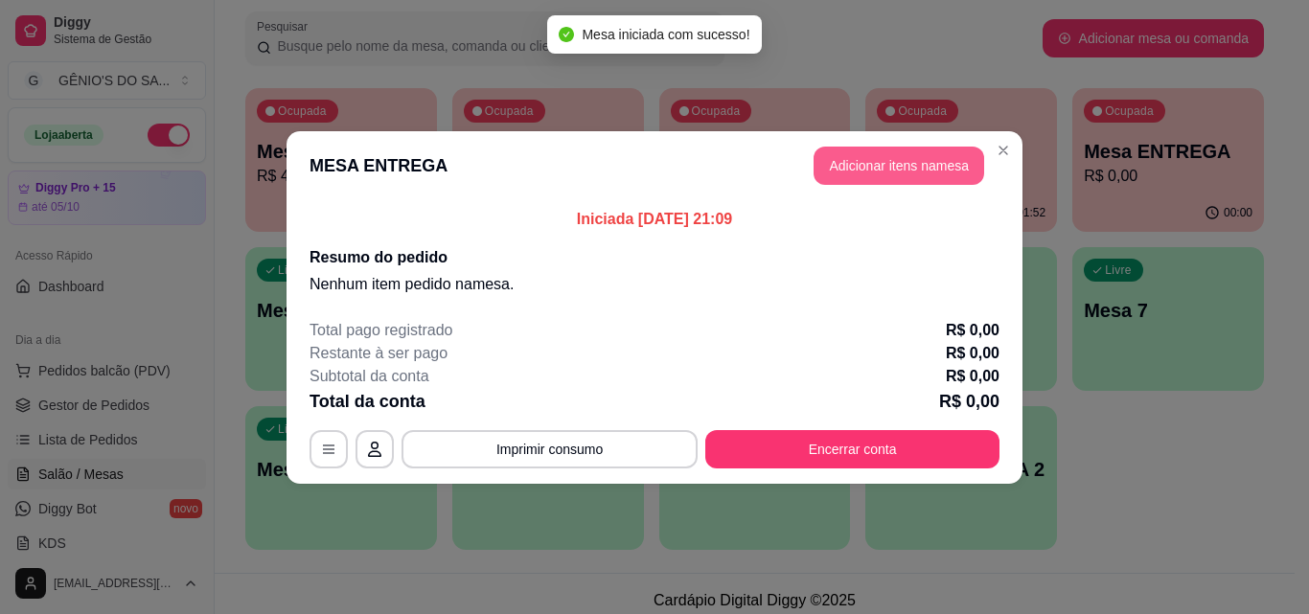
click at [912, 159] on button "Adicionar itens na mesa" at bounding box center [899, 166] width 171 height 38
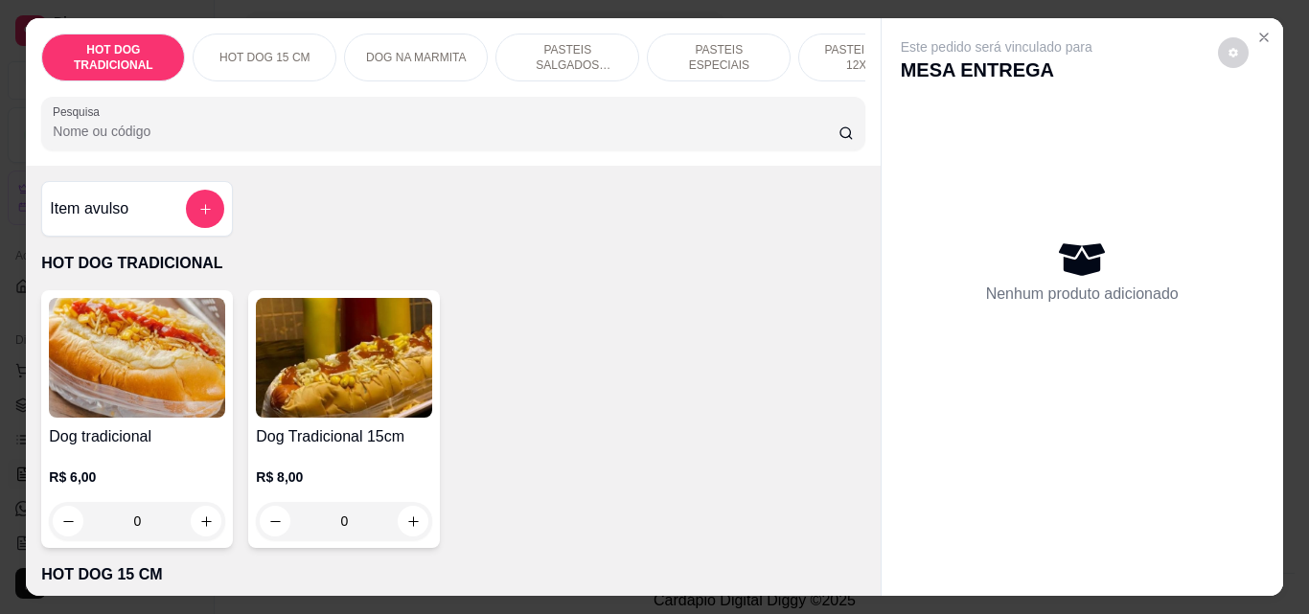
click at [568, 45] on p "PASTEIS SALGADOS 12X20cm" at bounding box center [567, 57] width 111 height 31
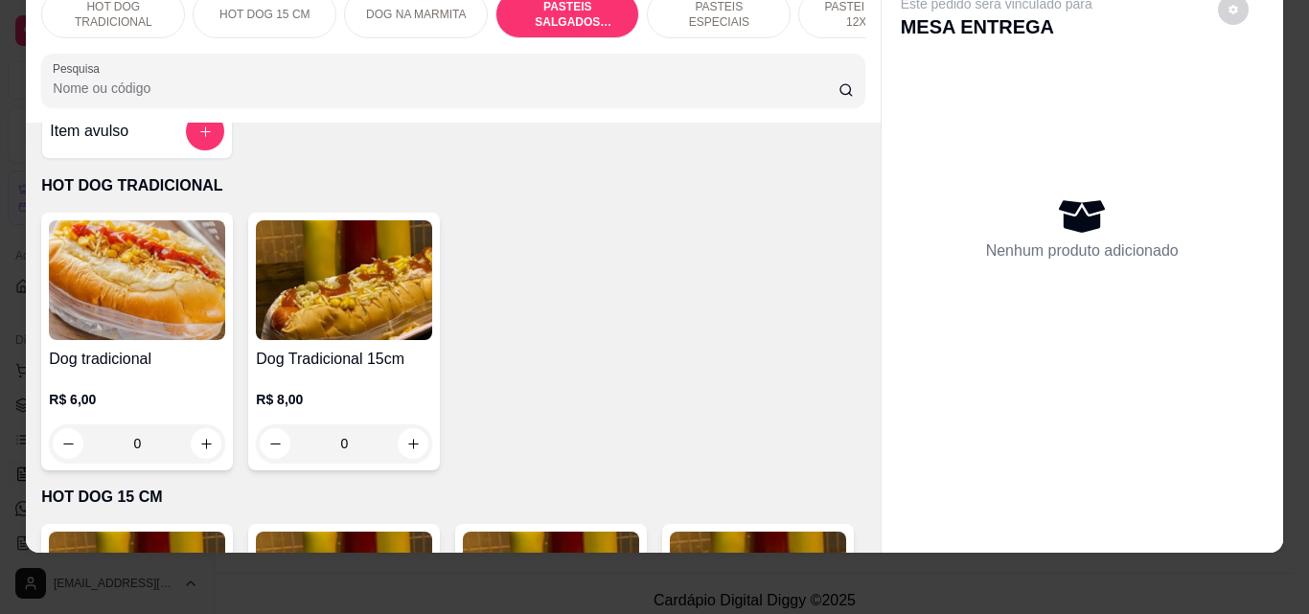
scroll to position [0, 0]
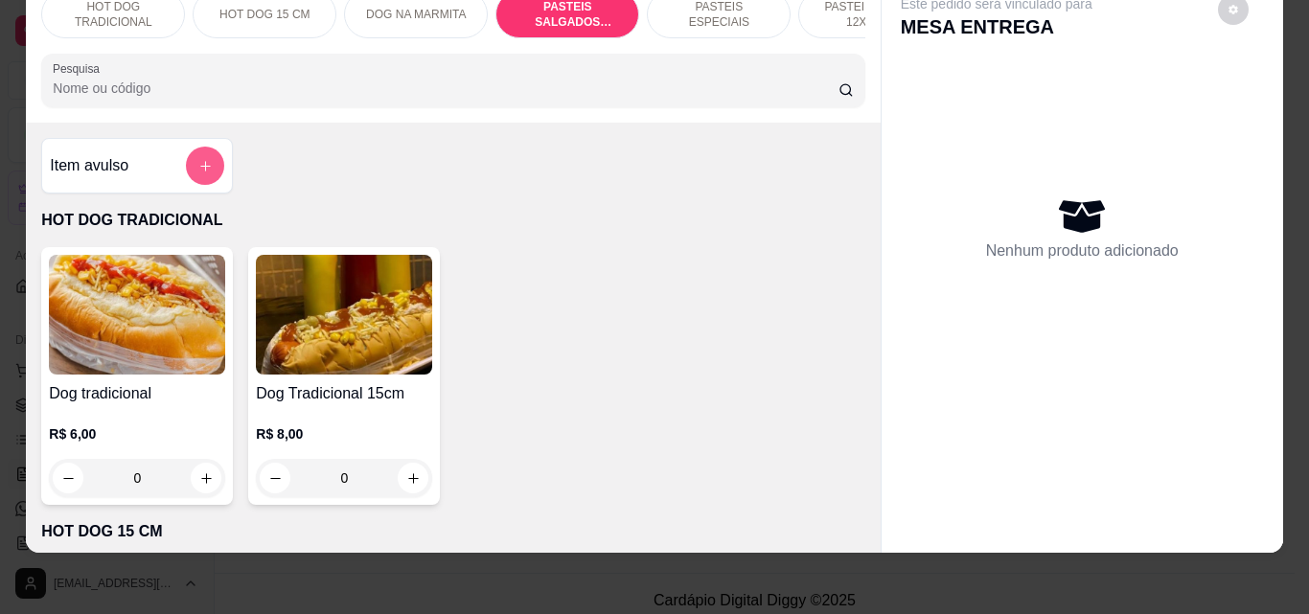
click at [203, 166] on icon "add-separate-item" at bounding box center [205, 166] width 14 height 14
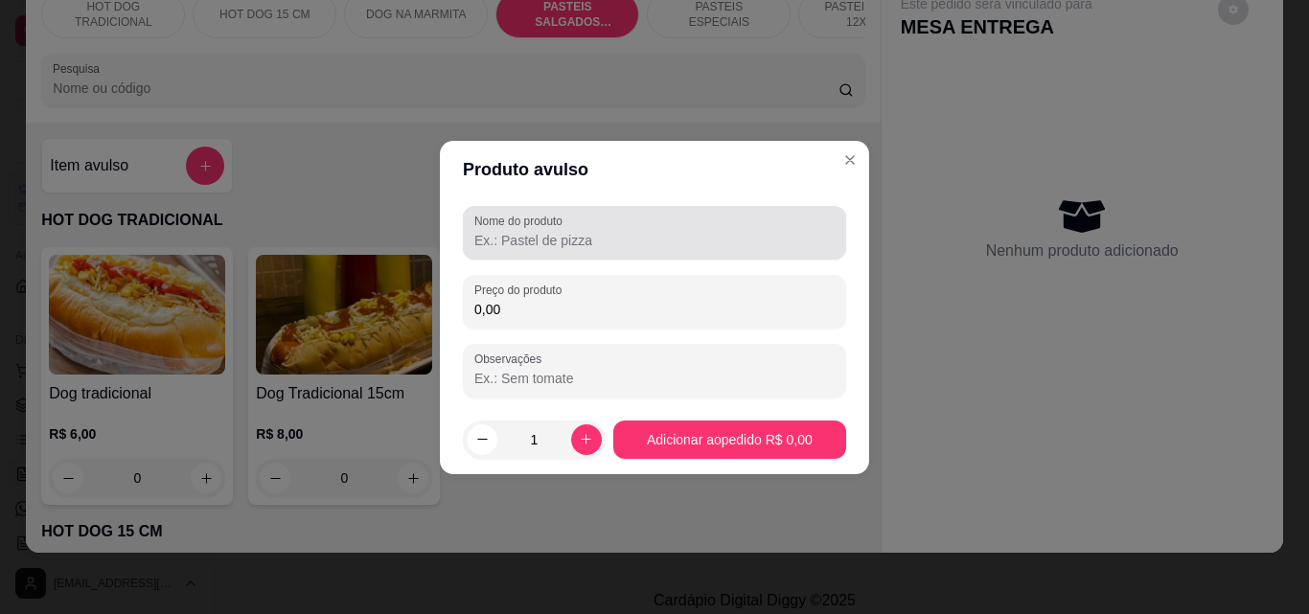
click at [594, 237] on input "Nome do produto" at bounding box center [654, 240] width 360 height 19
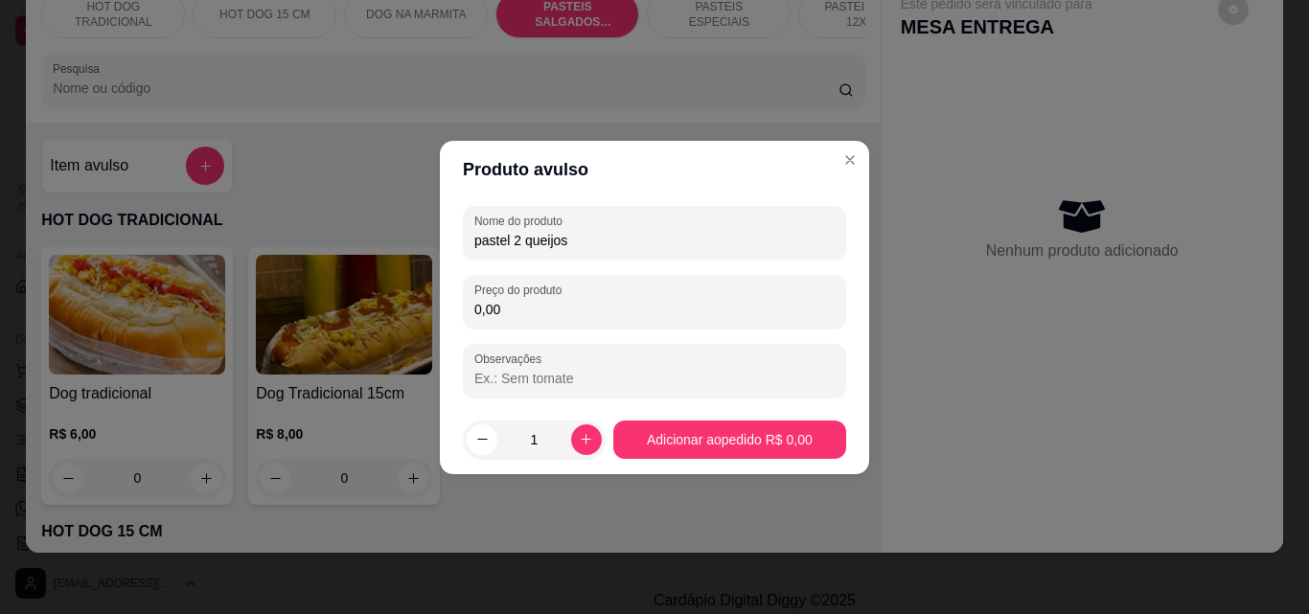
type input "pastel 2 queijos"
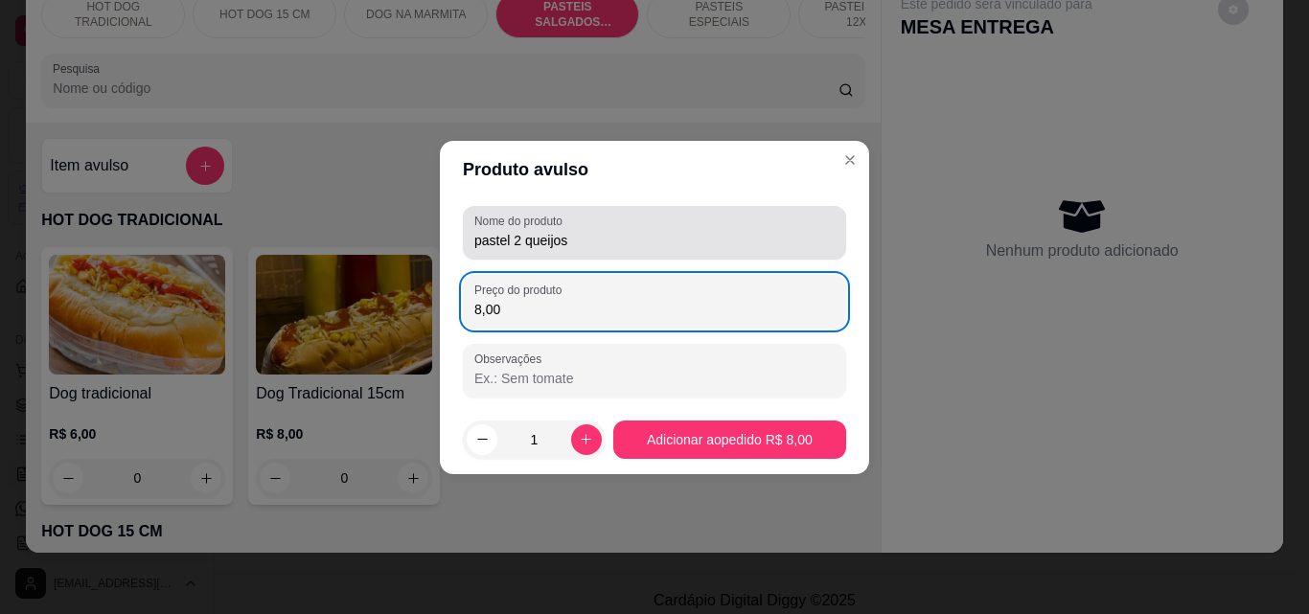
type input "8,00"
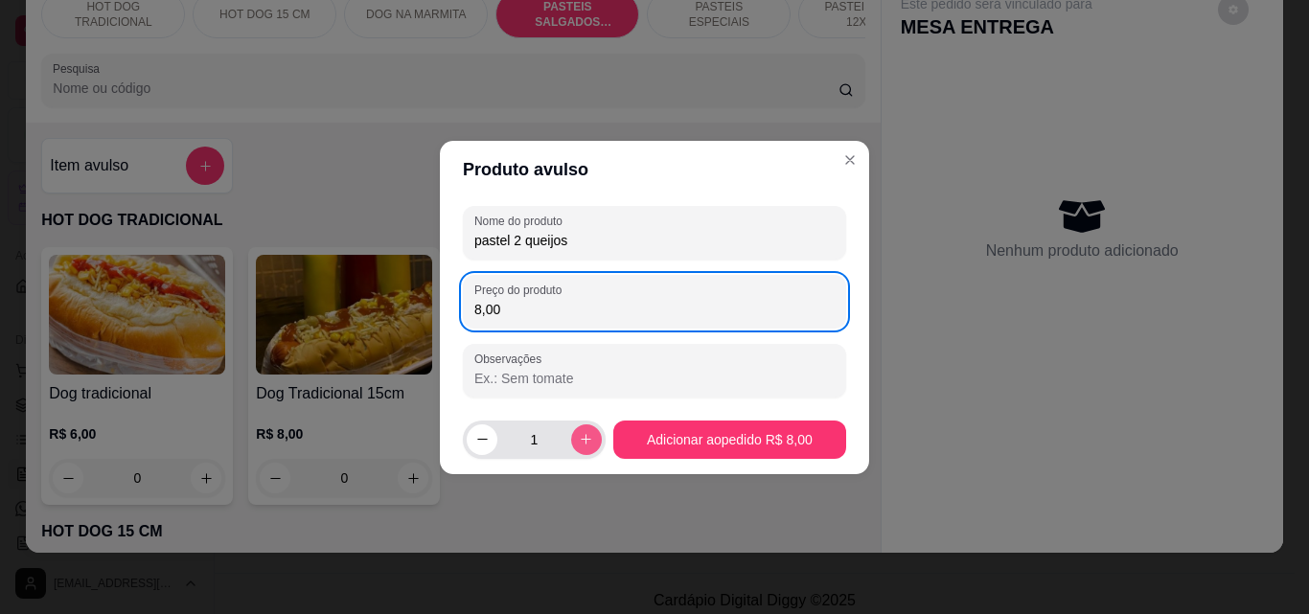
click at [581, 444] on icon "increase-product-quantity" at bounding box center [586, 439] width 11 height 11
type input "2"
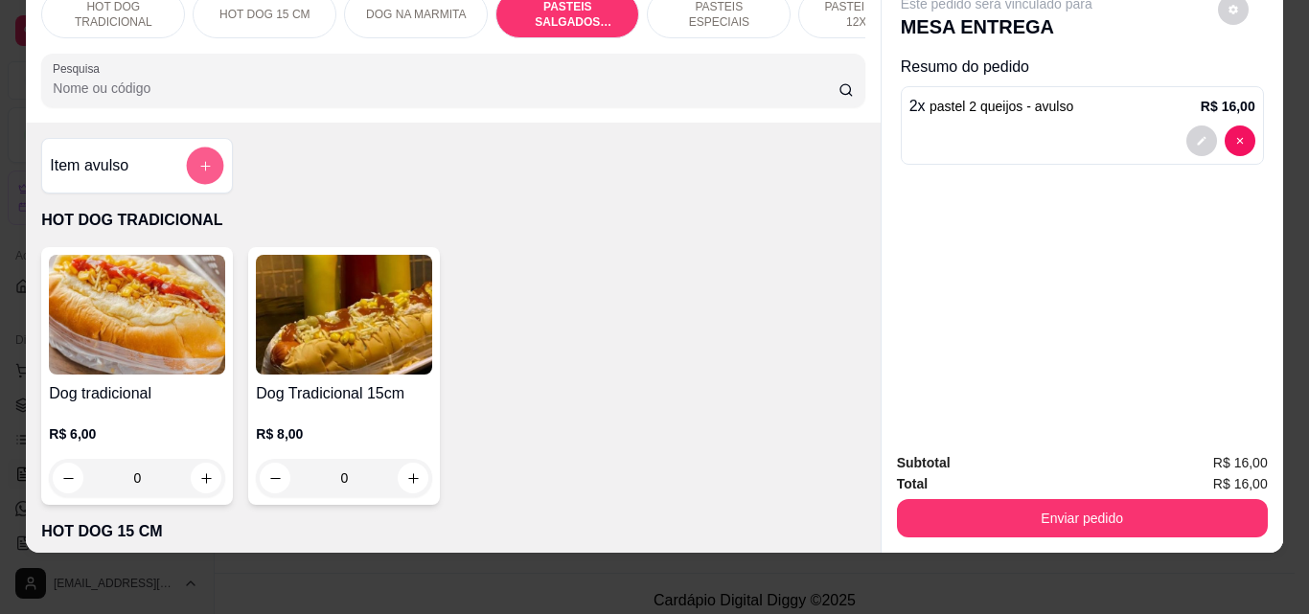
click at [199, 169] on icon "add-separate-item" at bounding box center [205, 166] width 14 height 14
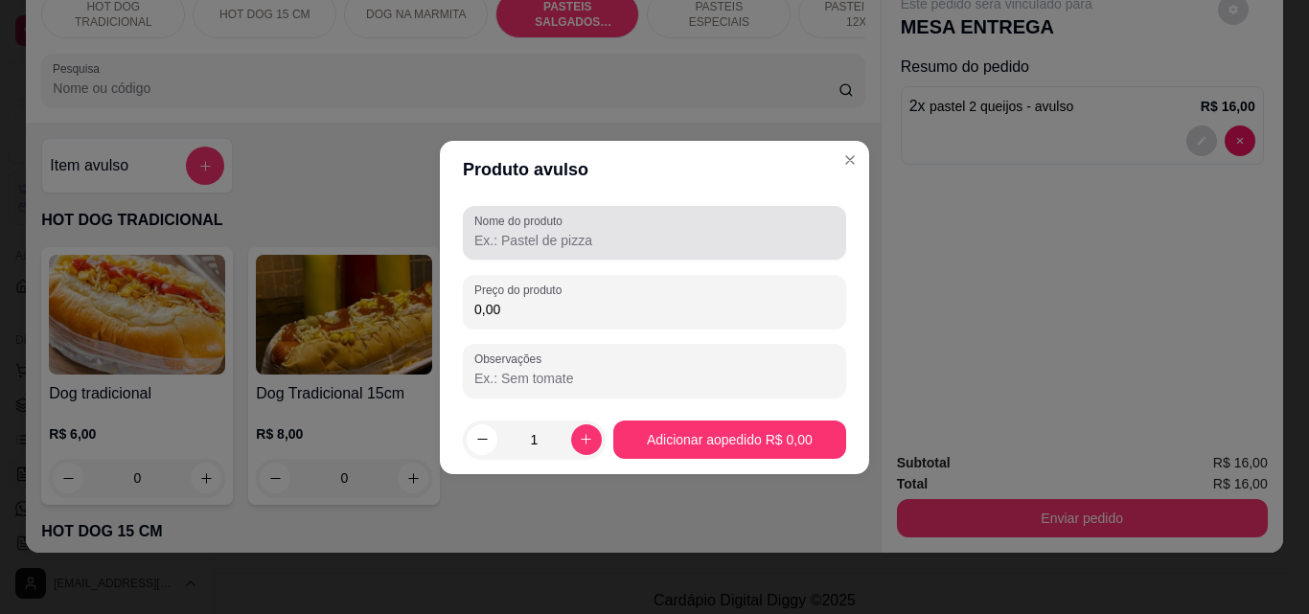
click at [516, 252] on div "Nome do produto" at bounding box center [654, 233] width 383 height 54
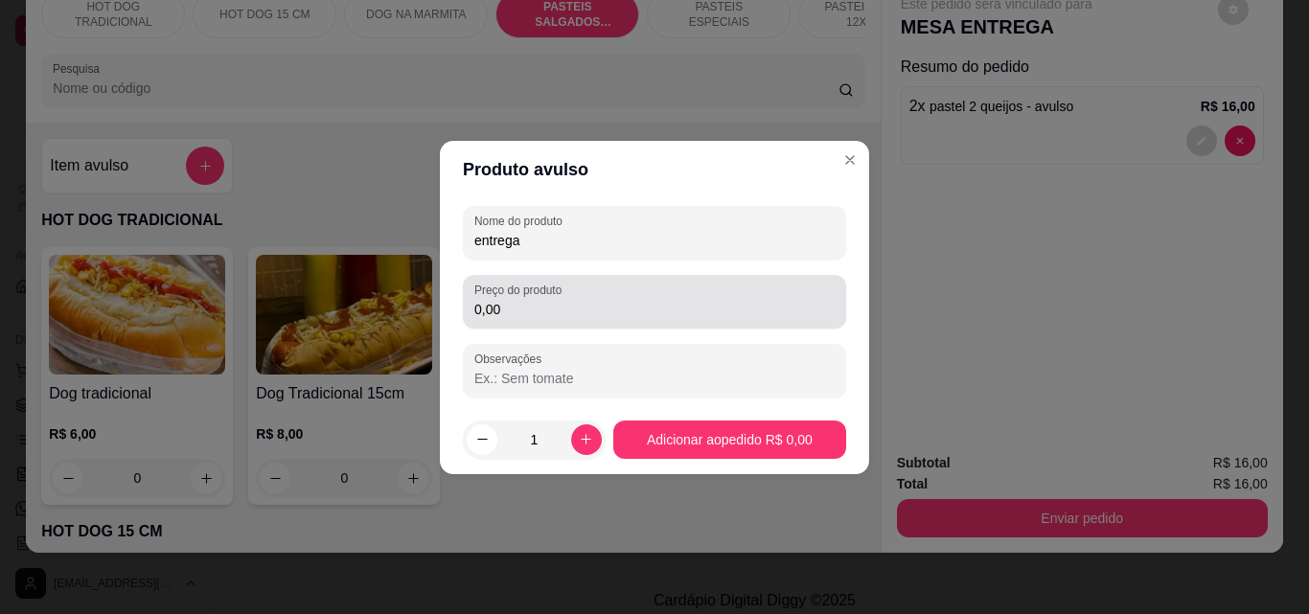
type input "entrega"
click at [515, 318] on input "0,00" at bounding box center [654, 309] width 360 height 19
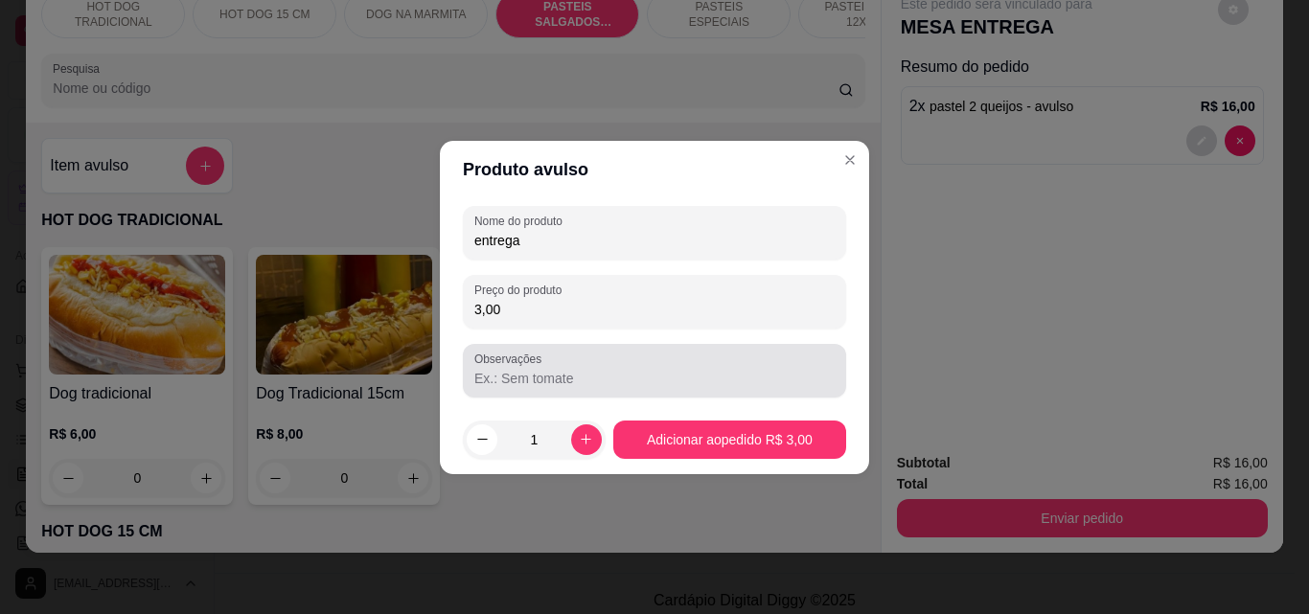
type input "3,00"
click at [516, 364] on label "Observações" at bounding box center [511, 359] width 74 height 16
click at [516, 369] on input "Observações" at bounding box center [654, 378] width 360 height 19
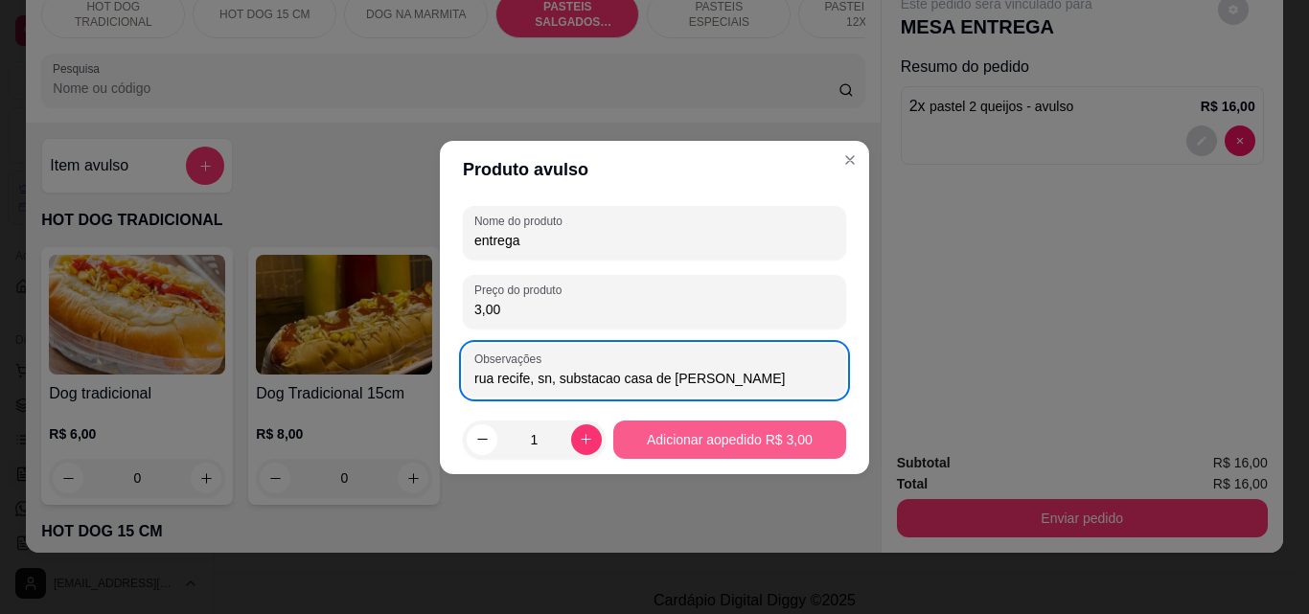
type input "rua recife, sn, substacao casa de [PERSON_NAME]"
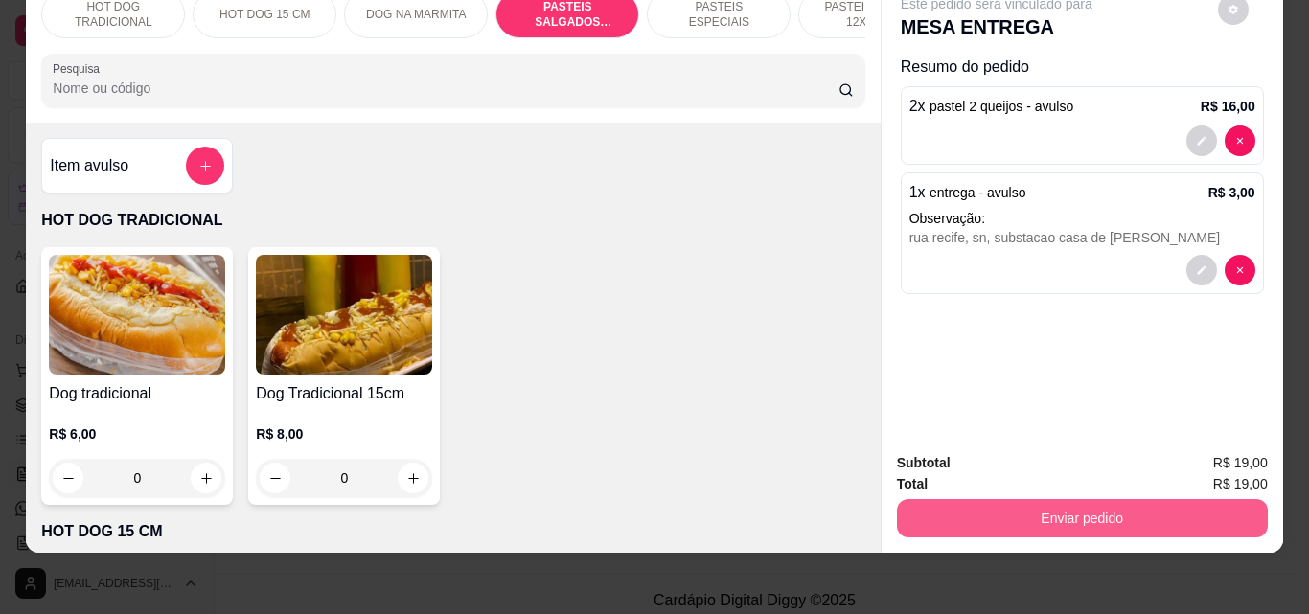
click at [1042, 499] on button "Enviar pedido" at bounding box center [1082, 518] width 371 height 38
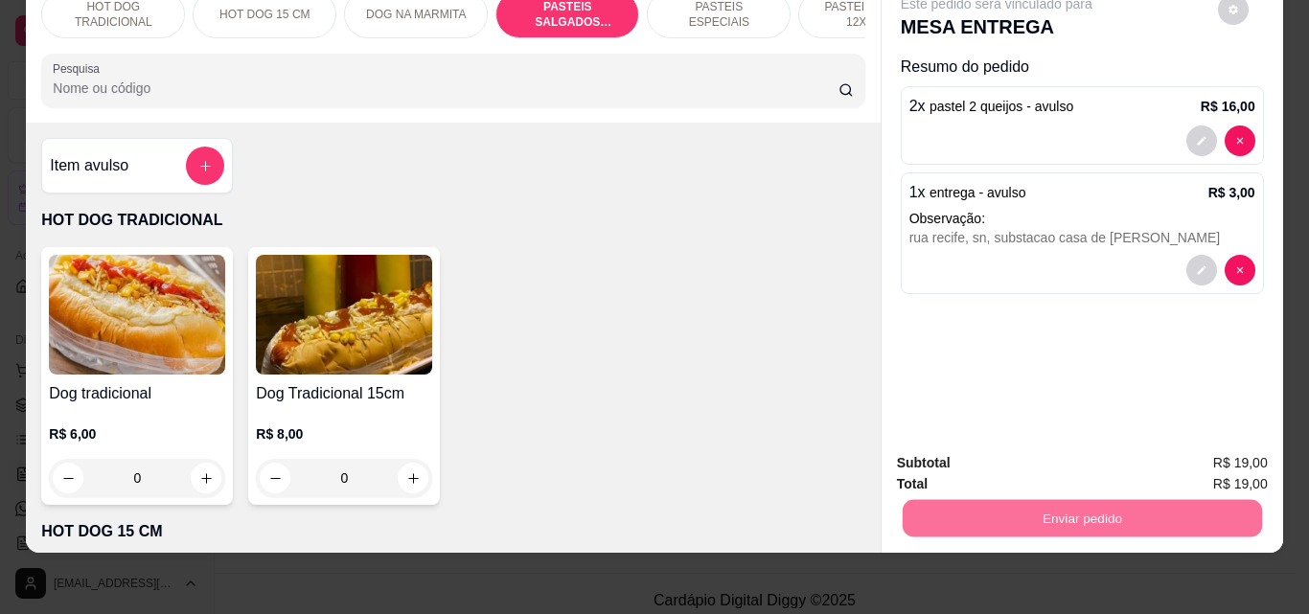
click at [990, 451] on button "Não registrar e enviar pedido" at bounding box center [1018, 457] width 199 height 36
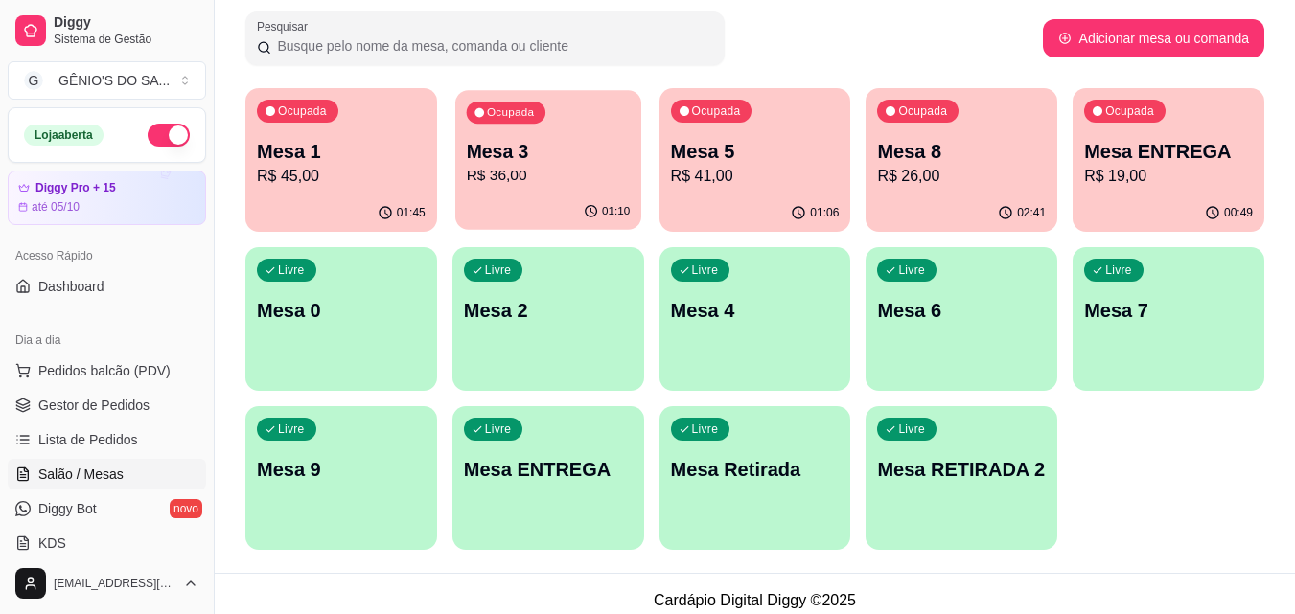
click at [508, 163] on p "Mesa 3" at bounding box center [548, 152] width 164 height 26
click at [518, 212] on div "01:10" at bounding box center [548, 213] width 192 height 37
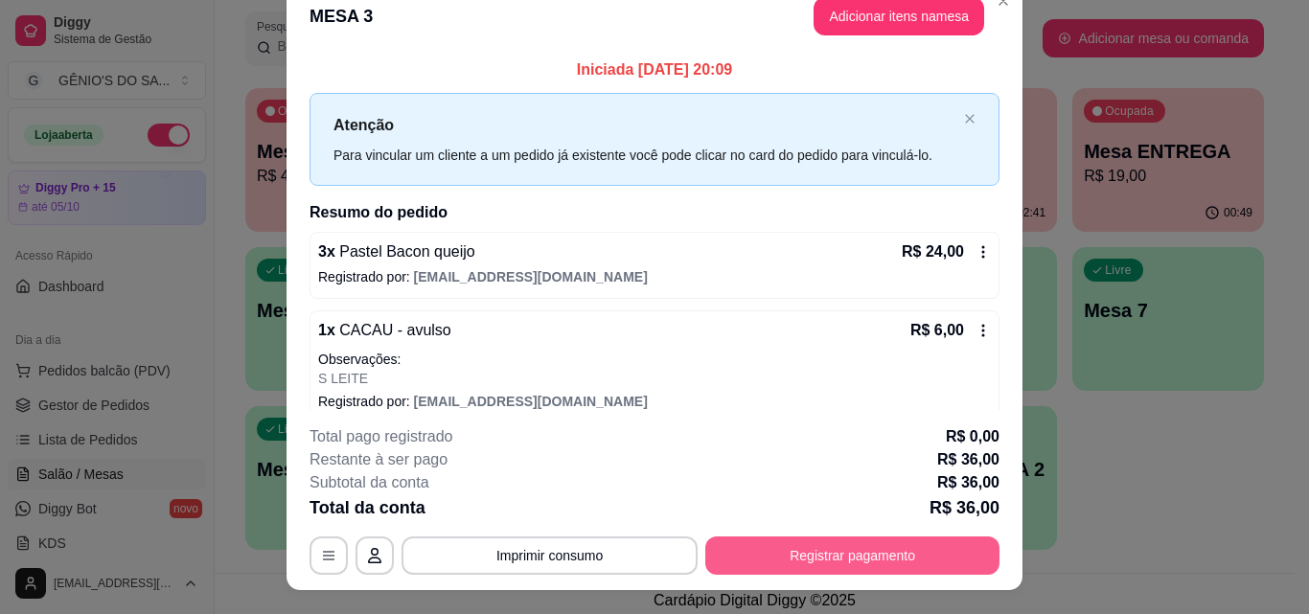
scroll to position [58, 0]
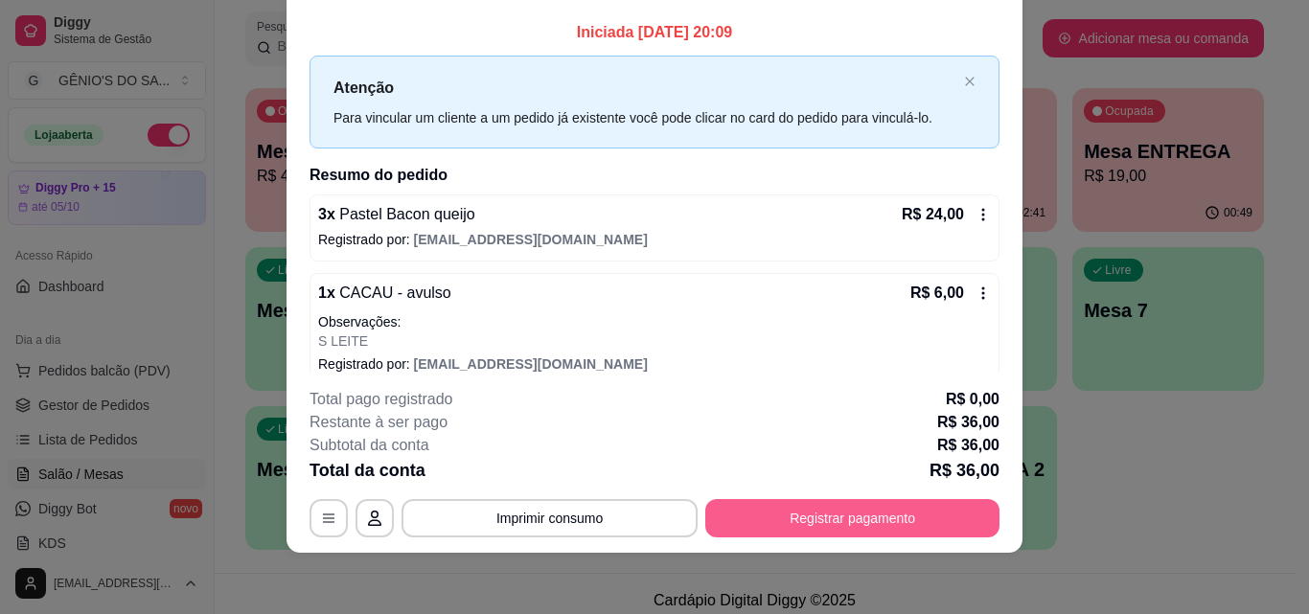
click at [771, 531] on button "Registrar pagamento" at bounding box center [852, 518] width 294 height 38
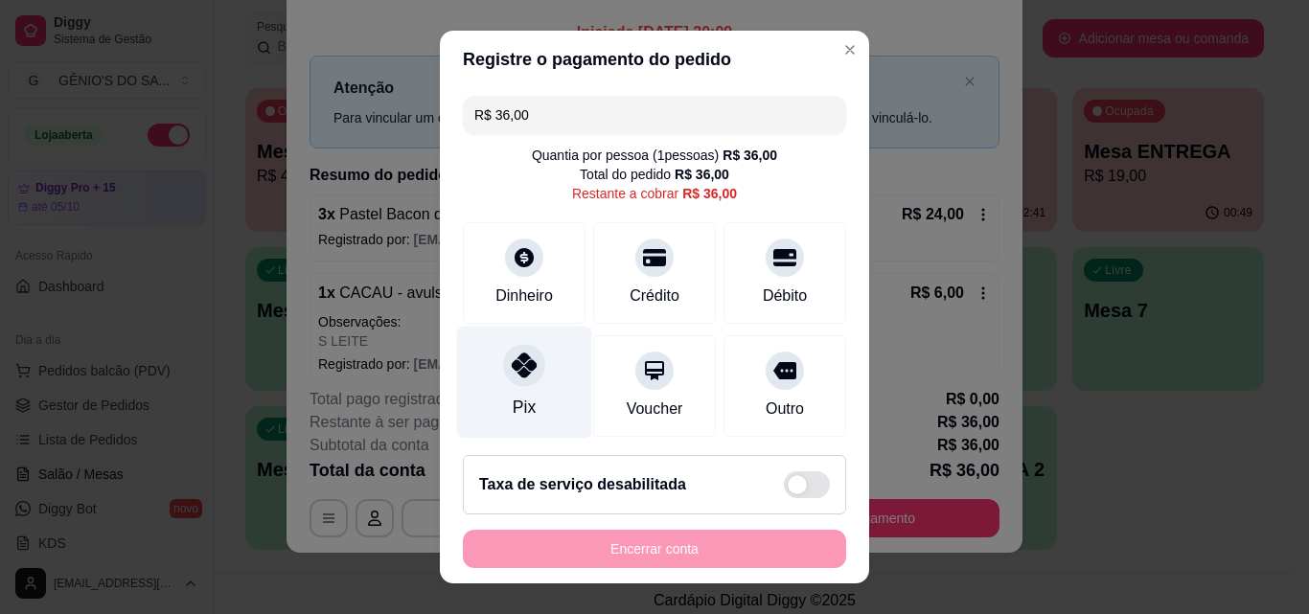
click at [492, 392] on div "Pix" at bounding box center [524, 383] width 135 height 112
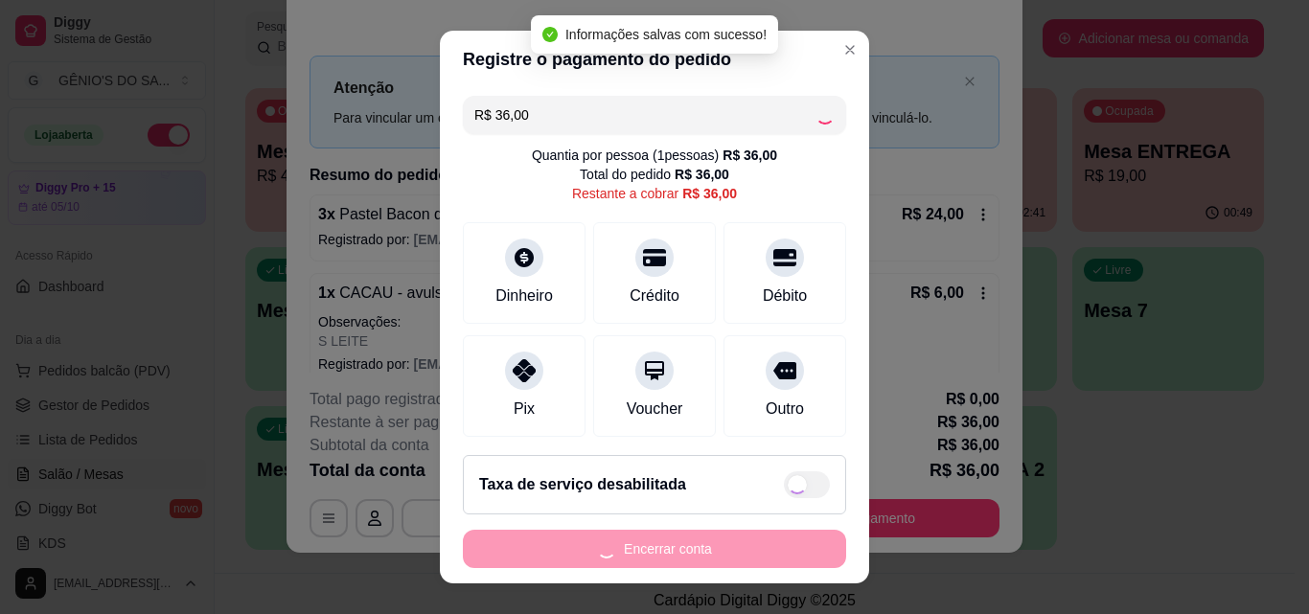
type input "R$ 0,00"
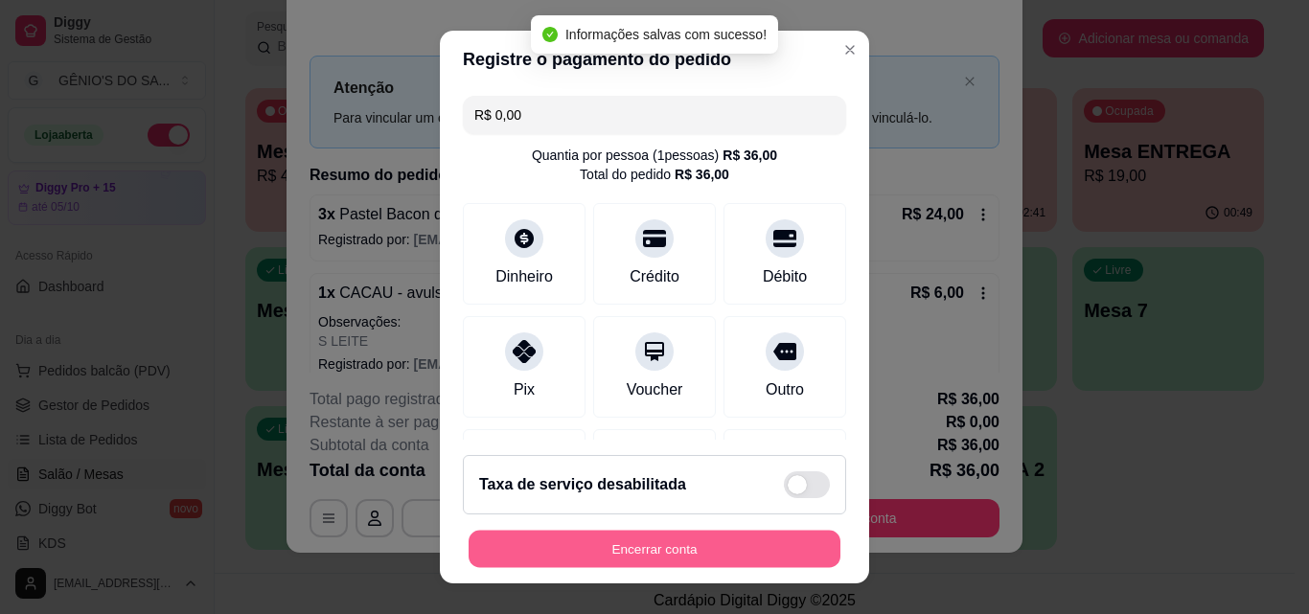
click at [598, 549] on button "Encerrar conta" at bounding box center [655, 549] width 372 height 37
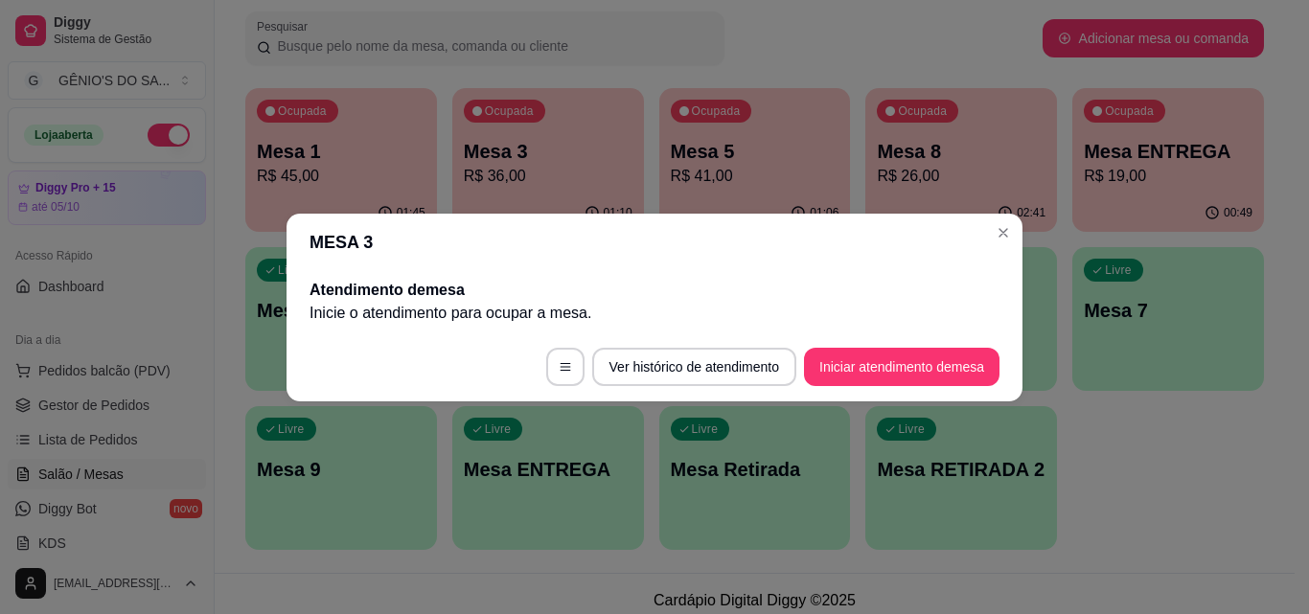
scroll to position [0, 0]
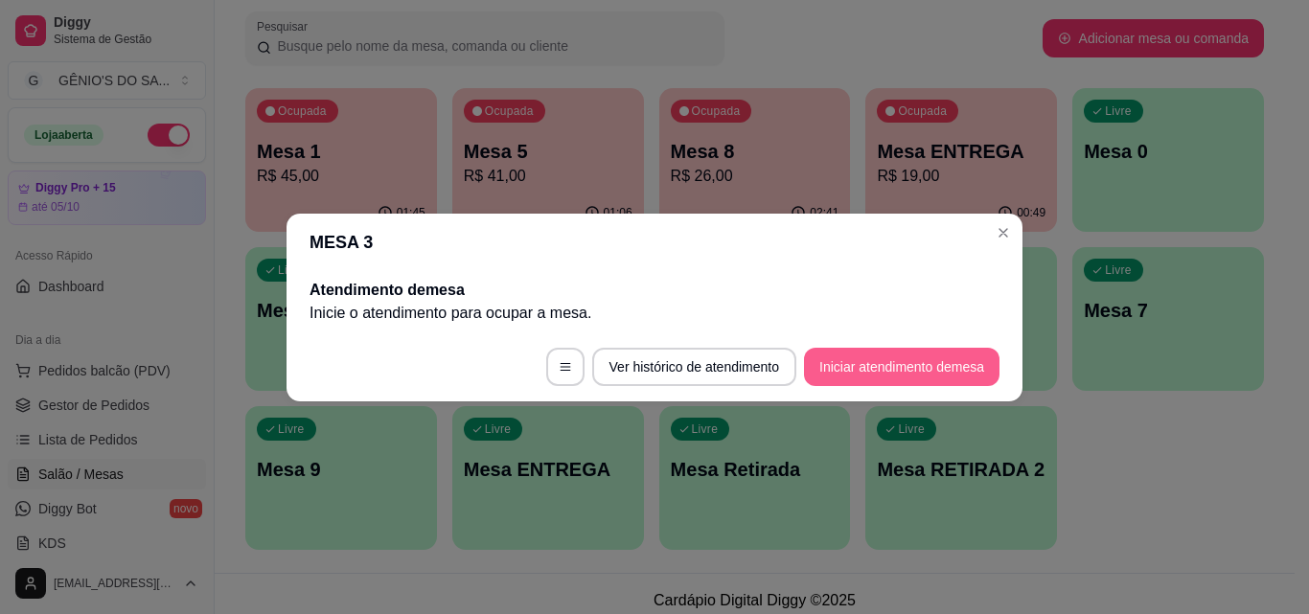
click at [969, 363] on button "Iniciar atendimento de mesa" at bounding box center [902, 367] width 196 height 38
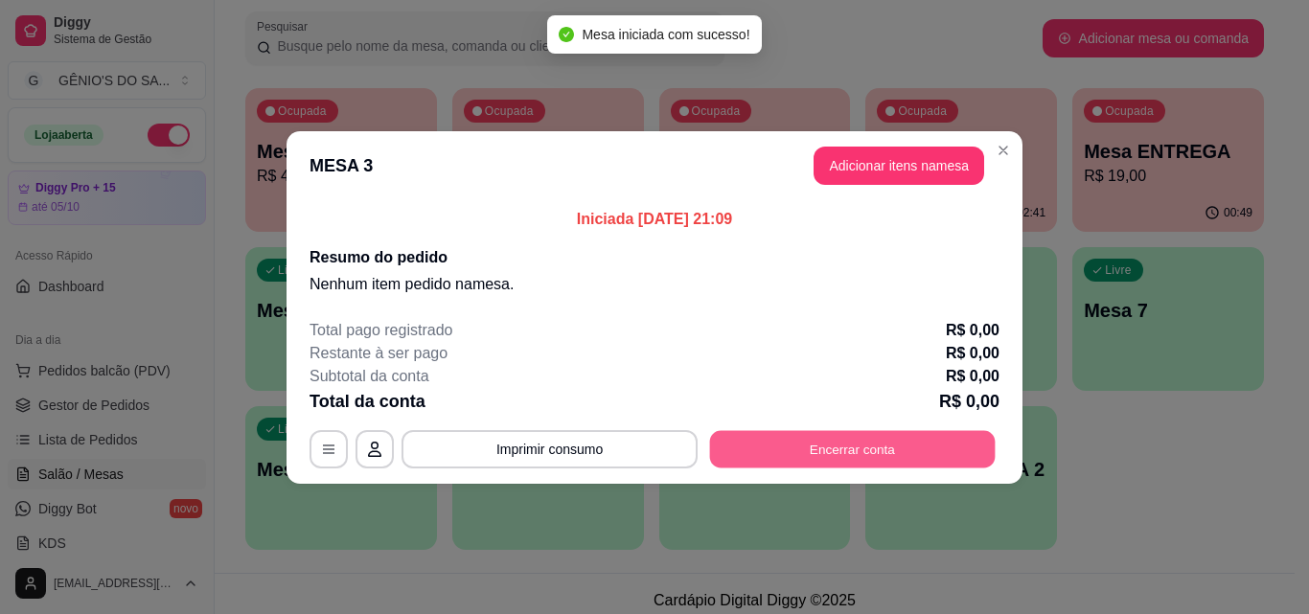
click at [805, 432] on button "Encerrar conta" at bounding box center [853, 448] width 286 height 37
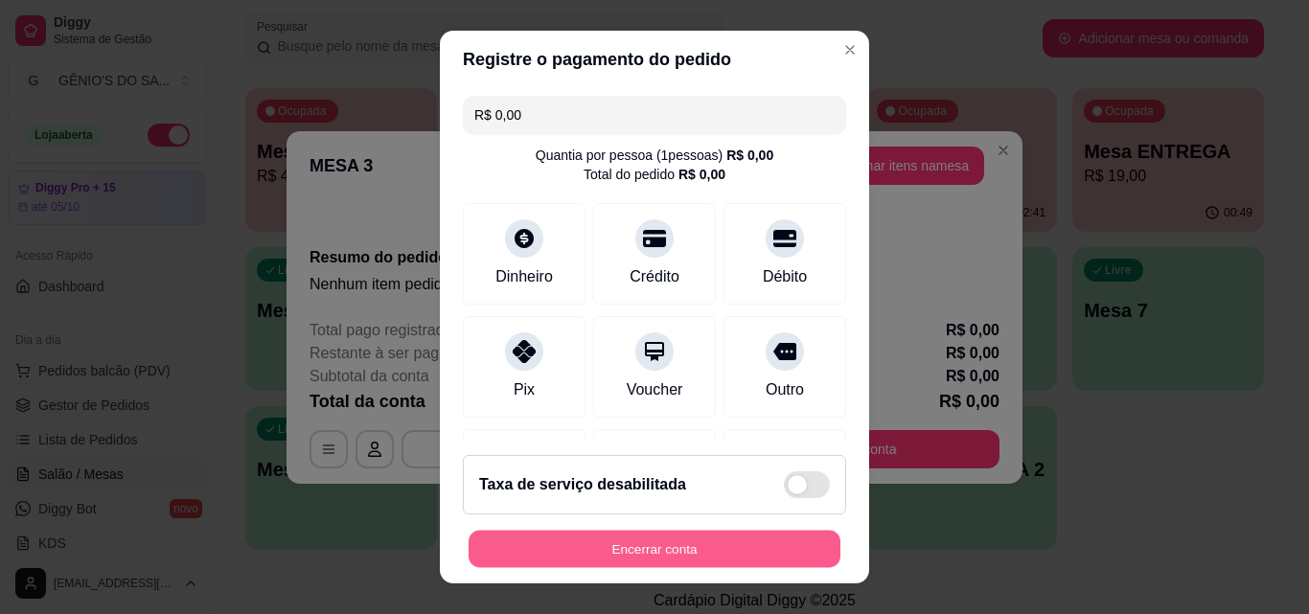
click at [662, 556] on button "Encerrar conta" at bounding box center [655, 549] width 372 height 37
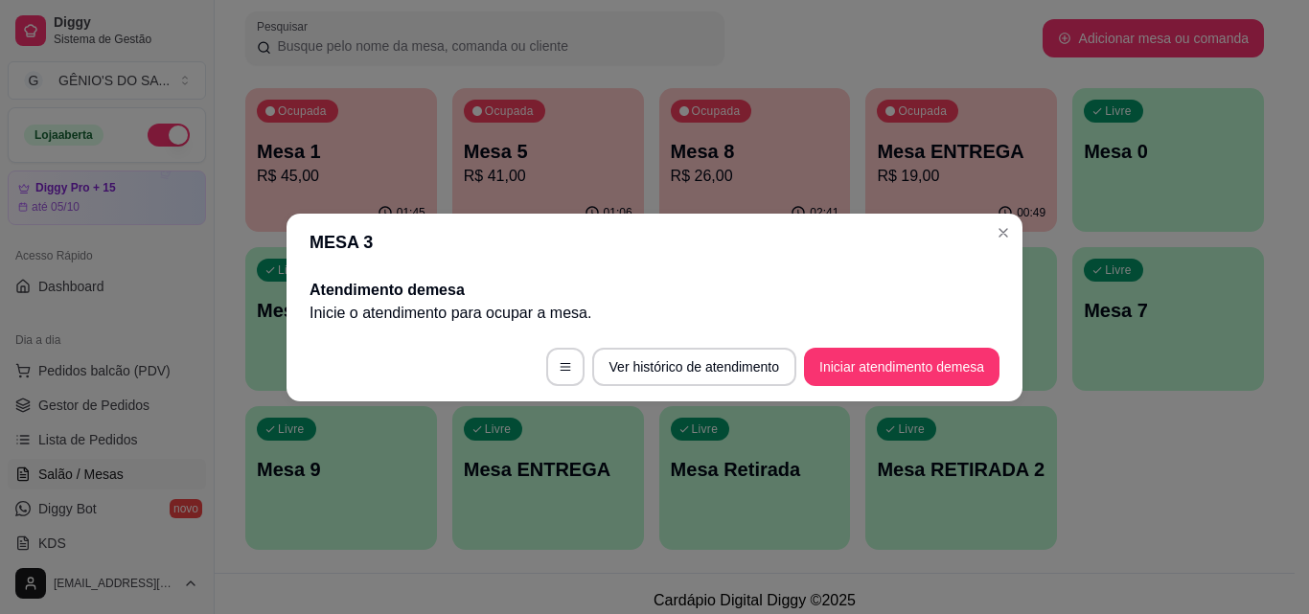
click at [988, 242] on header "MESA 3" at bounding box center [655, 243] width 736 height 58
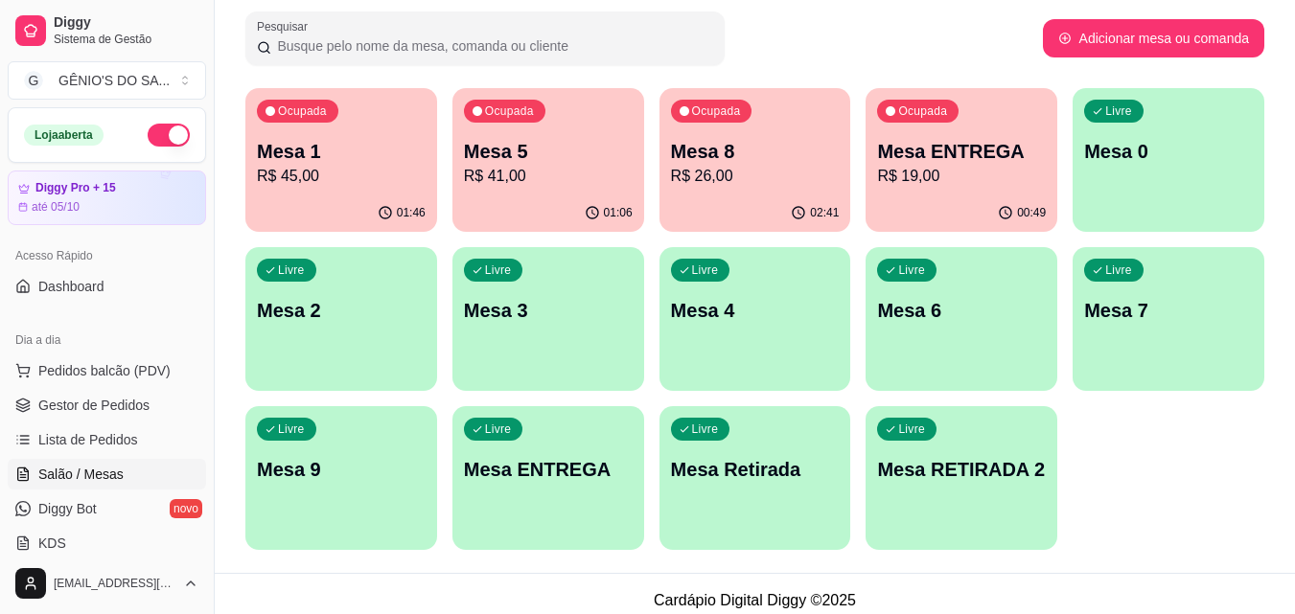
click at [981, 505] on div "Livre Mesa RETIRADA 2" at bounding box center [961, 466] width 192 height 121
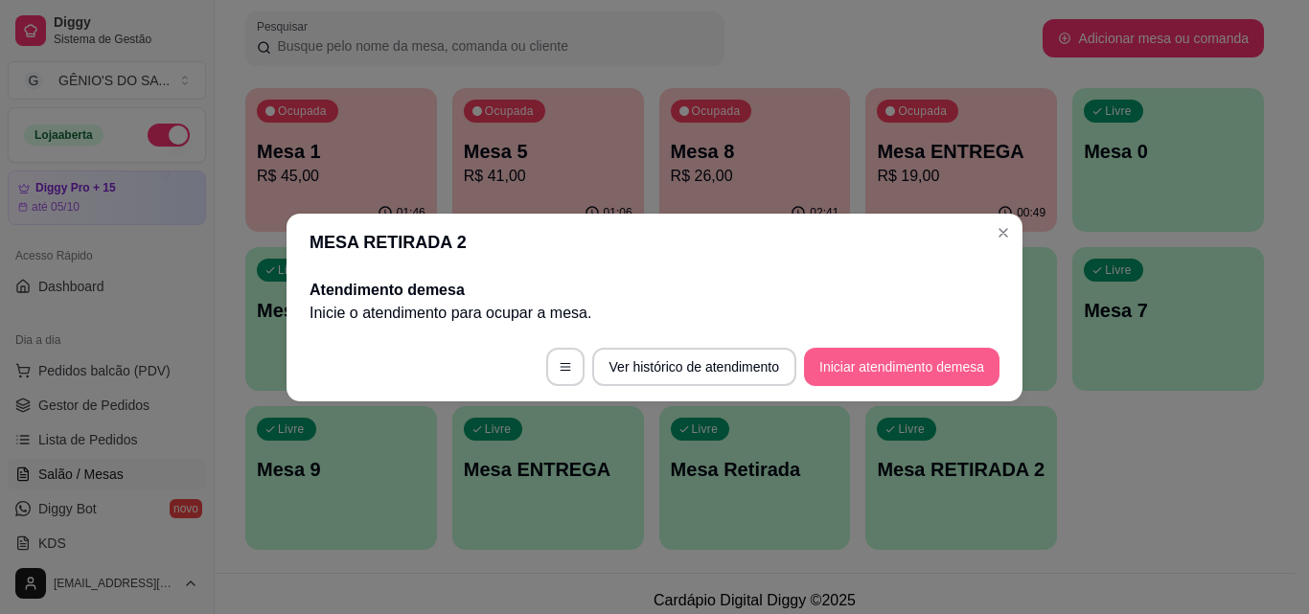
click at [817, 372] on button "Iniciar atendimento de mesa" at bounding box center [902, 367] width 196 height 38
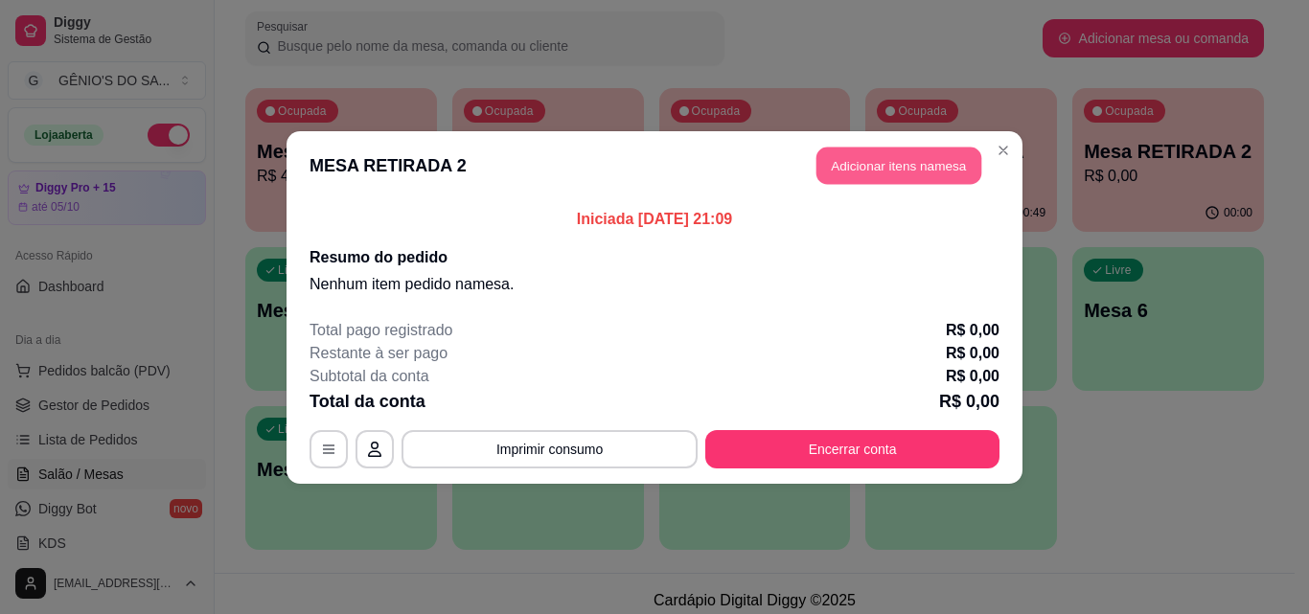
click at [901, 176] on button "Adicionar itens na mesa" at bounding box center [899, 165] width 165 height 37
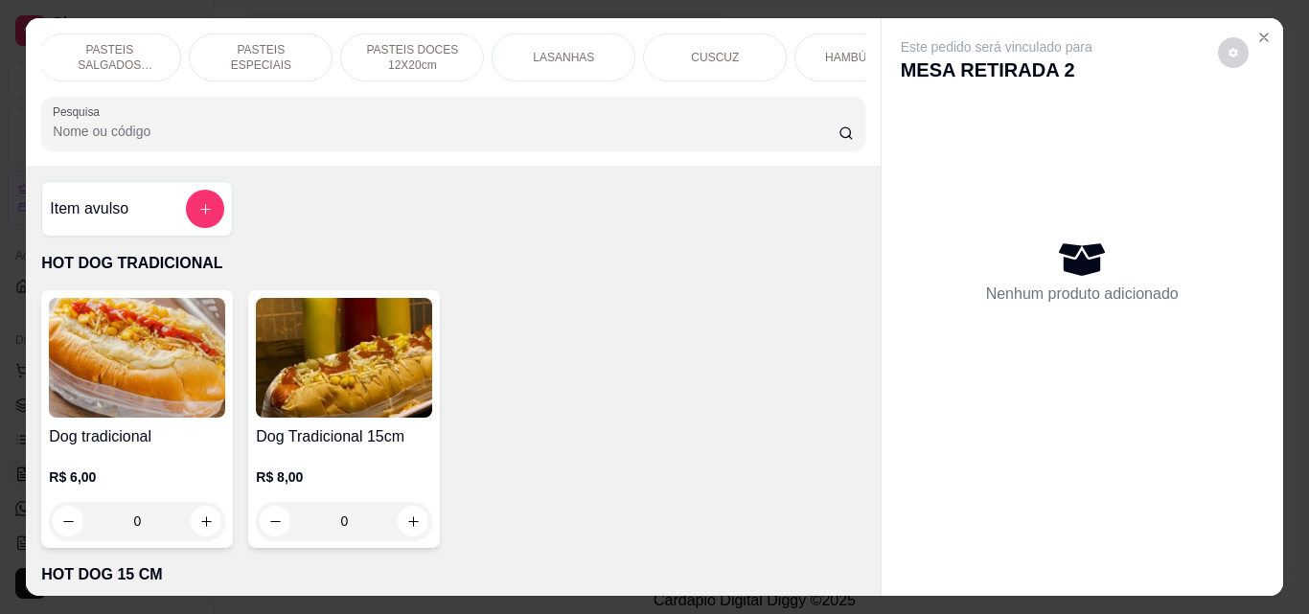
scroll to position [0, 466]
click at [672, 58] on div "CUSCUZ" at bounding box center [707, 58] width 144 height 48
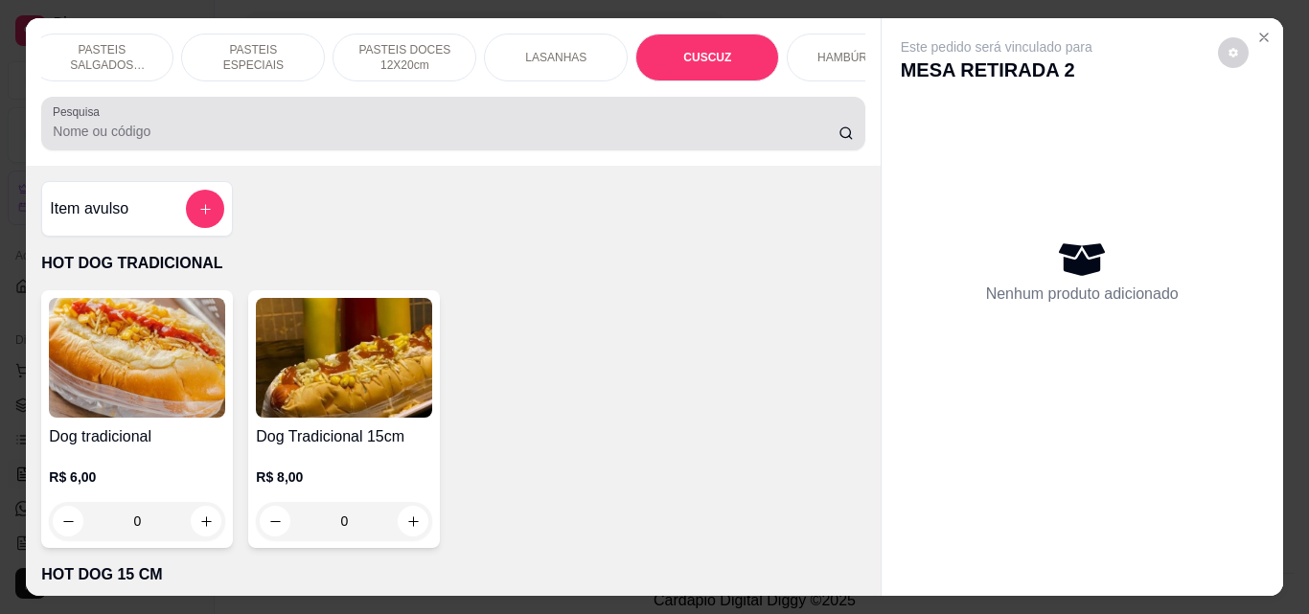
scroll to position [50, 0]
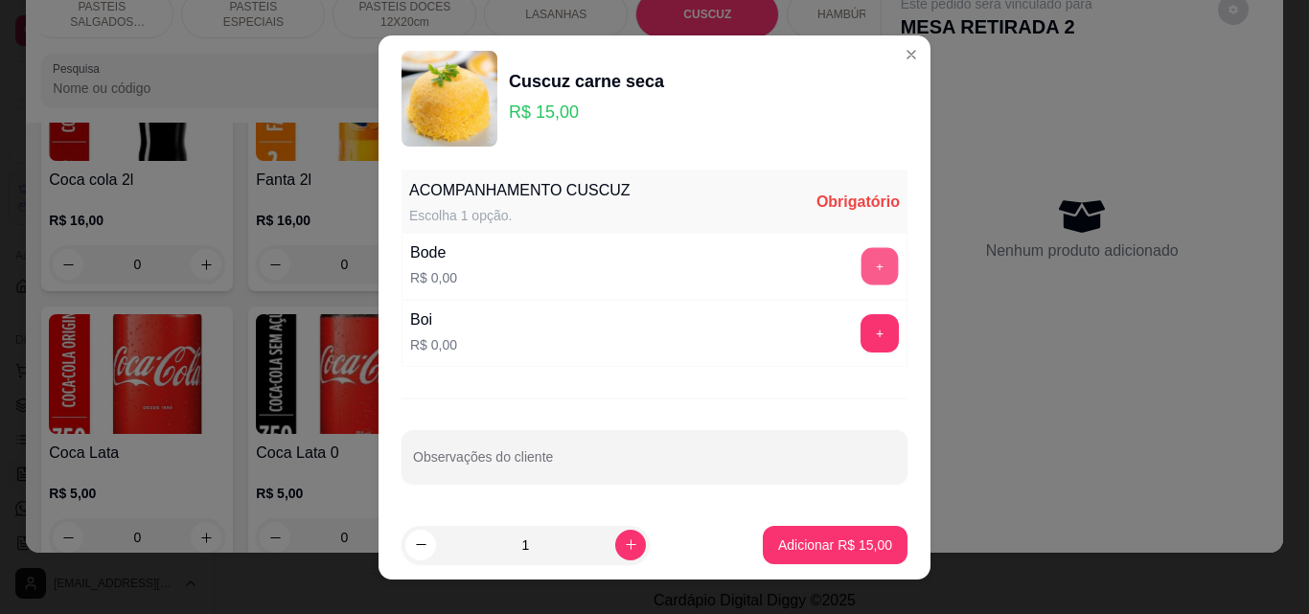
click at [862, 270] on button "+" at bounding box center [880, 265] width 37 height 37
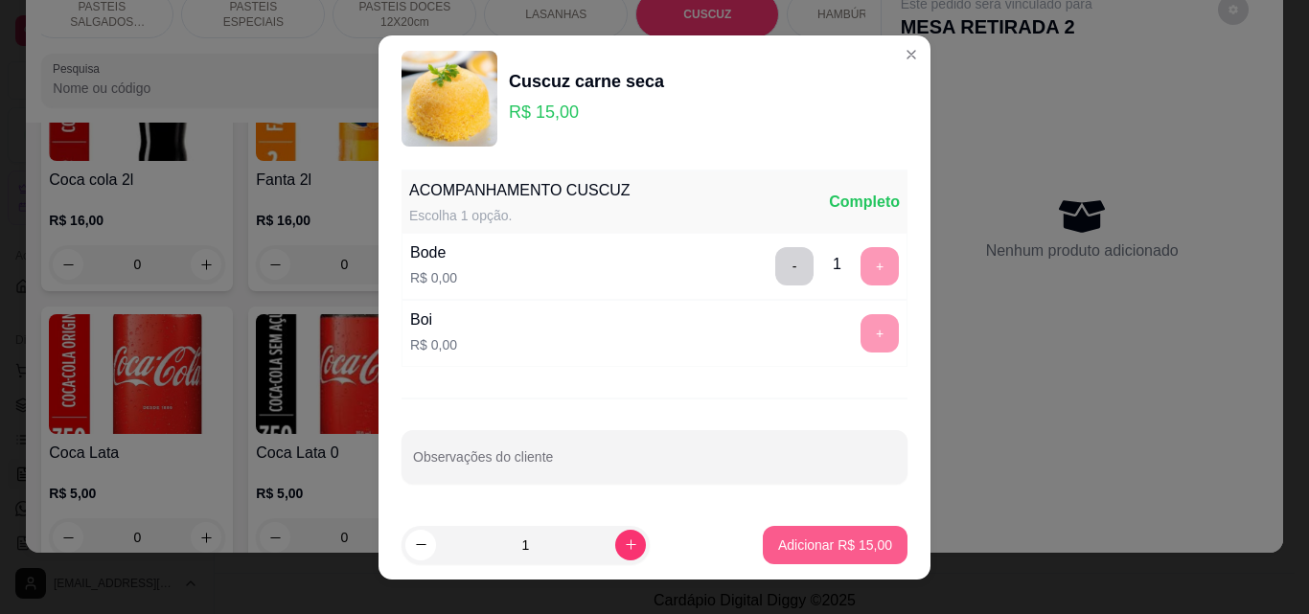
click at [804, 526] on div "Adicionar R$ 15,00" at bounding box center [835, 545] width 145 height 38
click at [795, 548] on p "Adicionar R$ 15,00" at bounding box center [835, 545] width 111 height 18
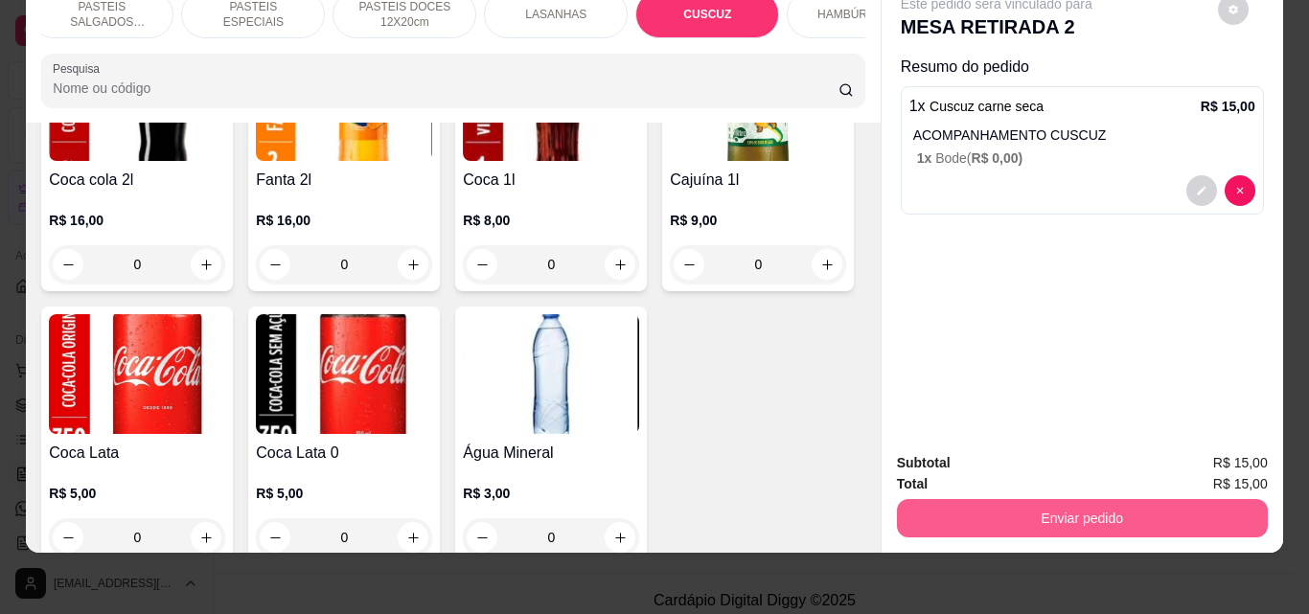
click at [1102, 505] on button "Enviar pedido" at bounding box center [1082, 518] width 371 height 38
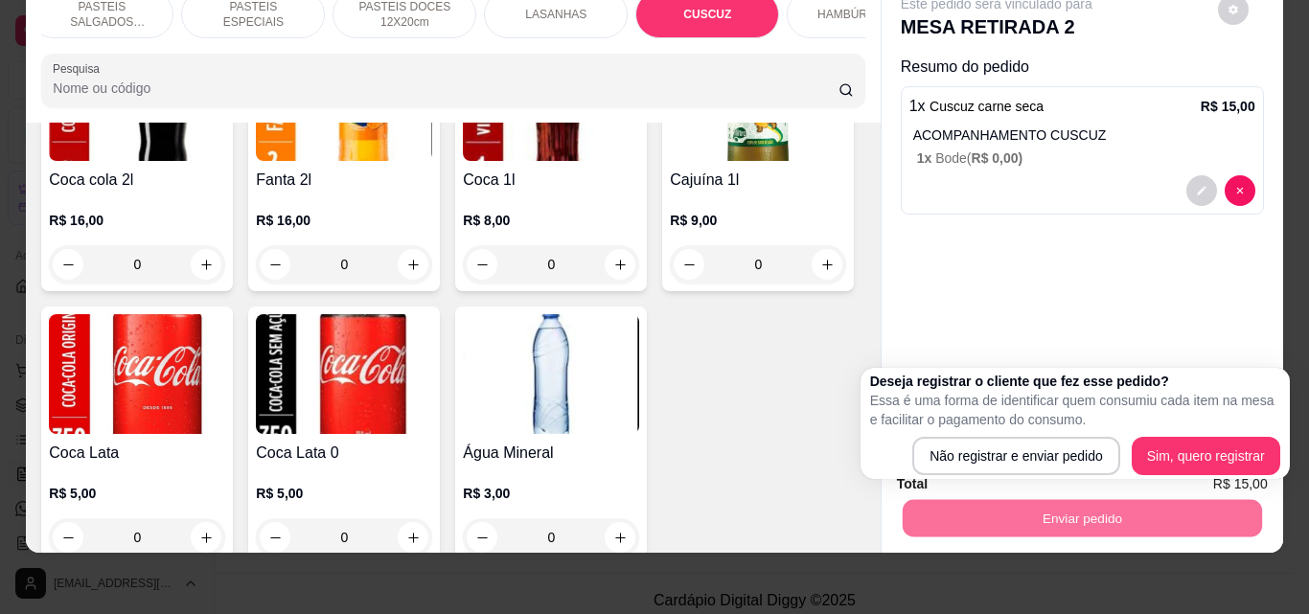
click at [933, 426] on p "Essa é uma forma de identificar quem consumiu cada item na mesa e facilitar o p…" at bounding box center [1075, 410] width 410 height 38
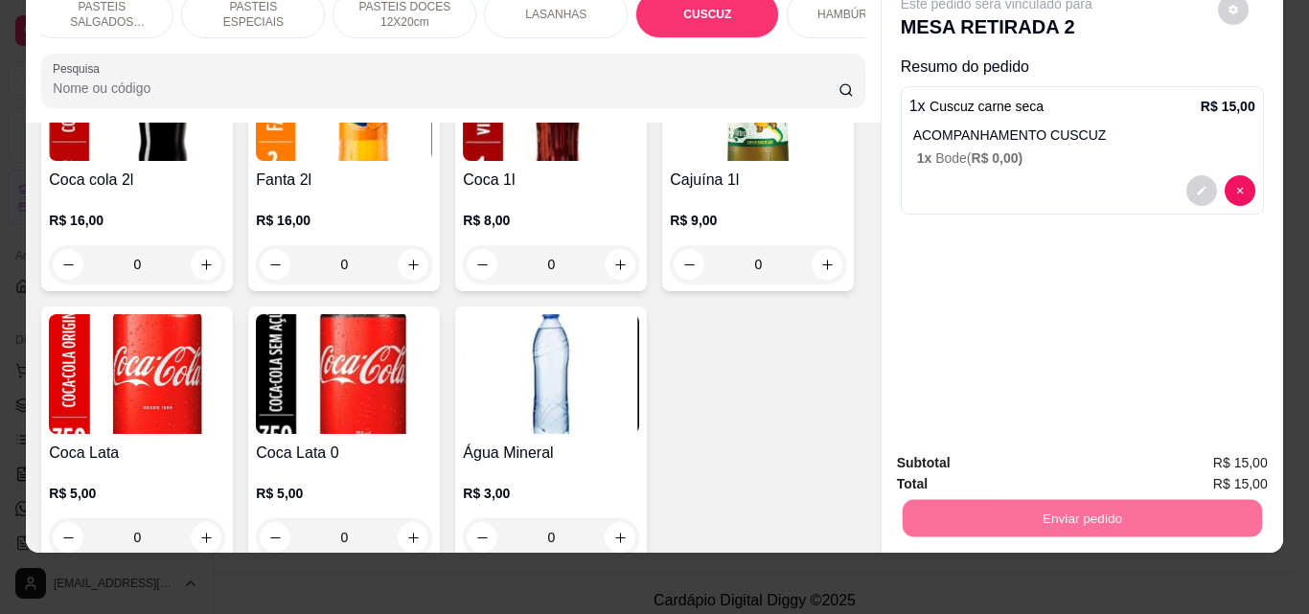
click at [982, 453] on button "Não registrar e enviar pedido" at bounding box center [1018, 457] width 199 height 36
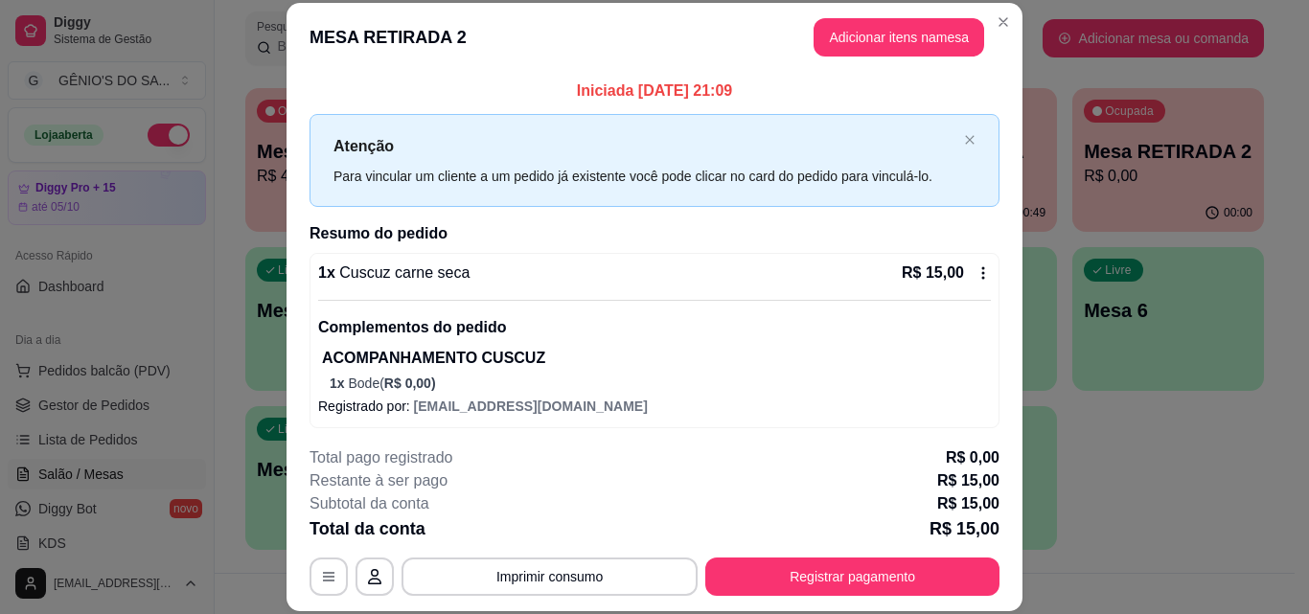
click at [982, 454] on p "R$ 0,00" at bounding box center [973, 458] width 54 height 23
